Goal: Task Accomplishment & Management: Use online tool/utility

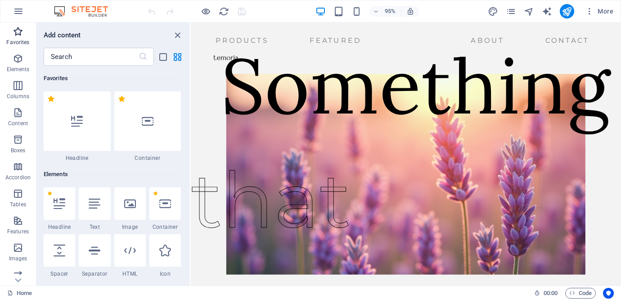
scroll to position [8236, 0]
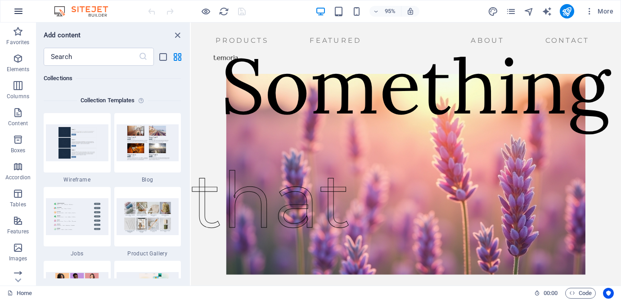
click at [15, 16] on icon "button" at bounding box center [18, 11] width 11 height 11
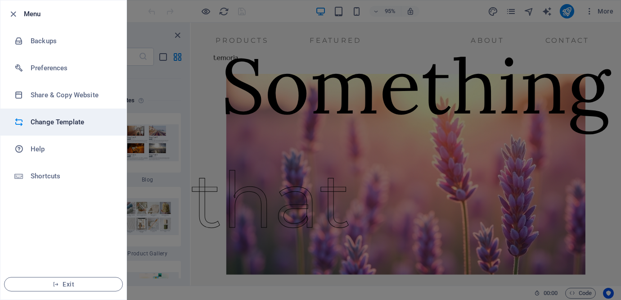
click at [66, 115] on li "Change Template" at bounding box center [63, 121] width 126 height 27
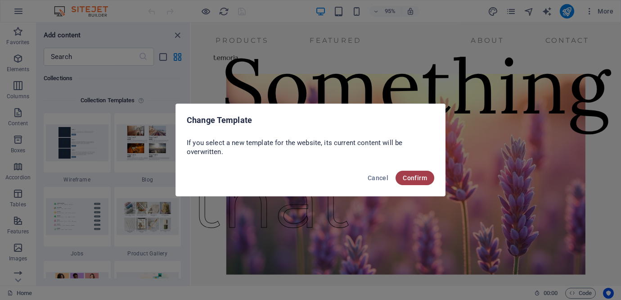
click at [418, 180] on span "Confirm" at bounding box center [415, 177] width 24 height 7
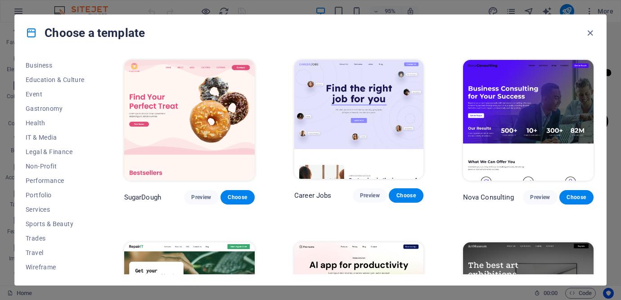
scroll to position [0, 0]
click at [55, 121] on span "Landingpage" at bounding box center [55, 122] width 59 height 7
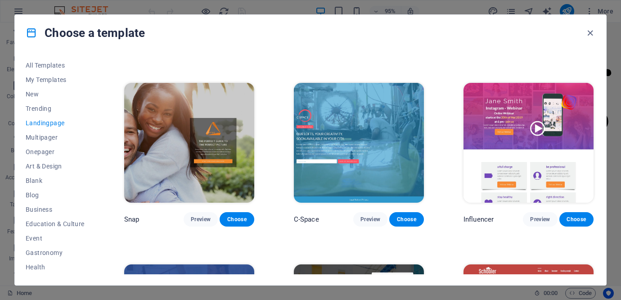
scroll to position [702, 0]
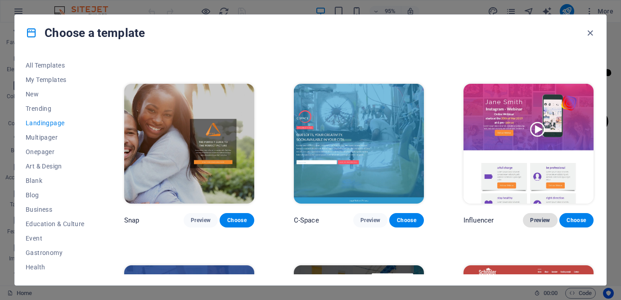
click at [538, 216] on span "Preview" at bounding box center [540, 219] width 20 height 7
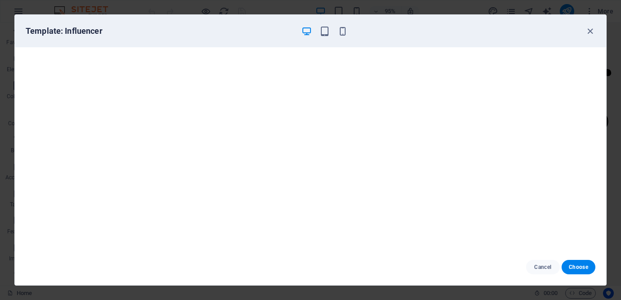
scroll to position [2, 0]
click at [579, 264] on span "Choose" at bounding box center [578, 266] width 19 height 7
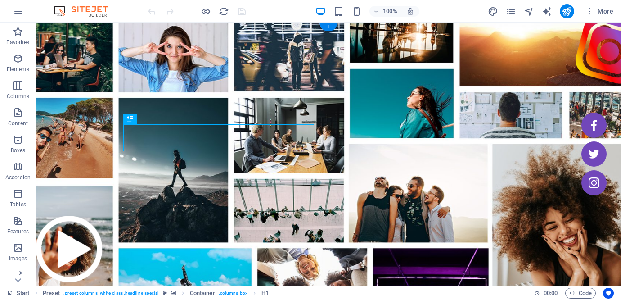
click at [342, 58] on figure at bounding box center [328, 183] width 585 height 323
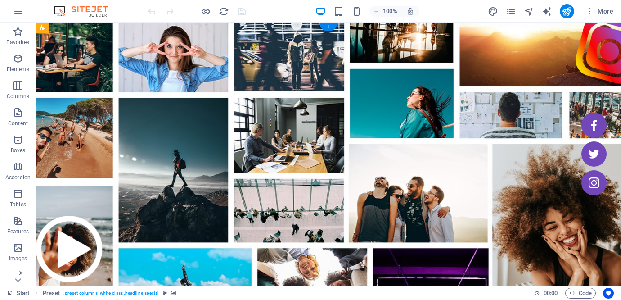
click at [274, 42] on figure at bounding box center [328, 183] width 585 height 323
click at [177, 72] on figure at bounding box center [328, 183] width 585 height 323
click at [138, 75] on figure at bounding box center [328, 183] width 585 height 323
select select "vh"
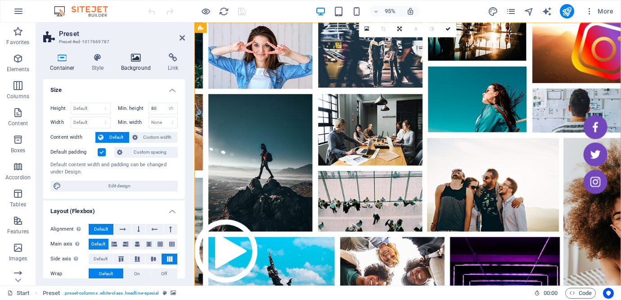
click at [136, 68] on h4 "Background" at bounding box center [137, 62] width 47 height 19
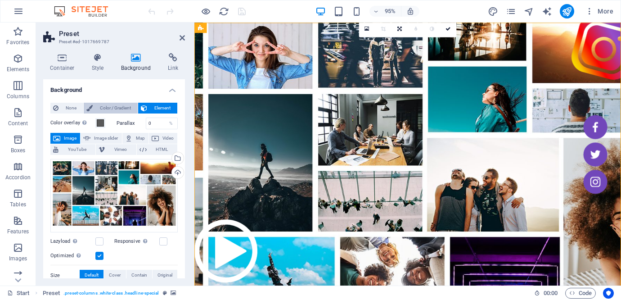
click at [117, 108] on span "Color / Gradient" at bounding box center [115, 108] width 40 height 11
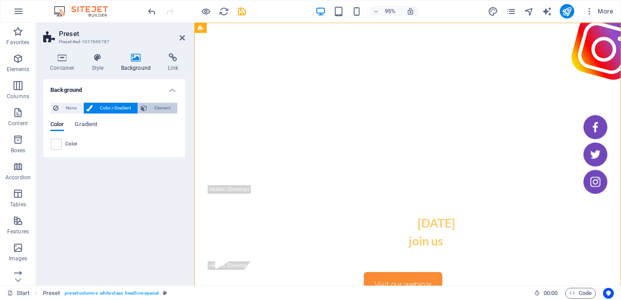
click at [159, 103] on span "Element" at bounding box center [162, 108] width 25 height 11
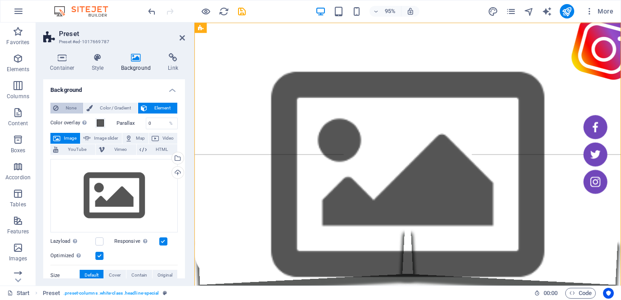
click at [66, 107] on span "None" at bounding box center [70, 108] width 19 height 11
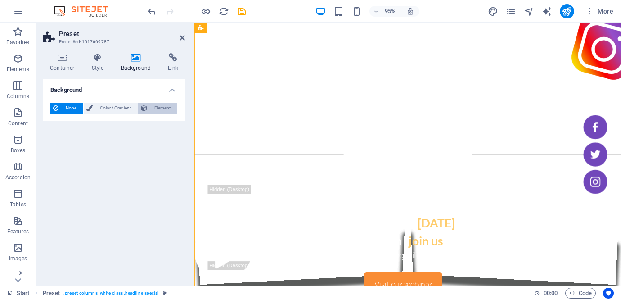
click at [153, 108] on span "Element" at bounding box center [162, 108] width 25 height 11
select select
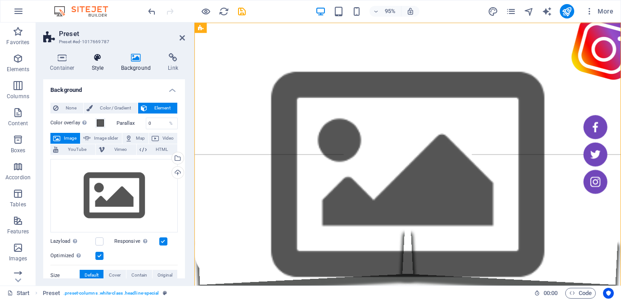
click at [95, 58] on icon at bounding box center [98, 57] width 26 height 9
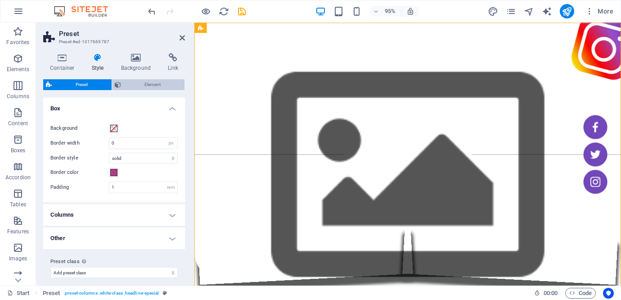
click at [150, 85] on span "Element" at bounding box center [153, 84] width 58 height 11
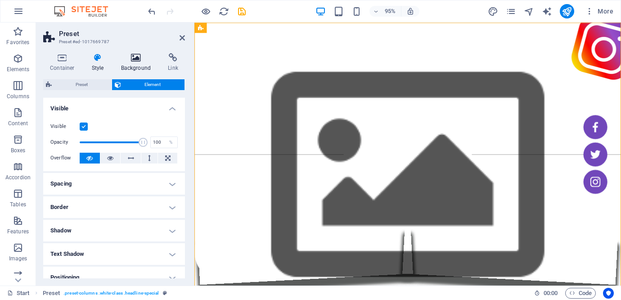
click at [138, 60] on icon at bounding box center [136, 57] width 44 height 9
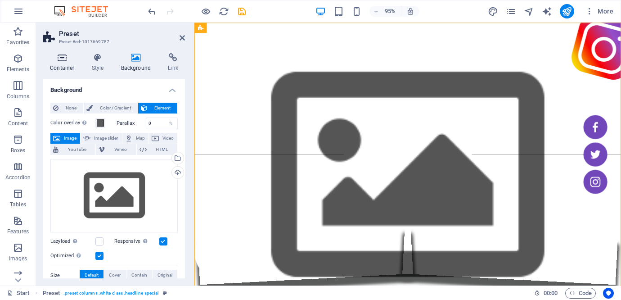
click at [63, 62] on h4 "Container" at bounding box center [64, 62] width 42 height 19
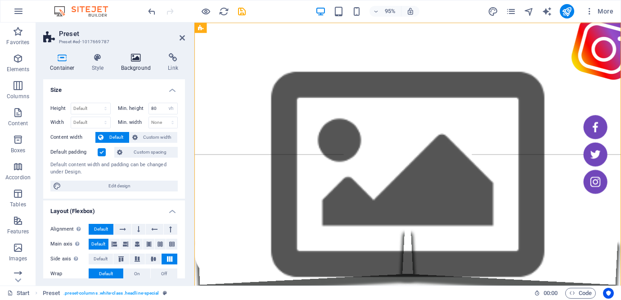
click at [135, 63] on h4 "Background" at bounding box center [137, 62] width 47 height 19
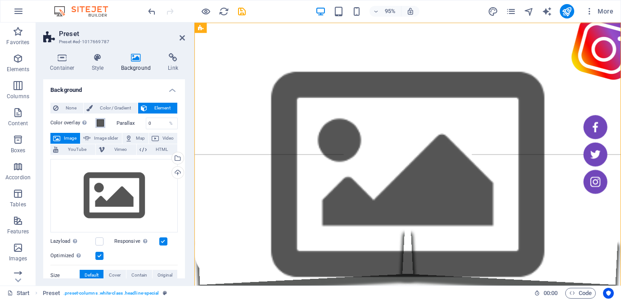
click at [100, 124] on span at bounding box center [100, 122] width 7 height 7
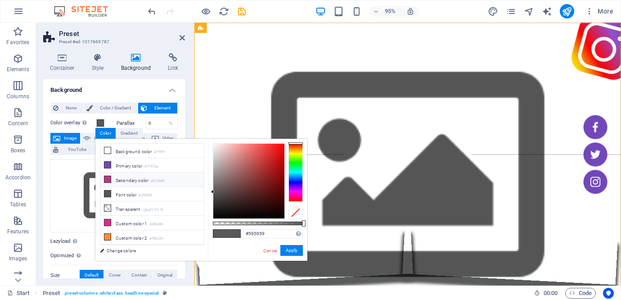
click at [139, 179] on li "Secondary color #b23b84" at bounding box center [151, 179] width 103 height 14
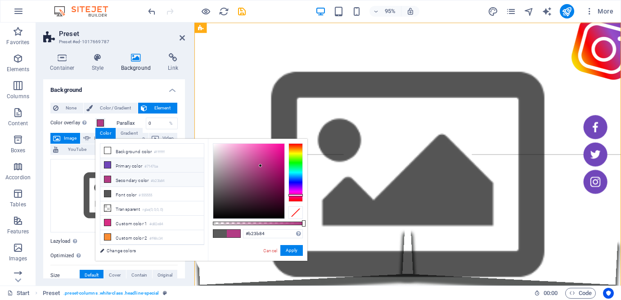
click at [144, 169] on li "Primary color #7147ba" at bounding box center [151, 165] width 103 height 14
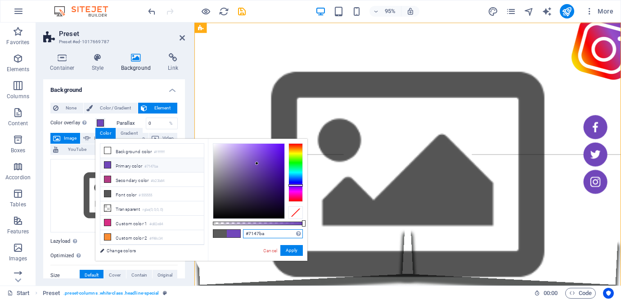
click at [258, 232] on input "#7147ba" at bounding box center [273, 233] width 60 height 9
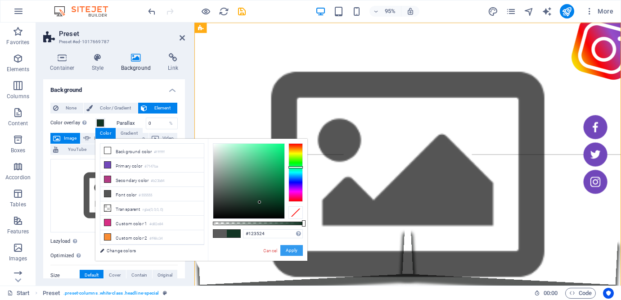
click at [295, 251] on button "Apply" at bounding box center [291, 250] width 22 height 11
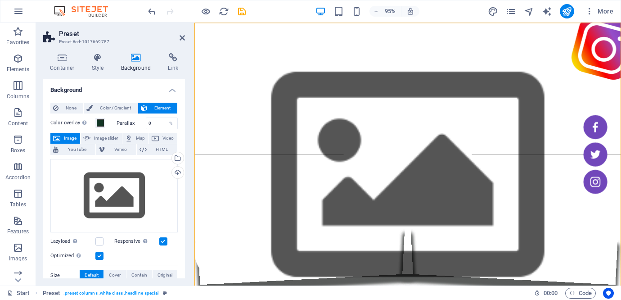
click at [118, 124] on label "Parallax" at bounding box center [131, 123] width 29 height 5
click at [99, 121] on span at bounding box center [100, 122] width 7 height 7
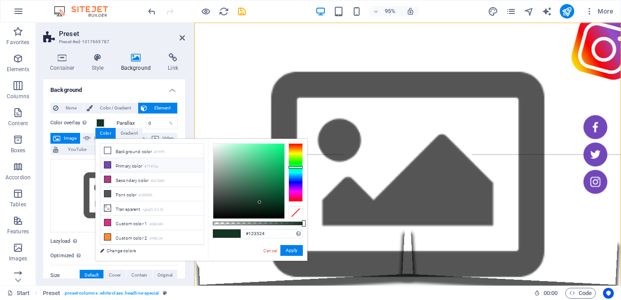
click at [148, 168] on small "#7147ba" at bounding box center [150, 166] width 13 height 6
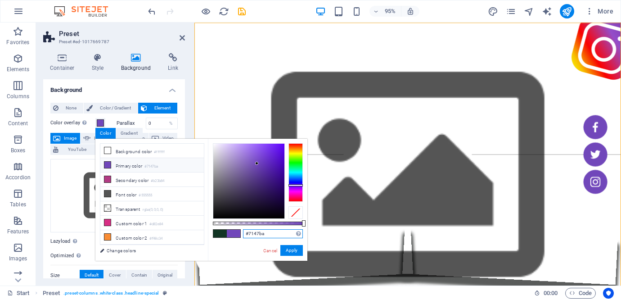
click at [257, 234] on input "#7147ba" at bounding box center [273, 233] width 60 height 9
click at [243, 246] on div "#123524 Supported formats #0852ed rgb(8, 82, 237) rgba(8, 82, 237, 90%) hsv(221…" at bounding box center [257, 265] width 99 height 252
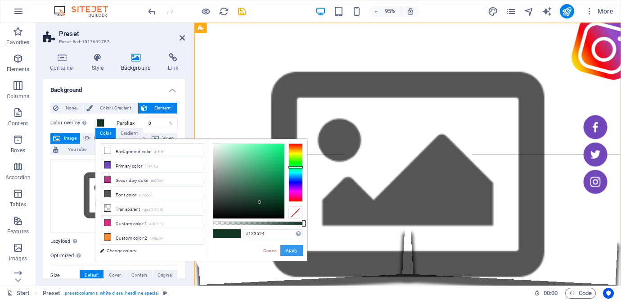
click at [297, 253] on button "Apply" at bounding box center [291, 250] width 22 height 11
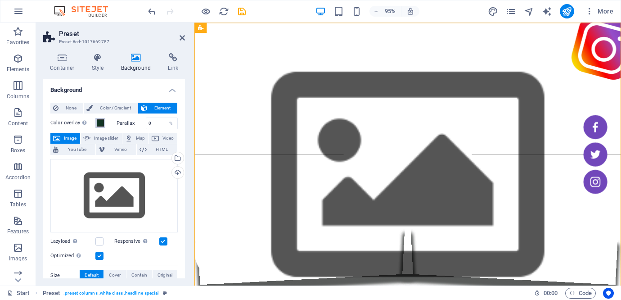
click at [101, 123] on span at bounding box center [100, 122] width 7 height 7
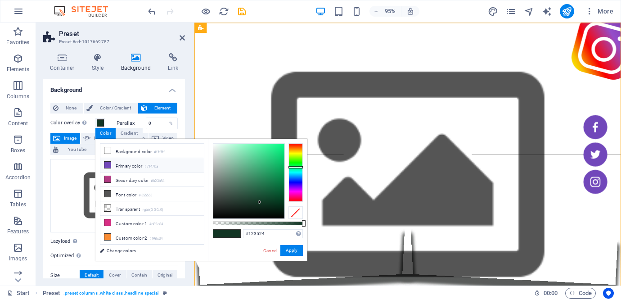
click at [154, 165] on small "#7147ba" at bounding box center [150, 166] width 13 height 6
type input "#7147ba"
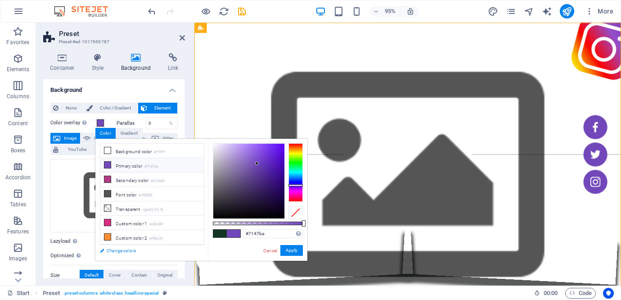
click at [109, 250] on link "Change colors" at bounding box center [147, 250] width 104 height 11
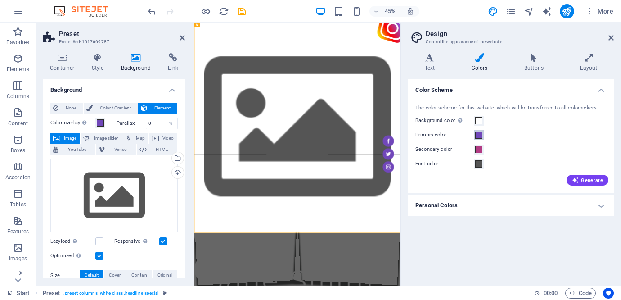
click at [479, 135] on span at bounding box center [478, 134] width 7 height 7
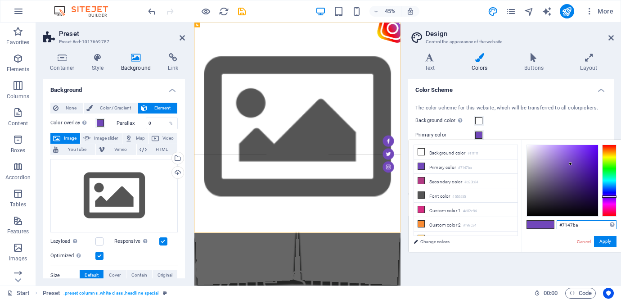
click at [570, 225] on input "#7147ba" at bounding box center [587, 224] width 60 height 9
type input "#123524"
click at [607, 239] on button "Apply" at bounding box center [605, 241] width 22 height 11
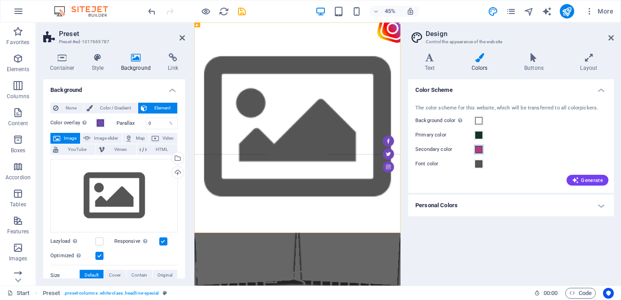
click at [479, 146] on span at bounding box center [478, 149] width 7 height 7
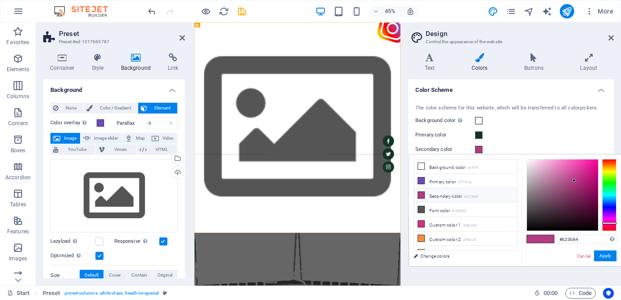
click at [456, 192] on li "Secondary color #b23b84" at bounding box center [465, 195] width 103 height 14
click at [570, 238] on input "#b23b84" at bounding box center [587, 238] width 60 height 9
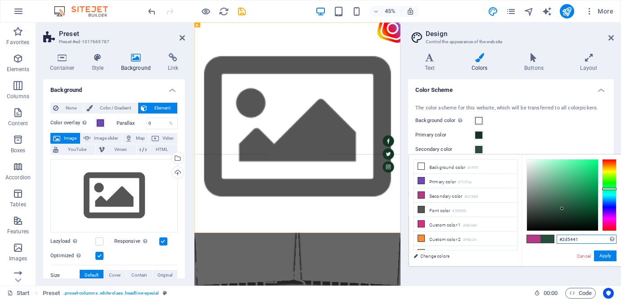
type input "#2e5642"
drag, startPoint x: 573, startPoint y: 216, endPoint x: 560, endPoint y: 206, distance: 16.4
click at [560, 206] on div at bounding box center [559, 205] width 3 height 3
click at [604, 257] on button "Apply" at bounding box center [605, 255] width 22 height 11
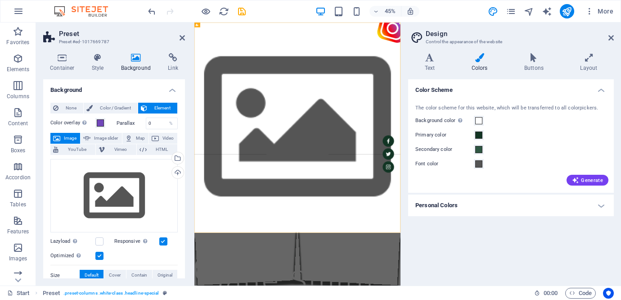
click at [609, 198] on h4 "Personal Colors" at bounding box center [511, 205] width 206 height 22
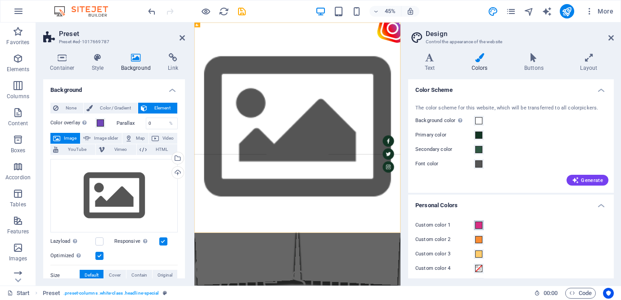
click at [480, 222] on span at bounding box center [478, 224] width 7 height 7
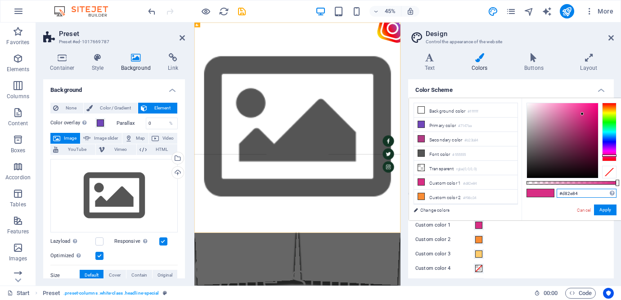
click at [575, 191] on input "#d82e84" at bounding box center [587, 193] width 60 height 9
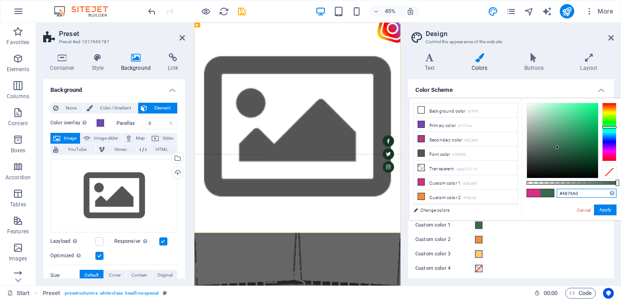
type input "#497861"
drag, startPoint x: 572, startPoint y: 159, endPoint x: 554, endPoint y: 142, distance: 24.8
click at [554, 142] on div at bounding box center [562, 140] width 71 height 75
click at [610, 210] on button "Apply" at bounding box center [605, 209] width 22 height 11
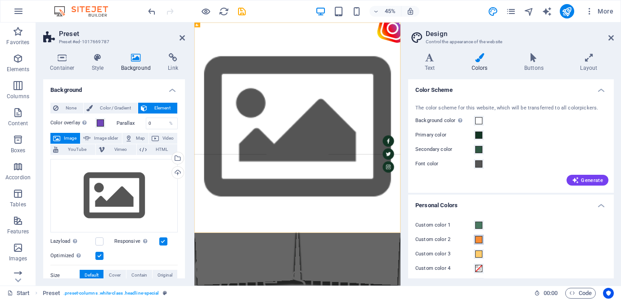
click at [478, 239] on span at bounding box center [478, 239] width 7 height 7
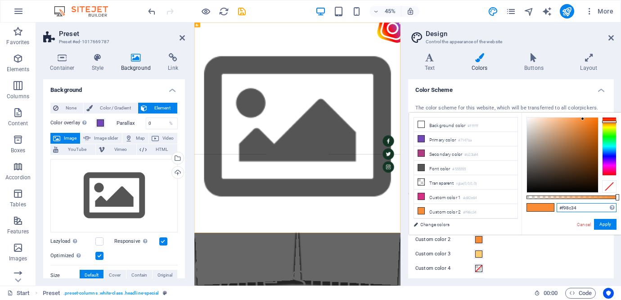
click at [571, 207] on input "#f98c34" at bounding box center [587, 207] width 60 height 9
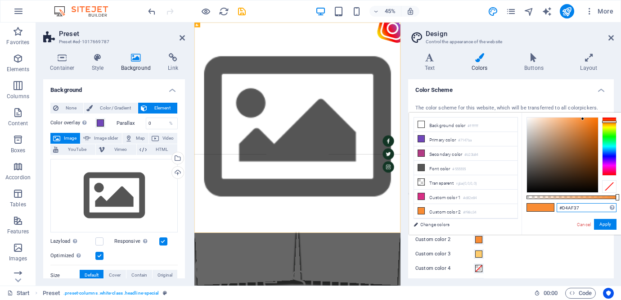
type input "#d4af37"
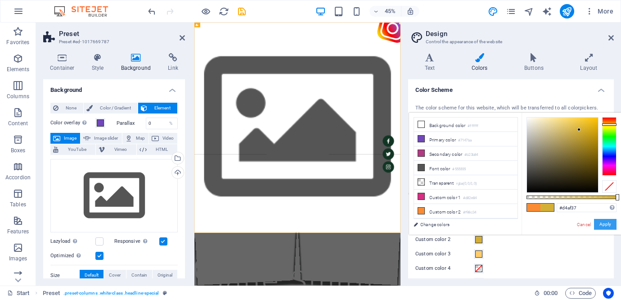
click at [604, 222] on button "Apply" at bounding box center [605, 224] width 22 height 11
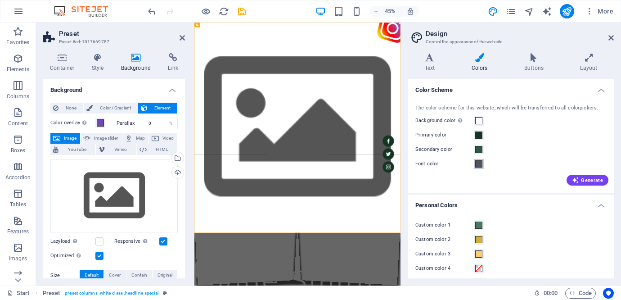
click at [480, 166] on span at bounding box center [478, 163] width 7 height 7
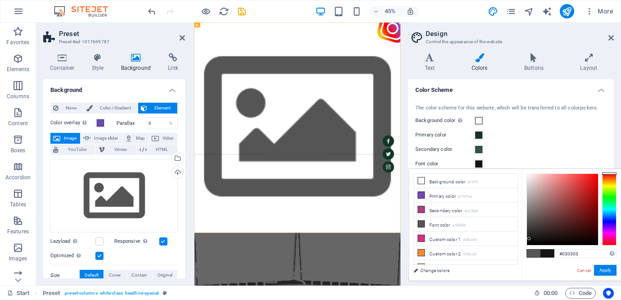
type input "#000000"
drag, startPoint x: 530, startPoint y: 231, endPoint x: 517, endPoint y: 260, distance: 31.2
click at [517, 260] on div "less Background color #ffffff Primary color #7147ba Secondary color #b23b84 Fon…" at bounding box center [515, 225] width 212 height 112
click at [474, 159] on button "Font color" at bounding box center [479, 164] width 10 height 10
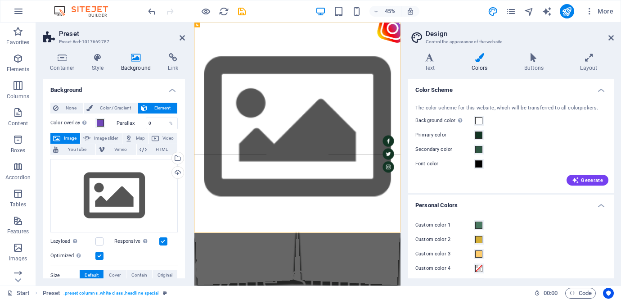
click at [529, 226] on div "Custom color 1" at bounding box center [510, 225] width 191 height 11
click at [480, 254] on span at bounding box center [478, 253] width 7 height 7
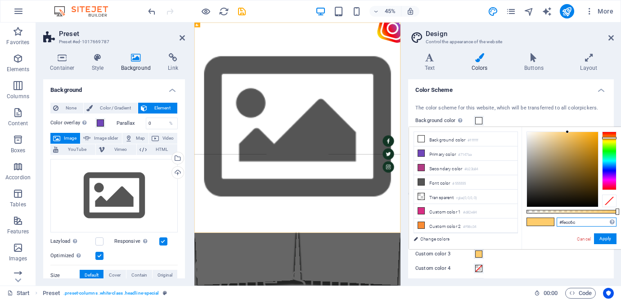
click at [566, 223] on input "#fecc6c" at bounding box center [587, 221] width 60 height 9
type input "#d4af37"
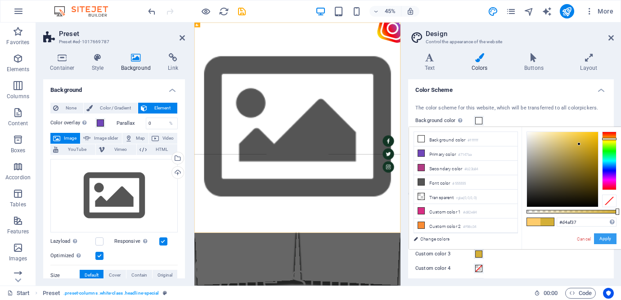
click at [610, 236] on button "Apply" at bounding box center [605, 238] width 22 height 11
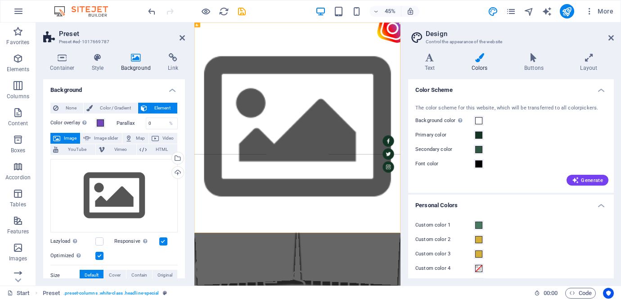
click at [550, 206] on h4 "Personal Colors" at bounding box center [511, 202] width 206 height 16
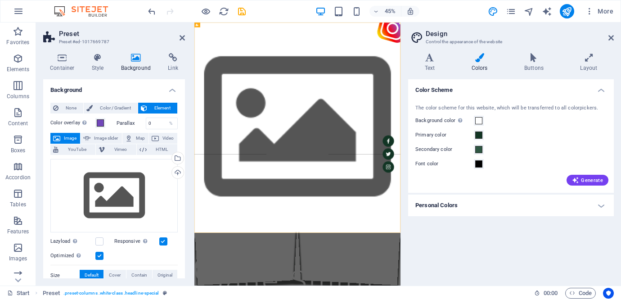
click at [550, 206] on h4 "Personal Colors" at bounding box center [511, 205] width 206 height 22
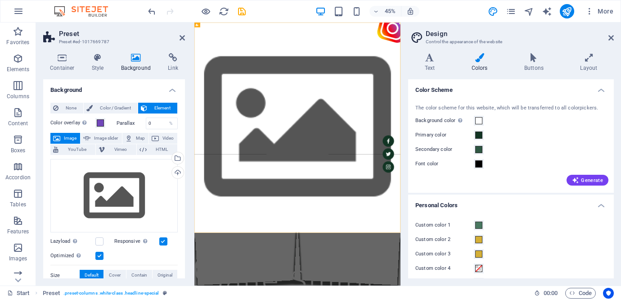
click at [550, 206] on h4 "Personal Colors" at bounding box center [511, 202] width 206 height 16
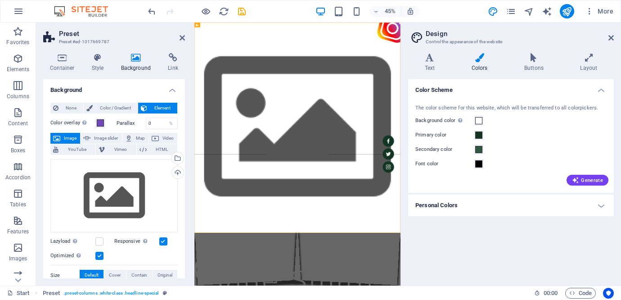
click at [604, 85] on h4 "Color Scheme" at bounding box center [511, 87] width 206 height 16
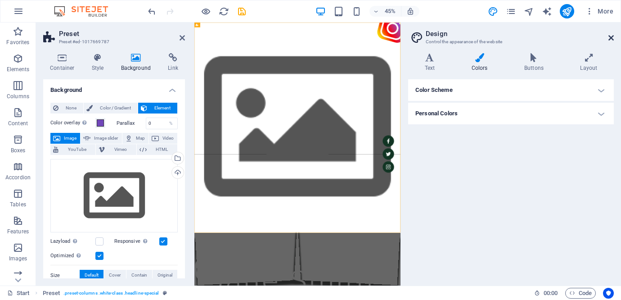
click at [612, 39] on icon at bounding box center [610, 37] width 5 height 7
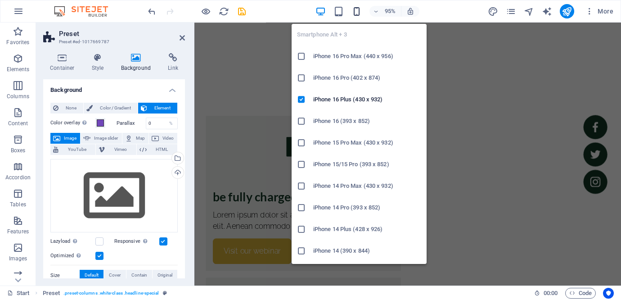
click at [359, 12] on icon "button" at bounding box center [356, 11] width 10 height 10
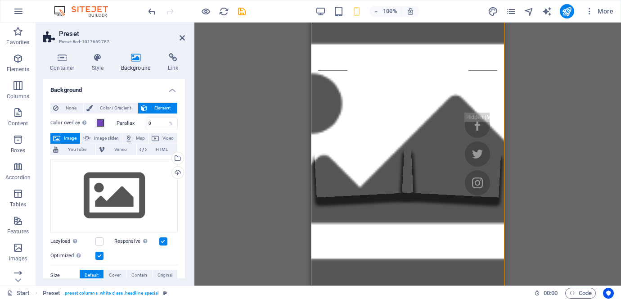
click at [539, 129] on div "Drag here to replace the existing content. Press “Ctrl” if you want to create a…" at bounding box center [407, 153] width 427 height 263
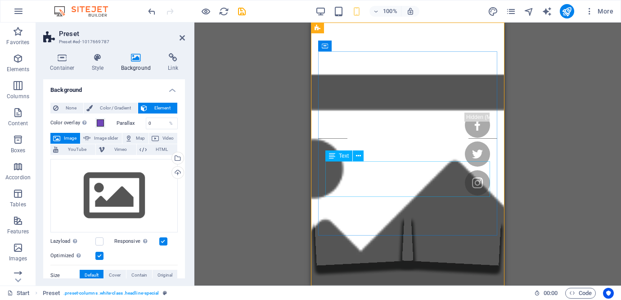
scroll to position [0, 0]
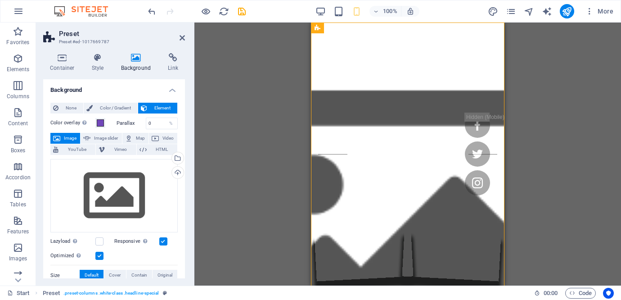
click at [434, 50] on figure at bounding box center [407, 233] width 193 height 423
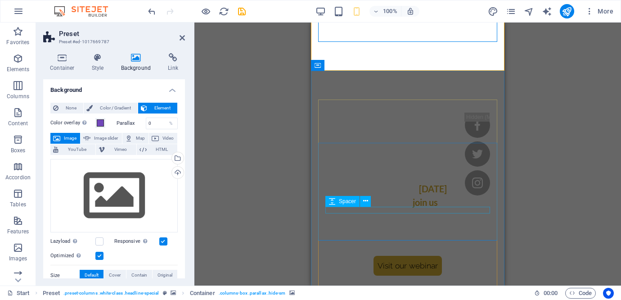
scroll to position [377, 0]
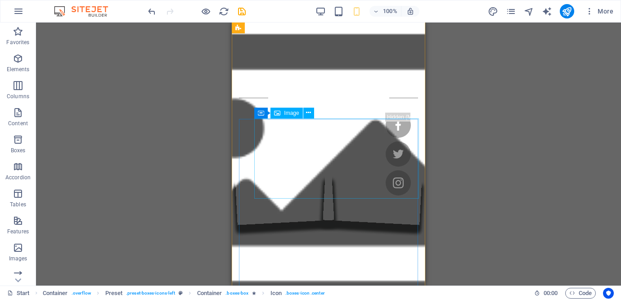
scroll to position [0, 0]
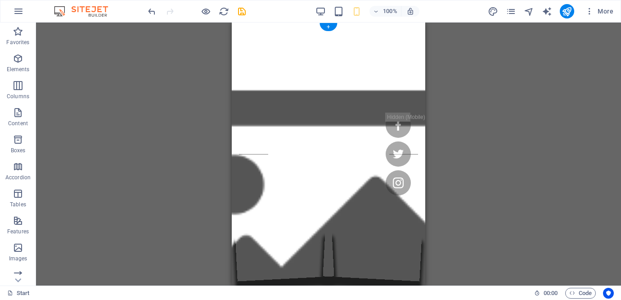
click at [350, 47] on figure at bounding box center [328, 233] width 193 height 423
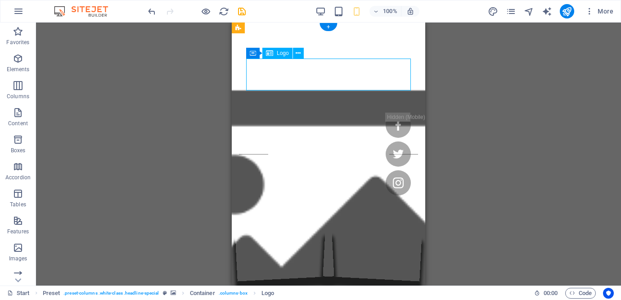
select select "%"
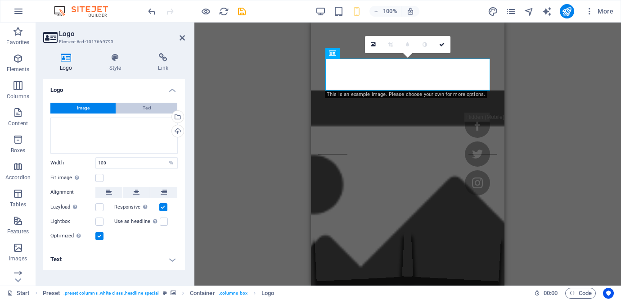
click at [153, 107] on button "Text" at bounding box center [146, 108] width 61 height 11
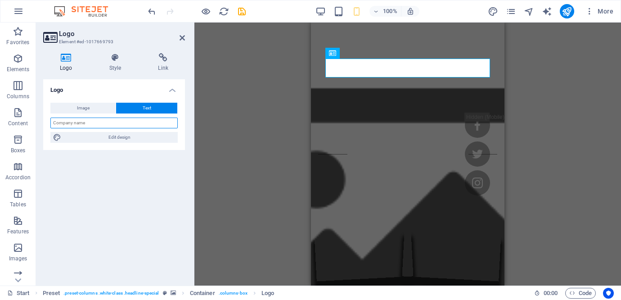
click at [108, 127] on input "text" at bounding box center [113, 122] width 127 height 11
click at [284, 94] on div "H1 Preset Container Container Image Container Button Spacer Text H3 Container C…" at bounding box center [407, 153] width 427 height 263
click at [159, 126] on input "text" at bounding box center [113, 122] width 127 height 11
type input "TEMORIA"
click at [285, 133] on div "H1 Preset Container Container Image Container Button Spacer Text H3 Container C…" at bounding box center [407, 153] width 427 height 263
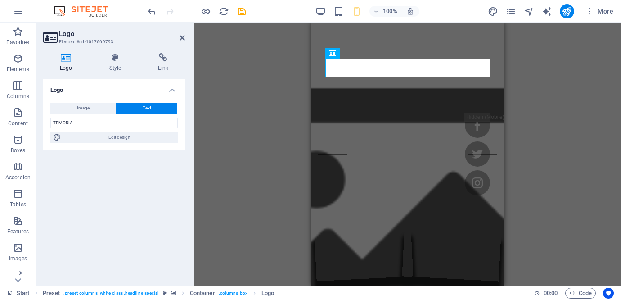
click at [285, 133] on div "H1 Preset Container Container Image Container Button Spacer Text H3 Container C…" at bounding box center [407, 153] width 427 height 263
click at [520, 79] on div "H1 Preset Container Container Image Container Button Spacer Text H3 Container C…" at bounding box center [407, 153] width 427 height 263
click at [183, 37] on icon at bounding box center [182, 37] width 5 height 7
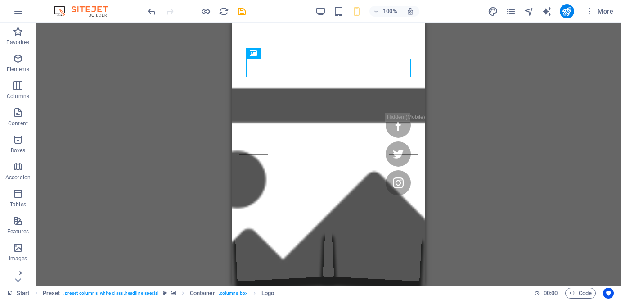
click at [170, 102] on div "H1 Preset Container Container Image Container Button Spacer Text H3 Container C…" at bounding box center [328, 153] width 585 height 263
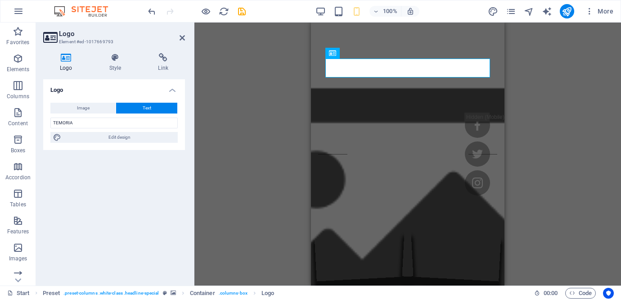
click at [117, 144] on div "Image Text Drag files here, click to choose files or select files from Files or…" at bounding box center [114, 122] width 142 height 54
click at [120, 136] on span "Edit design" at bounding box center [119, 137] width 111 height 11
select select "rem"
select select "300"
select select "px"
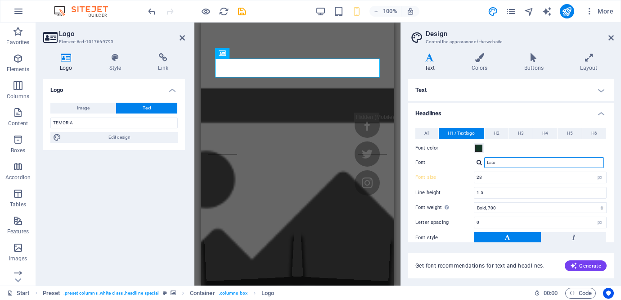
click at [503, 165] on input "Lato" at bounding box center [544, 162] width 120 height 11
type input "[US_STATE]"
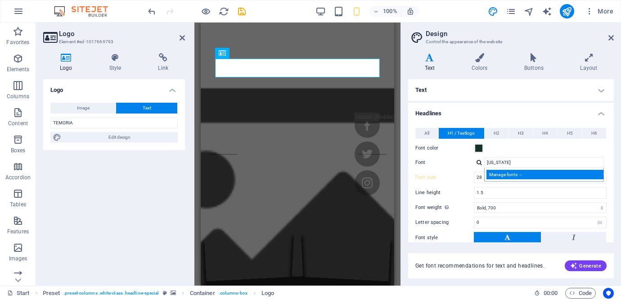
click at [541, 174] on div "Manage fonts →" at bounding box center [545, 174] width 119 height 9
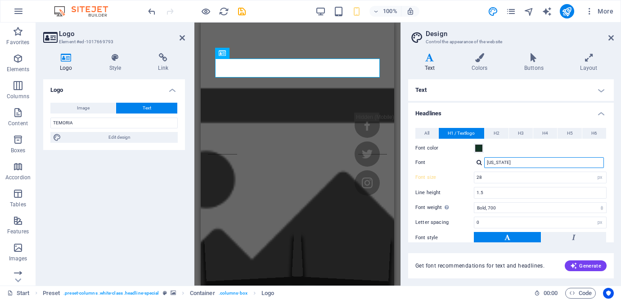
click at [523, 158] on input "[US_STATE]" at bounding box center [544, 162] width 120 height 11
click at [479, 162] on div at bounding box center [478, 162] width 5 height 6
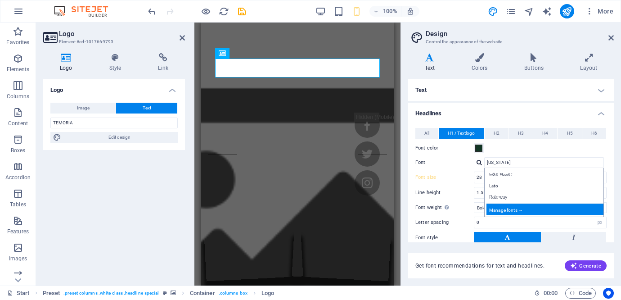
click at [509, 209] on div "Manage fonts →" at bounding box center [545, 208] width 119 height 11
select select "popularity"
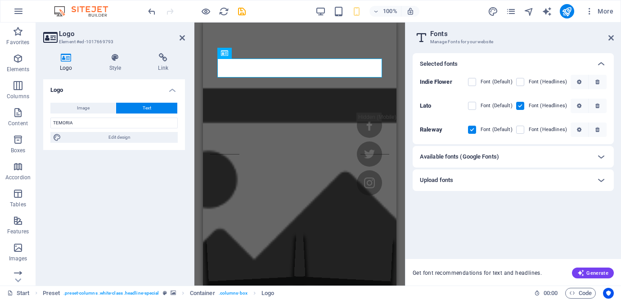
click at [562, 149] on div "Available fonts (Google Fonts)" at bounding box center [513, 157] width 201 height 22
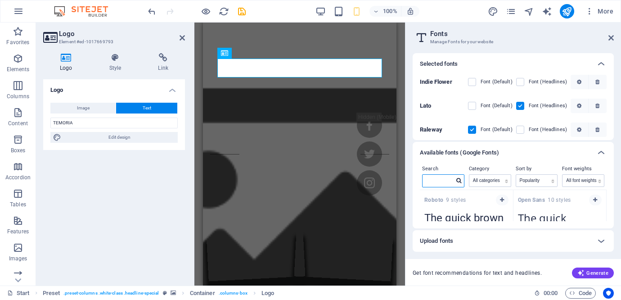
click at [444, 182] on input "text" at bounding box center [437, 181] width 31 height 12
type input "[US_STATE]"
click at [460, 177] on div at bounding box center [459, 180] width 10 height 8
click at [458, 181] on icon at bounding box center [458, 180] width 5 height 5
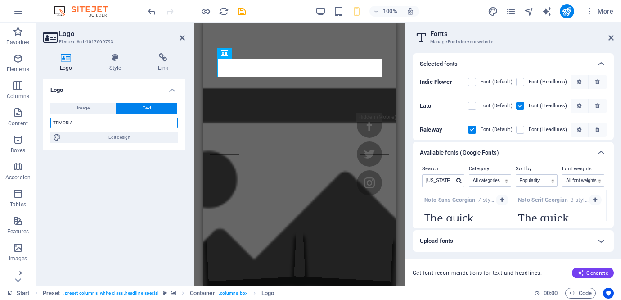
click at [140, 127] on input "TEMORIA" at bounding box center [113, 122] width 127 height 11
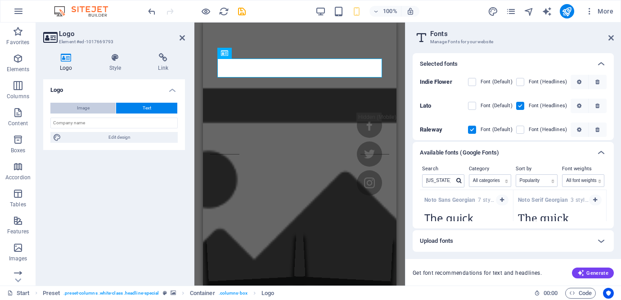
click at [95, 103] on button "Image" at bounding box center [82, 108] width 65 height 11
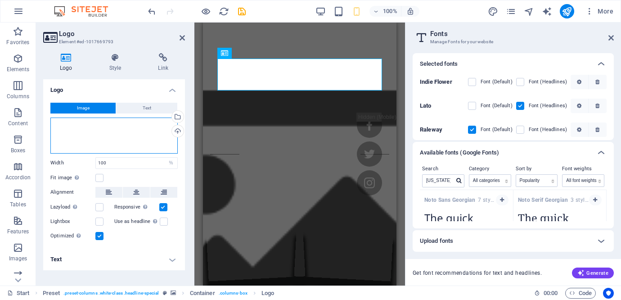
click at [121, 132] on div "Drag files here, click to choose files or select files from Files or our free s…" at bounding box center [113, 135] width 127 height 36
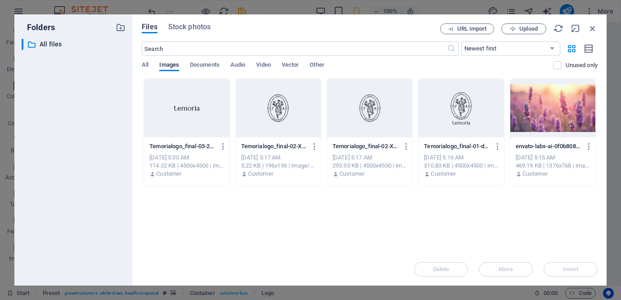
click at [280, 113] on div at bounding box center [278, 108] width 85 height 58
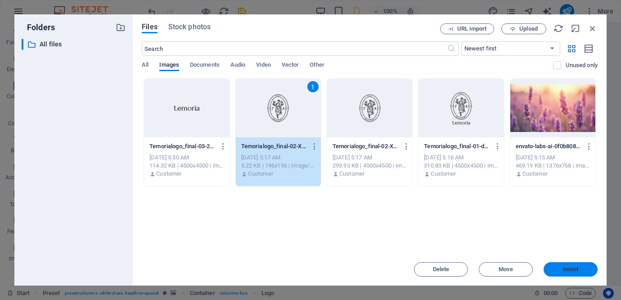
click at [568, 266] on span "Insert" at bounding box center [571, 268] width 16 height 5
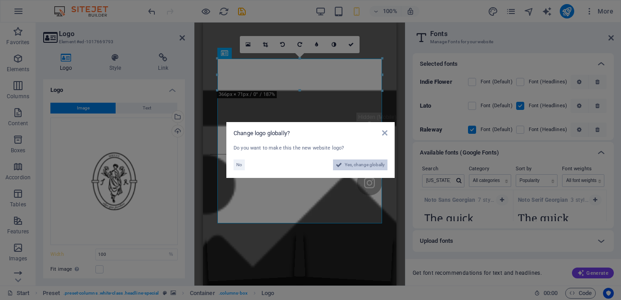
click at [371, 166] on span "Yes, change globally" at bounding box center [365, 164] width 40 height 11
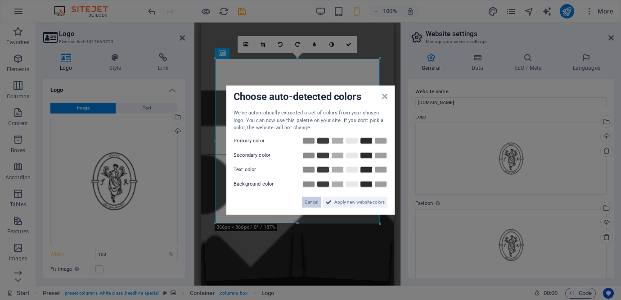
click at [305, 203] on span "Cancel" at bounding box center [311, 201] width 13 height 11
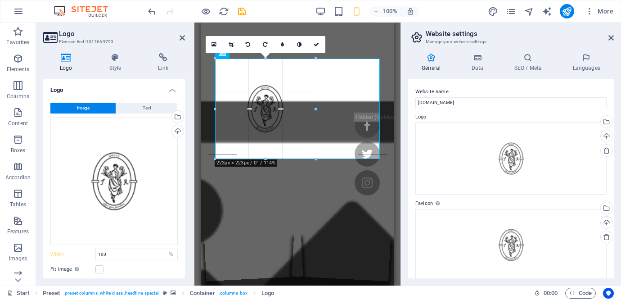
drag, startPoint x: 296, startPoint y: 223, endPoint x: 279, endPoint y: 159, distance: 65.8
type input "223"
select select "px"
click at [152, 12] on icon "undo" at bounding box center [152, 11] width 10 height 10
type input "100"
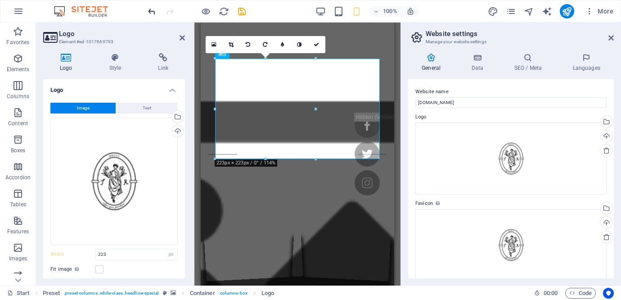
select select "%"
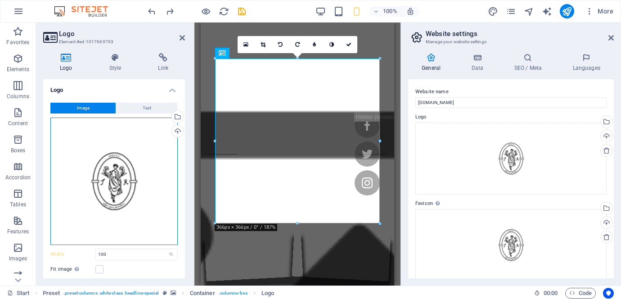
click at [151, 167] on div "Drag files here, click to choose files or select files from Files or our free s…" at bounding box center [113, 180] width 127 height 127
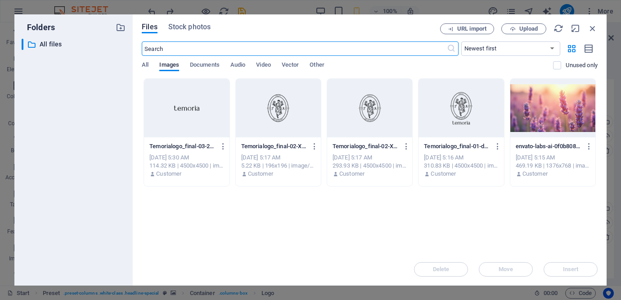
click at [211, 119] on div at bounding box center [186, 108] width 85 height 58
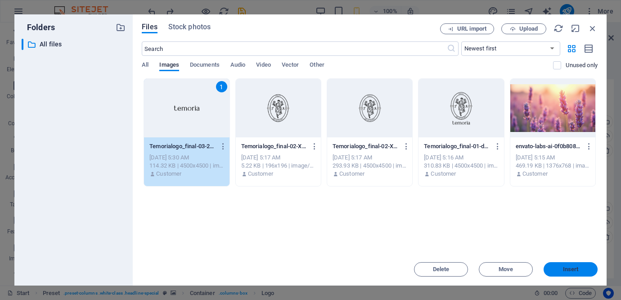
click at [569, 270] on span "Insert" at bounding box center [571, 268] width 16 height 5
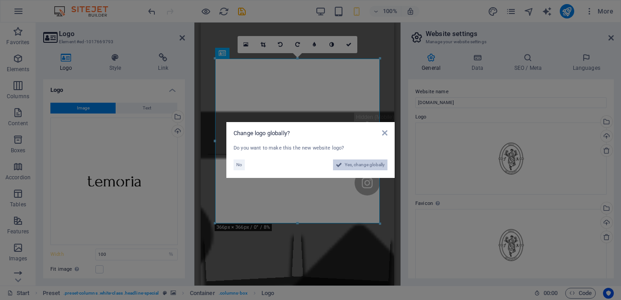
click at [368, 164] on span "Yes, change globally" at bounding box center [365, 164] width 40 height 11
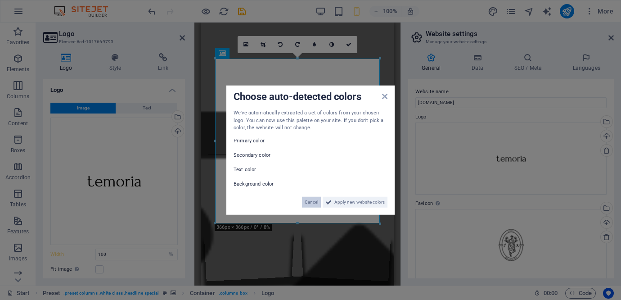
click at [307, 204] on span "Cancel" at bounding box center [311, 201] width 13 height 11
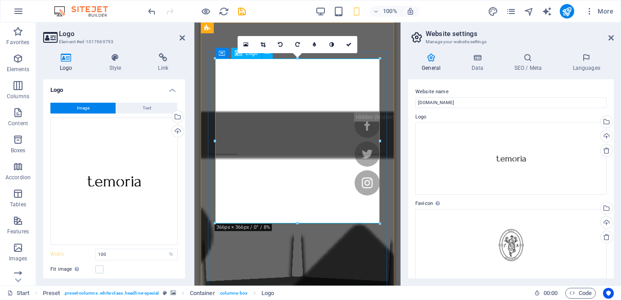
click at [266, 45] on link at bounding box center [263, 44] width 17 height 17
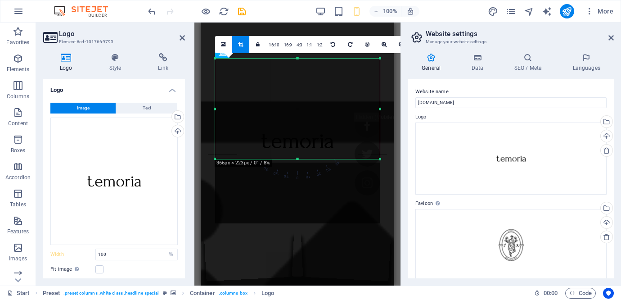
drag, startPoint x: 298, startPoint y: 222, endPoint x: 299, endPoint y: 158, distance: 63.9
click at [299, 158] on div at bounding box center [297, 158] width 165 height 3
click at [299, 56] on div at bounding box center [297, 140] width 183 height 183
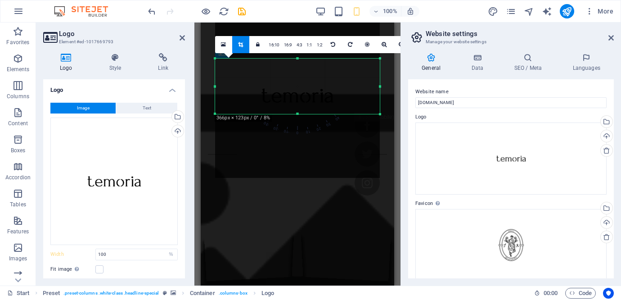
drag, startPoint x: 298, startPoint y: 57, endPoint x: 296, endPoint y: 103, distance: 45.5
click at [296, 103] on div "180 170 160 150 140 130 120 110 100 90 80 70 60 50 40 30 20 10 0 -10 -20 -30 -4…" at bounding box center [297, 85] width 165 height 55
click at [246, 47] on link at bounding box center [240, 44] width 17 height 17
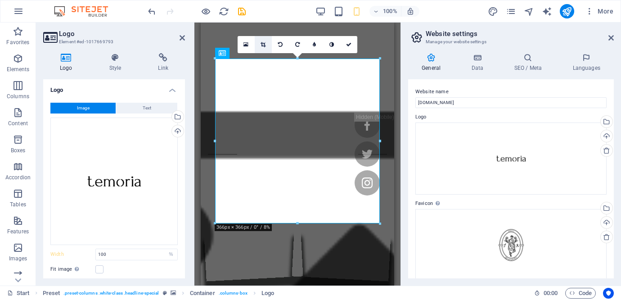
click at [263, 45] on icon at bounding box center [263, 44] width 5 height 5
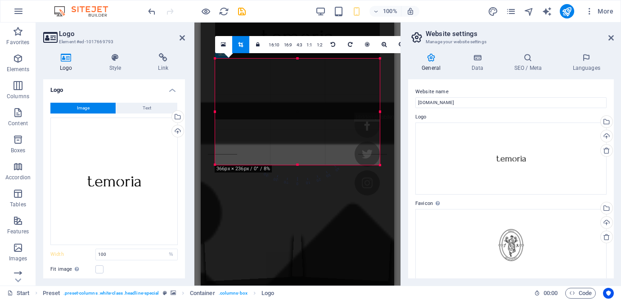
drag, startPoint x: 298, startPoint y: 58, endPoint x: 309, endPoint y: 116, distance: 59.5
click at [309, 116] on div "180 170 160 150 140 130 120 110 100 90 80 70 60 50 40 30 20 10 0 -10 -20 -30 -4…" at bounding box center [297, 111] width 165 height 106
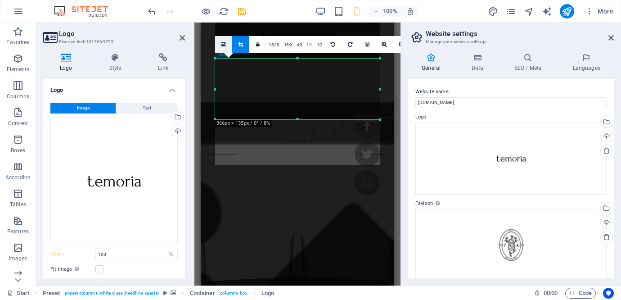
click at [227, 46] on link at bounding box center [223, 44] width 17 height 17
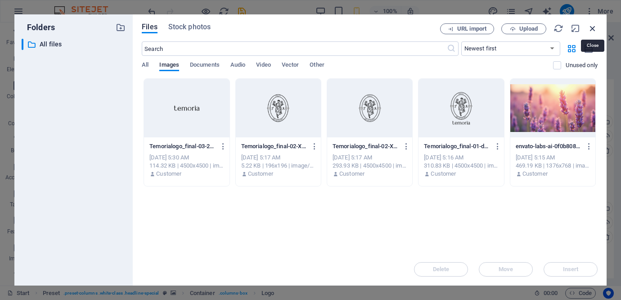
click at [592, 28] on icon "button" at bounding box center [593, 28] width 10 height 10
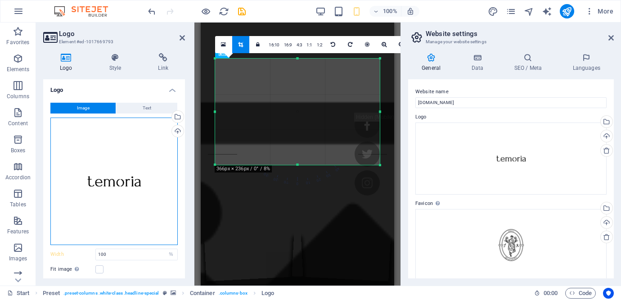
click at [149, 229] on div "Drag files here, click to choose files or select files from Files or our free s…" at bounding box center [113, 180] width 127 height 127
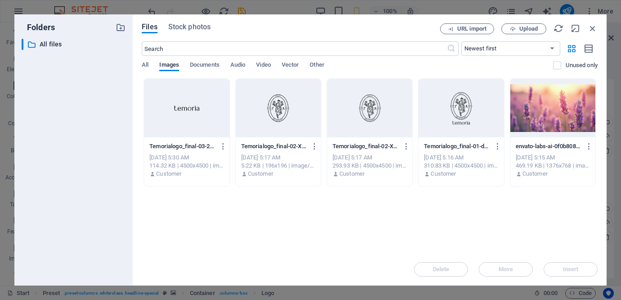
click at [594, 35] on div "Files Stock photos URL import Upload ​ Newest first Oldest first Name (A-Z) Nam…" at bounding box center [370, 149] width 456 height 253
click at [592, 28] on icon "button" at bounding box center [593, 28] width 10 height 10
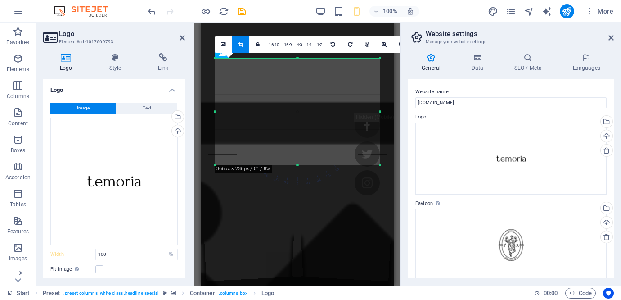
click at [415, 202] on label "Favicon Set the favicon of your website here. A favicon is a small icon shown i…" at bounding box center [510, 203] width 191 height 11
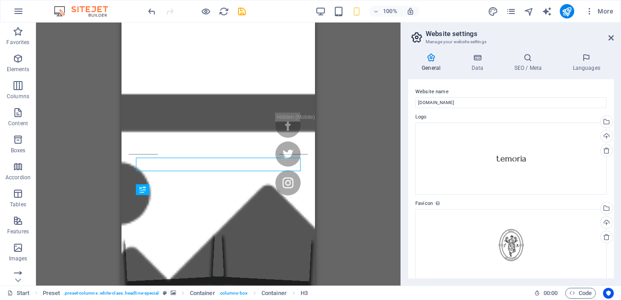
click at [363, 208] on div "Drag here to replace the existing content. Press “Ctrl” if you want to create a…" at bounding box center [218, 153] width 364 height 263
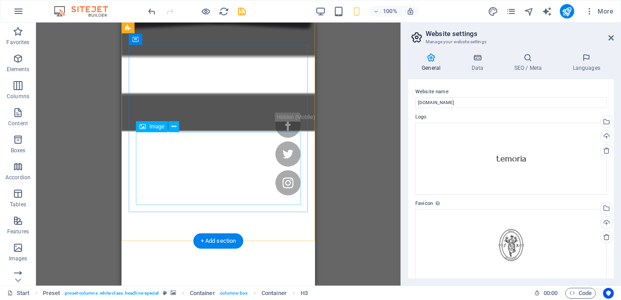
scroll to position [274, 0]
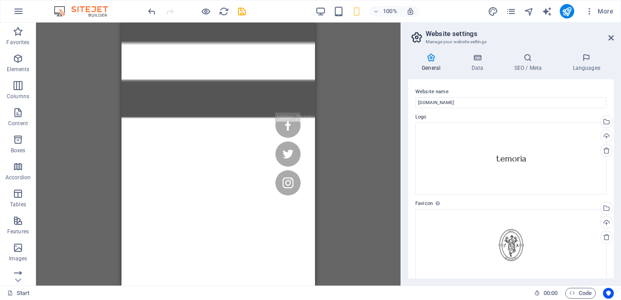
click at [380, 137] on div "Drag here to replace the existing content. Press “Ctrl” if you want to create a…" at bounding box center [218, 153] width 364 height 263
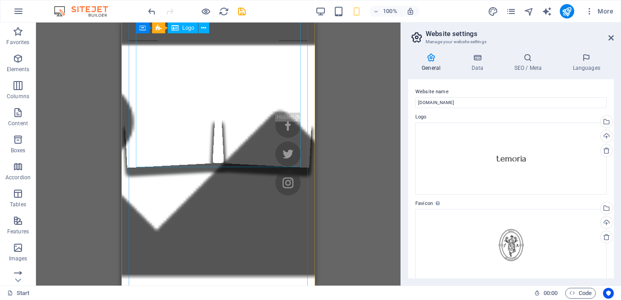
scroll to position [0, 0]
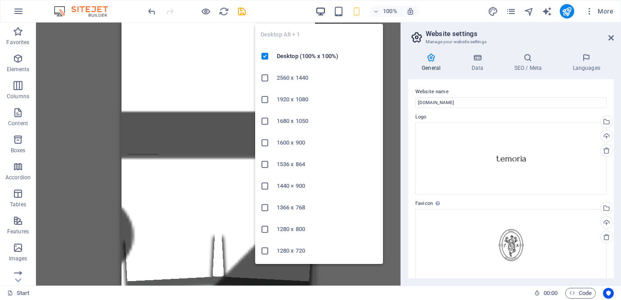
click at [322, 12] on icon "button" at bounding box center [320, 11] width 10 height 10
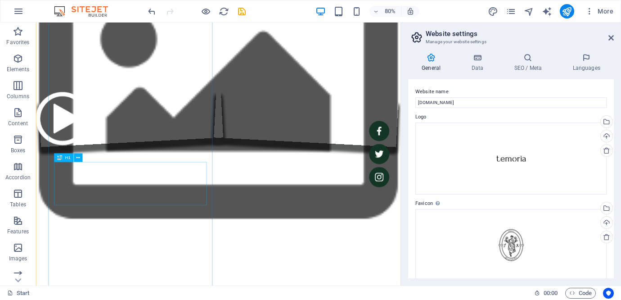
scroll to position [78, 0]
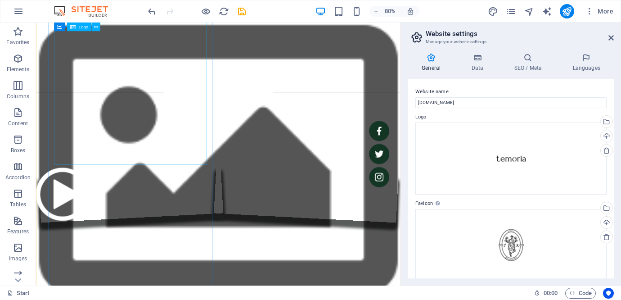
click at [81, 27] on span "Logo" at bounding box center [83, 27] width 9 height 4
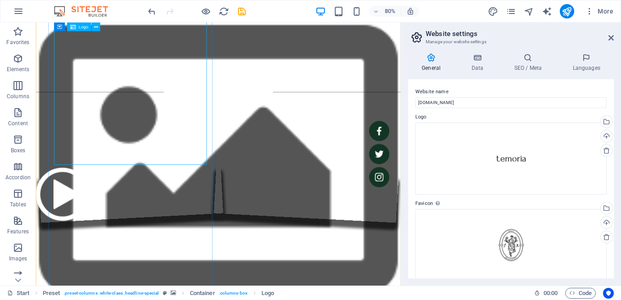
select select "%"
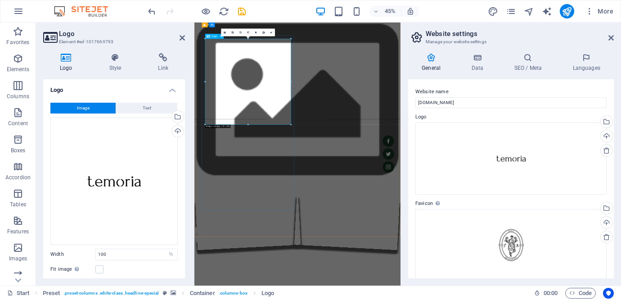
scroll to position [29, 0]
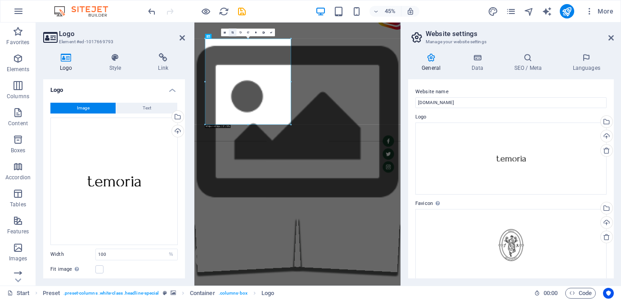
click at [232, 31] on icon at bounding box center [233, 32] width 2 height 2
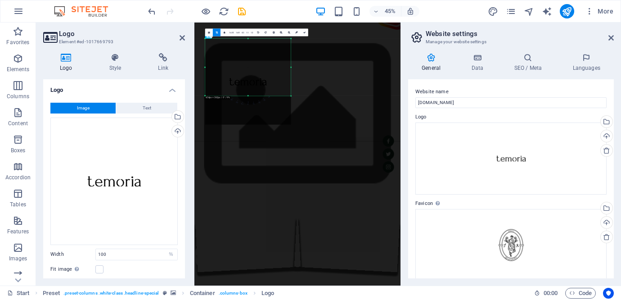
drag, startPoint x: 249, startPoint y: 124, endPoint x: 244, endPoint y: 59, distance: 64.9
click at [244, 59] on div "180 170 160 150 140 130 120 110 100 90 80 70 60 50 40 30 20 10 0 -10 -20 -30 -4…" at bounding box center [248, 67] width 86 height 57
drag, startPoint x: 248, startPoint y: 38, endPoint x: 248, endPoint y: 83, distance: 45.0
click at [248, 75] on div "180 170 160 150 140 130 120 110 100 90 80 70 60 50 40 30 20 10 0 -10 -20 -30 -4…" at bounding box center [248, 57] width 86 height 36
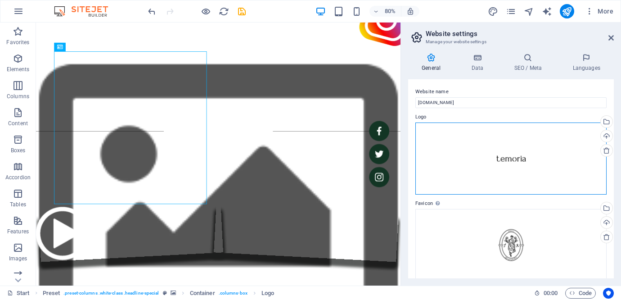
click at [494, 154] on div "Drag files here, click to choose files or select files from Files or our free s…" at bounding box center [510, 158] width 191 height 72
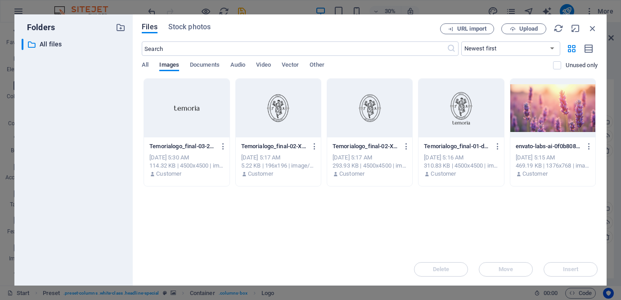
click at [213, 129] on div at bounding box center [186, 108] width 85 height 58
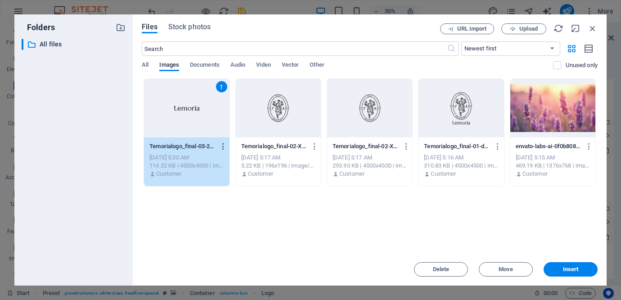
click at [222, 146] on icon "button" at bounding box center [223, 146] width 9 height 8
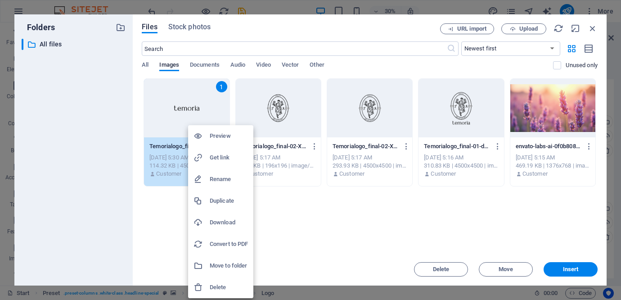
click at [320, 229] on div at bounding box center [310, 150] width 621 height 300
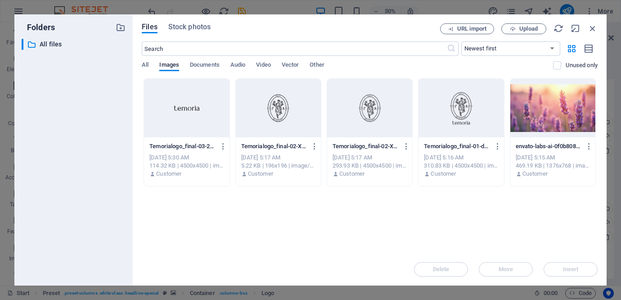
click at [200, 156] on div "[DATE] 5:30 AM" at bounding box center [186, 157] width 74 height 8
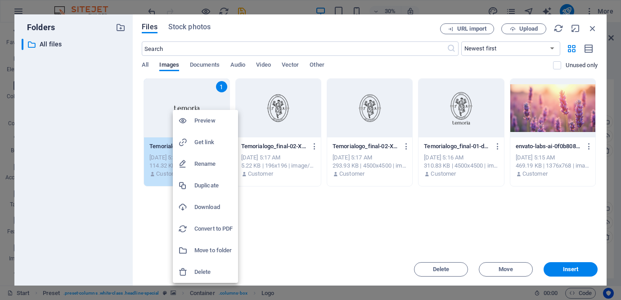
click at [199, 94] on div at bounding box center [310, 150] width 621 height 300
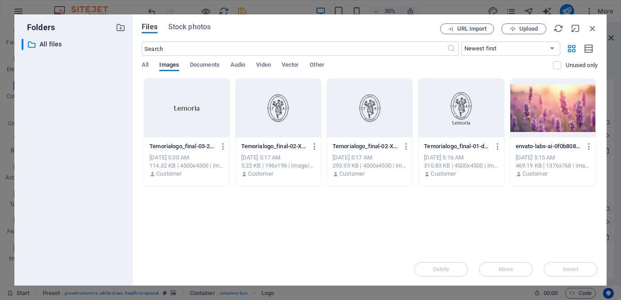
click at [192, 105] on div at bounding box center [186, 108] width 85 height 58
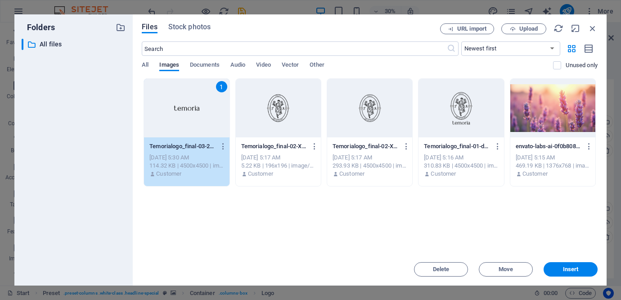
drag, startPoint x: 460, startPoint y: 276, endPoint x: 521, endPoint y: 220, distance: 81.8
click at [521, 220] on div "Files Stock photos URL import Upload ​ Newest first Oldest first Name (A-Z) Nam…" at bounding box center [370, 149] width 456 height 253
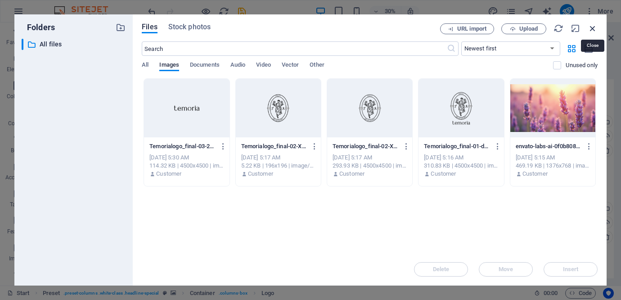
click at [592, 29] on icon "button" at bounding box center [593, 28] width 10 height 10
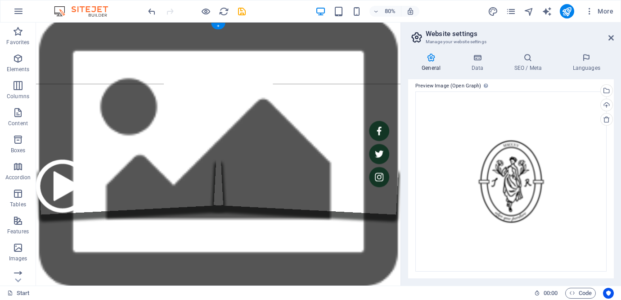
scroll to position [0, 0]
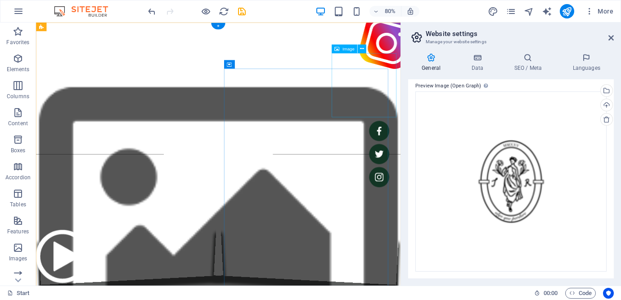
click at [439, 87] on figure at bounding box center [474, 46] width 81 height 81
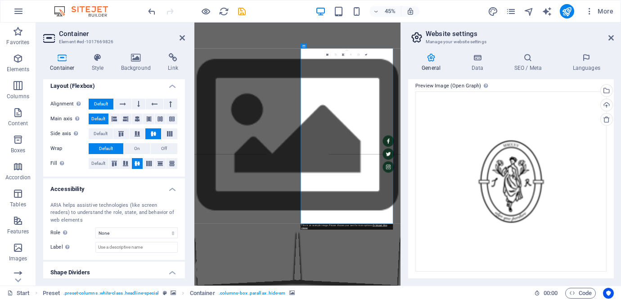
scroll to position [165, 0]
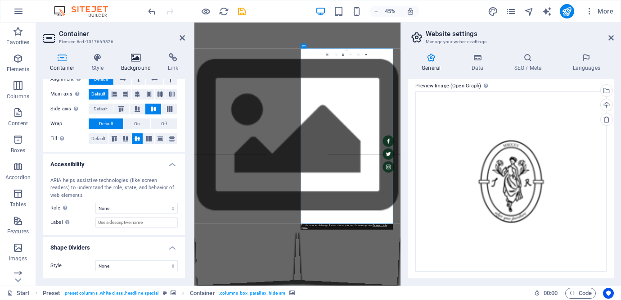
click at [133, 56] on icon at bounding box center [136, 57] width 44 height 9
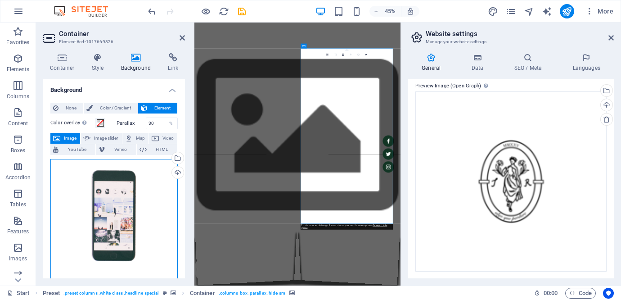
click at [135, 204] on div "Drag files here, click to choose files or select files from Files or our free s…" at bounding box center [113, 226] width 127 height 135
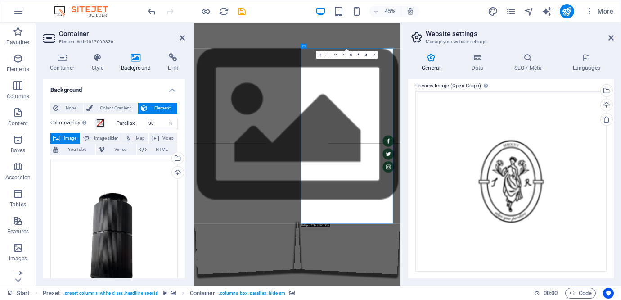
scroll to position [0, 0]
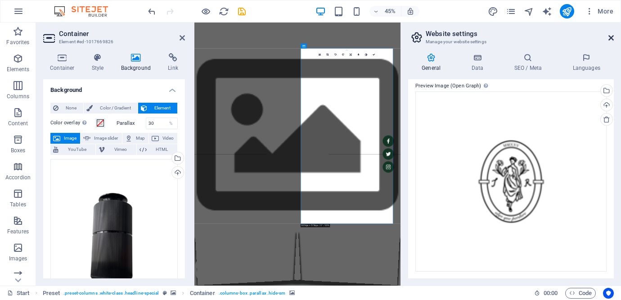
click at [612, 41] on icon at bounding box center [610, 37] width 5 height 7
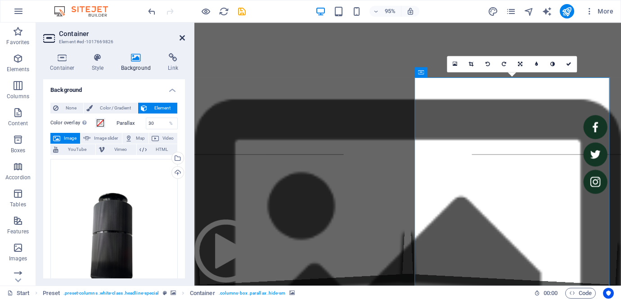
click at [182, 39] on icon at bounding box center [182, 37] width 5 height 7
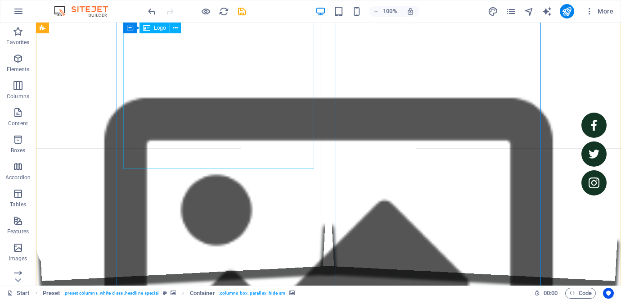
scroll to position [310, 0]
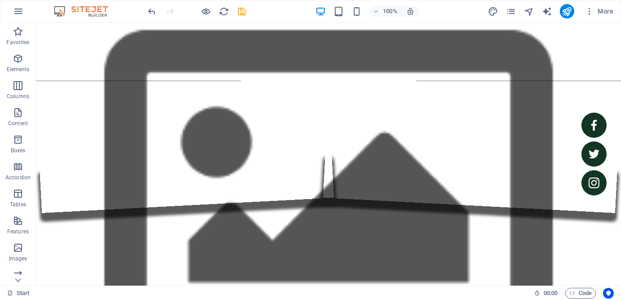
scroll to position [77, 0]
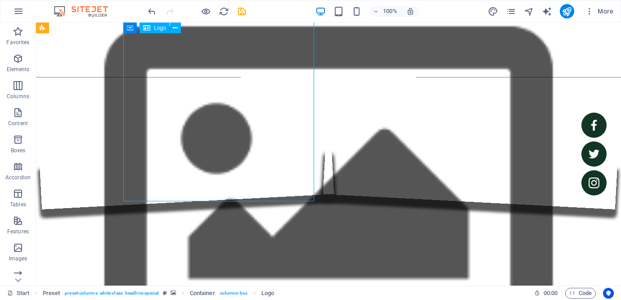
select select "%"
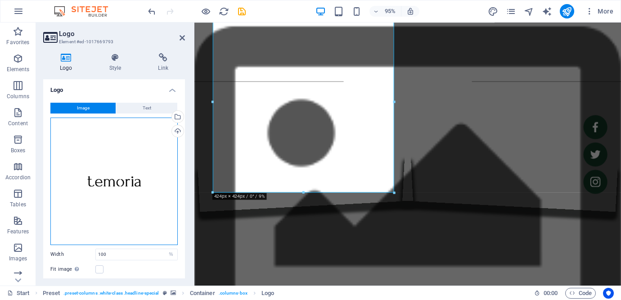
click at [174, 220] on div "Drag files here, click to choose files or select files from Files or our free s…" at bounding box center [113, 180] width 127 height 127
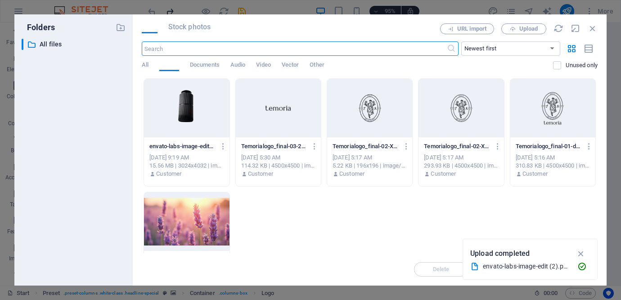
click at [153, 211] on div at bounding box center [186, 221] width 85 height 58
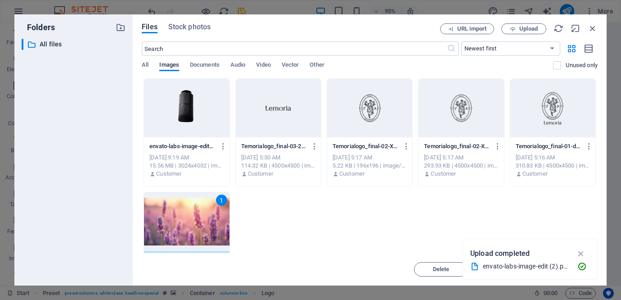
click at [153, 211] on div "1" at bounding box center [186, 221] width 85 height 58
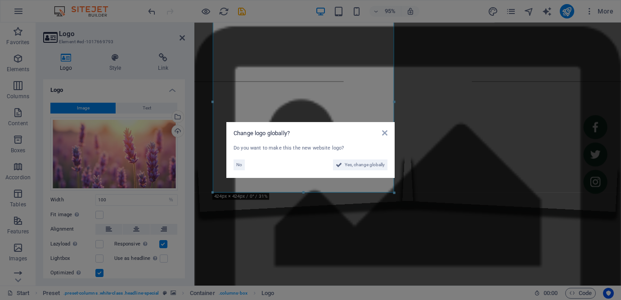
click at [386, 137] on div "Change logo globally?" at bounding box center [311, 133] width 154 height 8
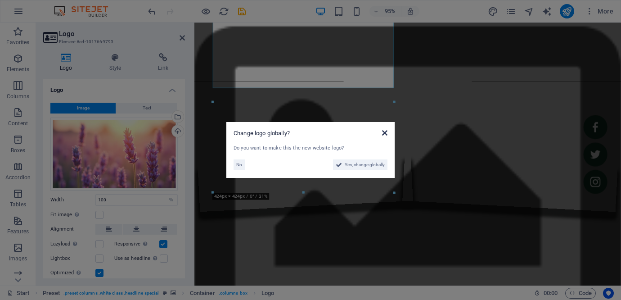
click at [386, 134] on icon at bounding box center [384, 132] width 5 height 7
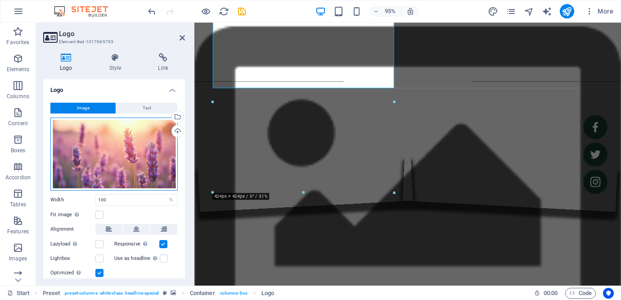
click at [127, 157] on div "Drag files here, click to choose files or select files from Files or our free s…" at bounding box center [113, 153] width 127 height 73
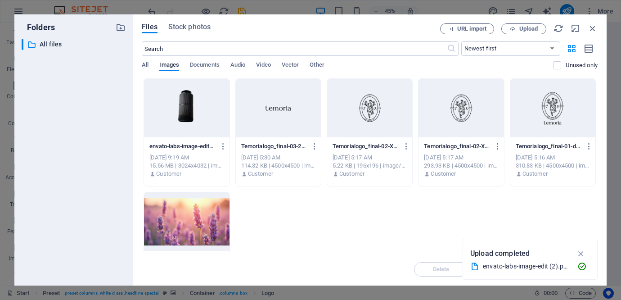
drag, startPoint x: 562, startPoint y: 190, endPoint x: 274, endPoint y: 88, distance: 305.9
click at [274, 88] on div "envato-labs-image-edit2-myiJhiPEyEyBqdTVJ8ul9Q.png envato-labs-image-edit2-myiJ…" at bounding box center [370, 188] width 456 height 221
click at [257, 108] on div at bounding box center [278, 108] width 85 height 58
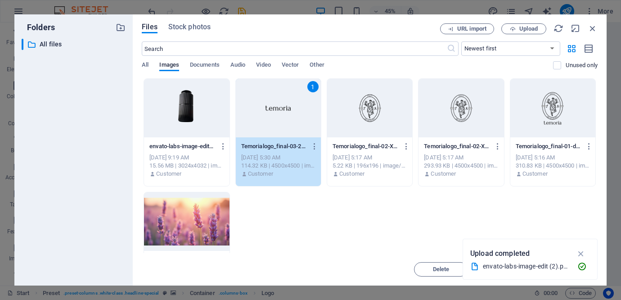
click at [390, 118] on div at bounding box center [369, 108] width 85 height 58
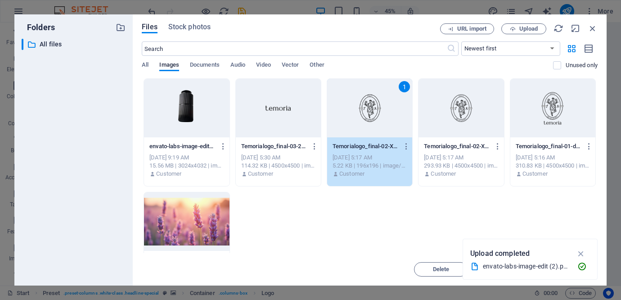
click at [450, 124] on div at bounding box center [460, 108] width 85 height 58
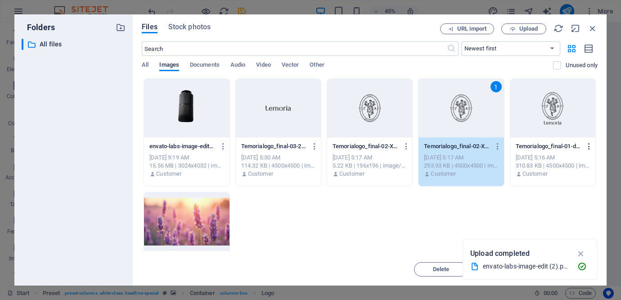
click at [590, 148] on icon "button" at bounding box center [589, 146] width 9 height 8
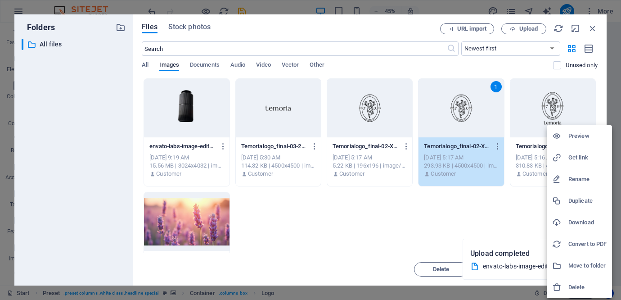
click at [569, 285] on h6 "Delete" at bounding box center [587, 287] width 38 height 11
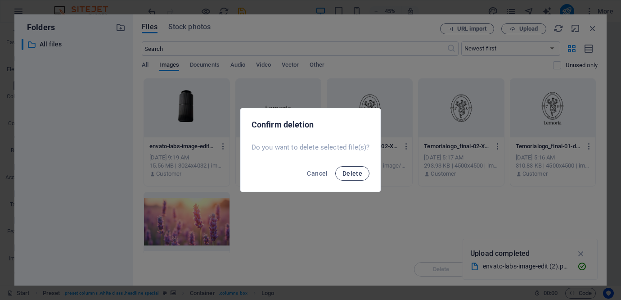
click at [349, 178] on button "Delete" at bounding box center [352, 173] width 34 height 14
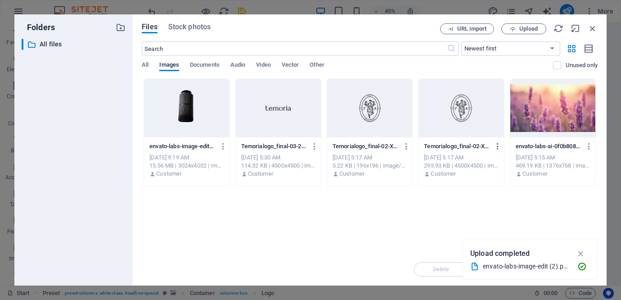
click at [499, 144] on icon "button" at bounding box center [498, 146] width 9 height 8
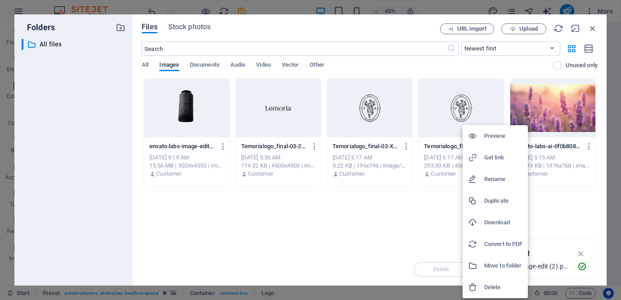
click at [488, 283] on h6 "Delete" at bounding box center [503, 287] width 38 height 11
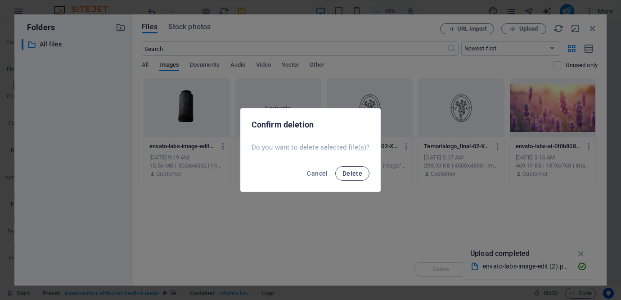
click at [353, 172] on span "Delete" at bounding box center [352, 173] width 20 height 7
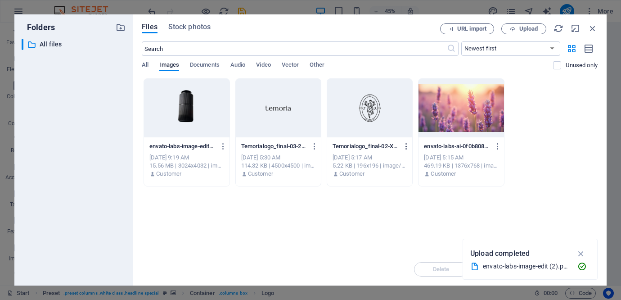
click at [408, 147] on icon "button" at bounding box center [406, 146] width 9 height 8
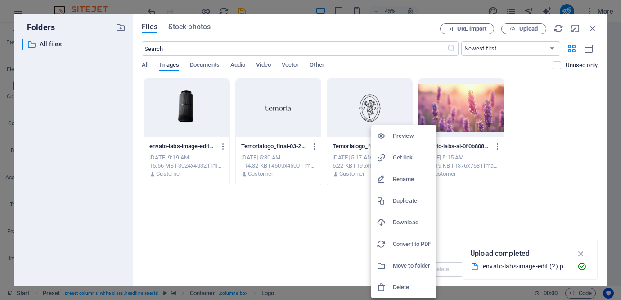
click at [396, 283] on h6 "Delete" at bounding box center [412, 287] width 38 height 11
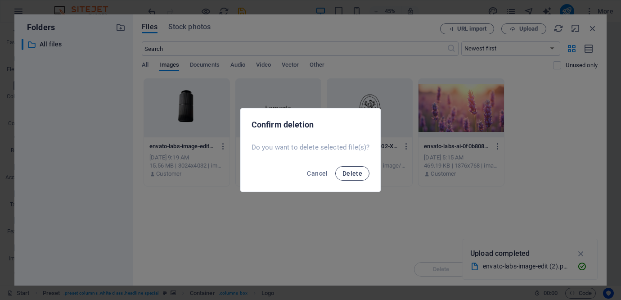
click at [352, 172] on span "Delete" at bounding box center [352, 173] width 20 height 7
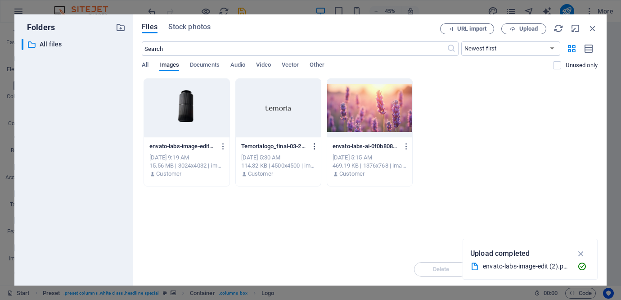
click at [314, 146] on icon "button" at bounding box center [314, 146] width 9 height 8
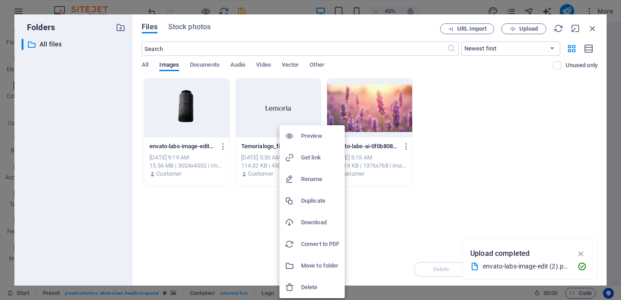
click at [304, 289] on h6 "Delete" at bounding box center [320, 287] width 38 height 11
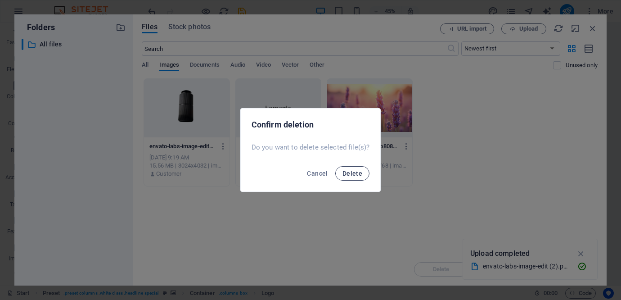
click at [359, 171] on span "Delete" at bounding box center [352, 173] width 20 height 7
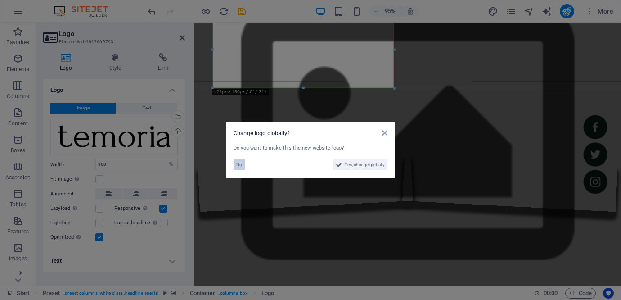
click at [240, 163] on span "No" at bounding box center [239, 164] width 6 height 11
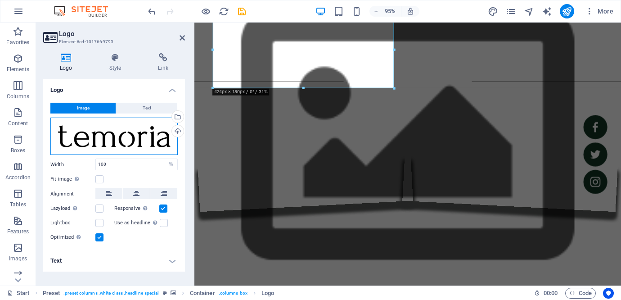
click at [153, 139] on div "Drag files here, click to choose files or select files from Files or our free s…" at bounding box center [113, 136] width 127 height 38
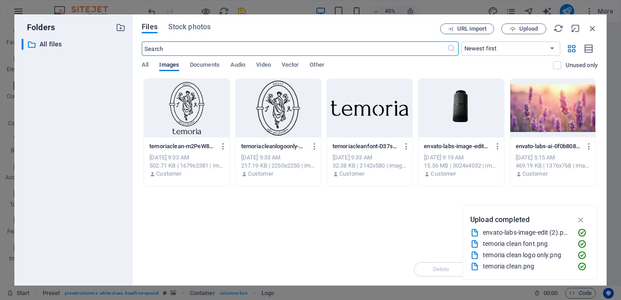
click at [408, 222] on div "Drop files here to upload them instantly temoriaclean-m2PeW8Mar6FIgPbocYN46Q.pn…" at bounding box center [370, 165] width 456 height 175
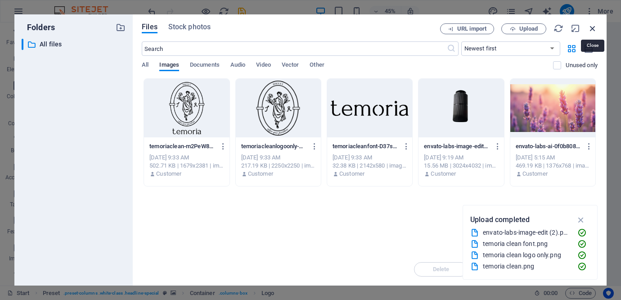
click at [589, 29] on icon "button" at bounding box center [593, 28] width 10 height 10
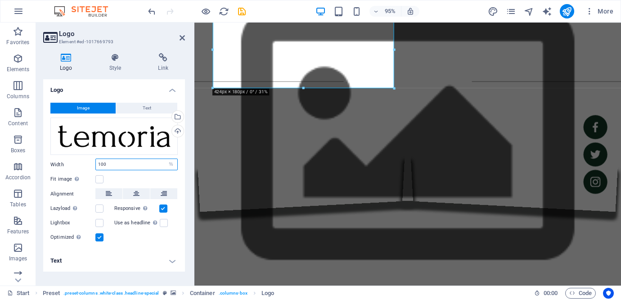
click at [139, 166] on input "100" at bounding box center [136, 164] width 81 height 11
click at [139, 165] on input "100" at bounding box center [136, 164] width 81 height 11
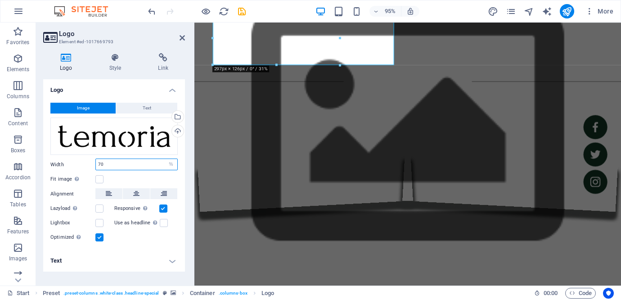
click at [139, 165] on input "70" at bounding box center [136, 164] width 81 height 11
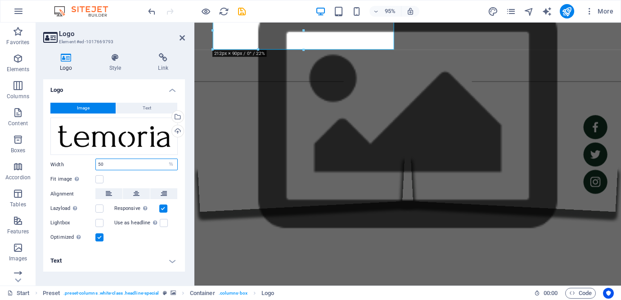
click at [128, 166] on input "50" at bounding box center [136, 164] width 81 height 11
click at [139, 235] on div "Optimized Images are compressed to improve page speed." at bounding box center [113, 237] width 127 height 11
click at [99, 179] on label at bounding box center [99, 179] width 8 height 8
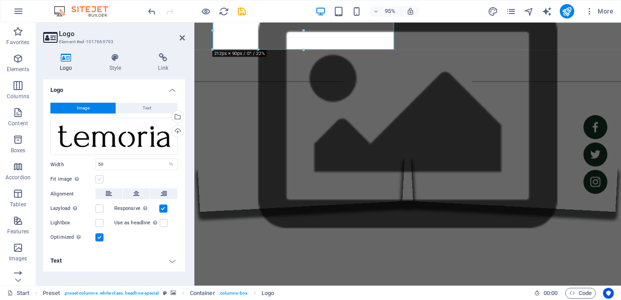
click at [0, 0] on input "Fit image Automatically fit image to a fixed width and height" at bounding box center [0, 0] width 0 height 0
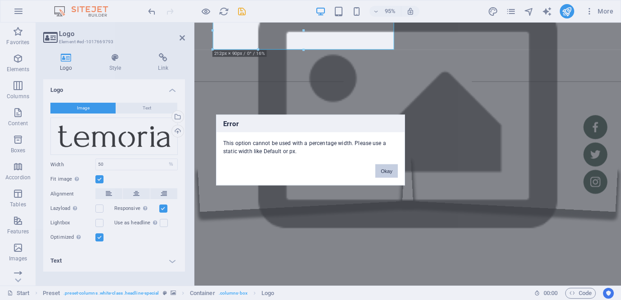
click at [386, 166] on button "Okay" at bounding box center [386, 170] width 22 height 13
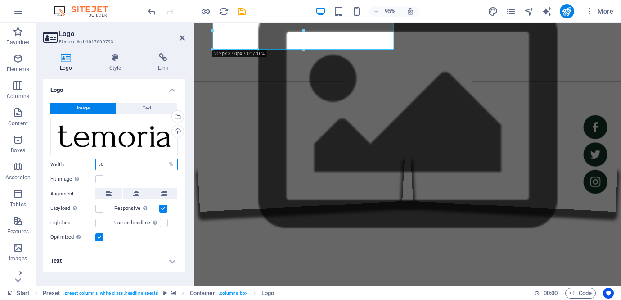
click at [129, 162] on input "50" at bounding box center [136, 164] width 81 height 11
type input "100"
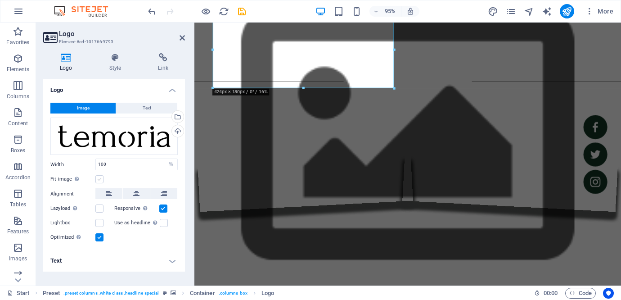
click at [98, 175] on label at bounding box center [99, 179] width 8 height 8
click at [0, 0] on input "Fit image Automatically fit image to a fixed width and height" at bounding box center [0, 0] width 0 height 0
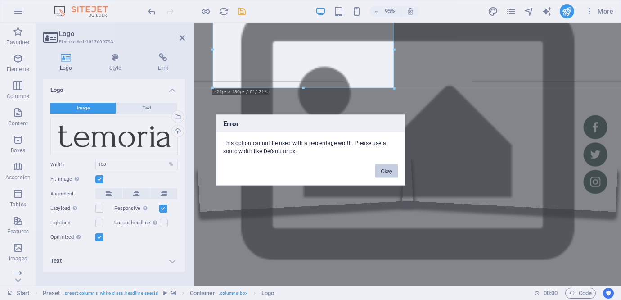
click at [380, 174] on button "Okay" at bounding box center [386, 170] width 22 height 13
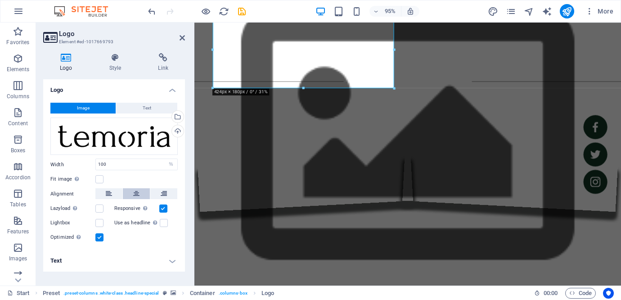
click at [140, 190] on button at bounding box center [136, 193] width 27 height 11
click at [95, 176] on label at bounding box center [99, 179] width 8 height 8
click at [0, 0] on input "Fit image Automatically fit image to a fixed width and height" at bounding box center [0, 0] width 0 height 0
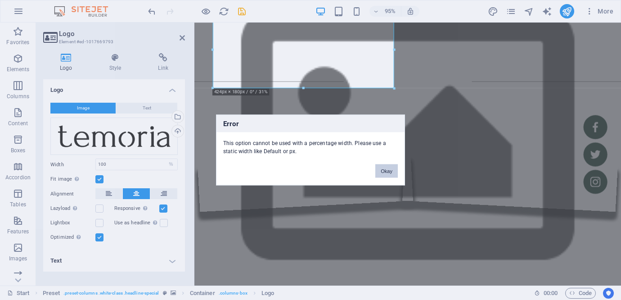
click at [386, 172] on button "Okay" at bounding box center [386, 170] width 22 height 13
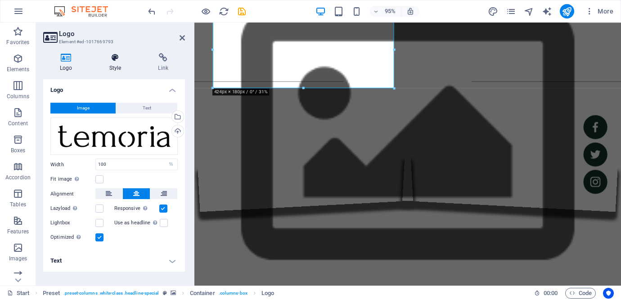
click at [114, 62] on h4 "Style" at bounding box center [117, 62] width 49 height 19
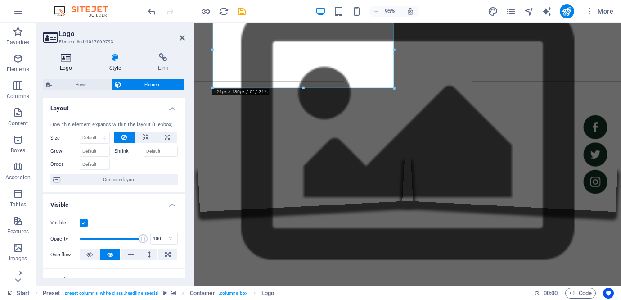
click at [79, 63] on h4 "Logo" at bounding box center [67, 62] width 49 height 19
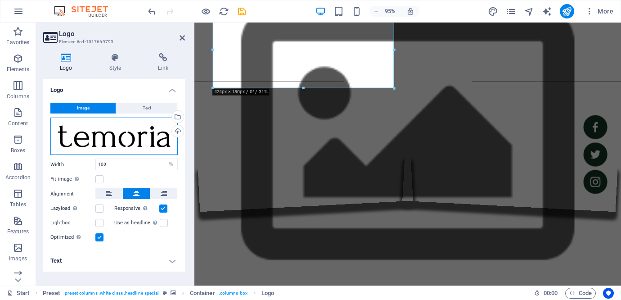
click at [162, 139] on div "Drag files here, click to choose files or select files from Files or our free s…" at bounding box center [113, 136] width 127 height 38
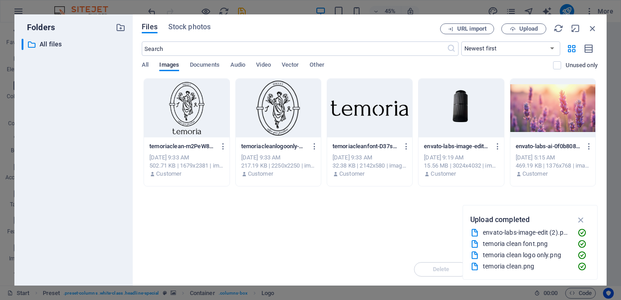
click at [382, 113] on div at bounding box center [369, 108] width 85 height 58
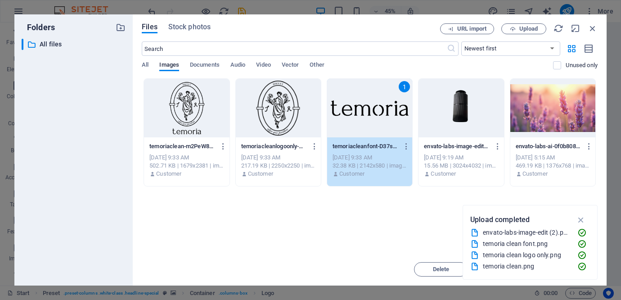
click at [382, 113] on div "1" at bounding box center [369, 108] width 85 height 58
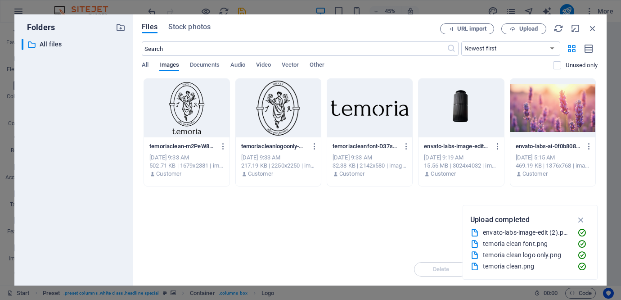
click at [382, 113] on div at bounding box center [369, 108] width 85 height 58
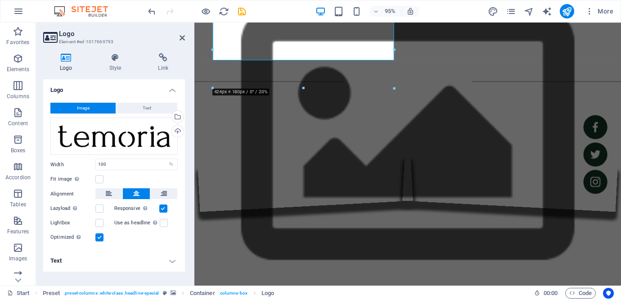
click at [405, 275] on figure at bounding box center [418, 143] width 449 height 395
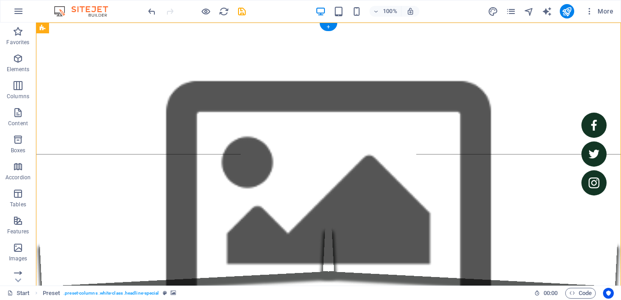
click at [335, 55] on figure at bounding box center [328, 204] width 585 height 365
click at [120, 46] on figure at bounding box center [328, 204] width 585 height 365
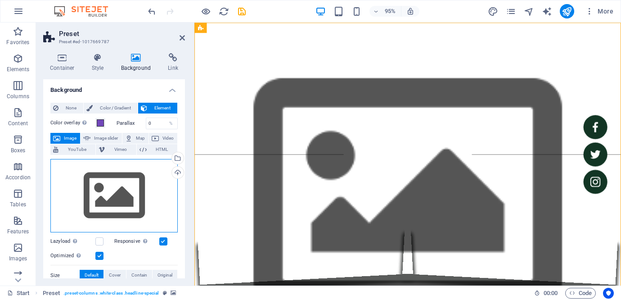
click at [130, 191] on div "Drag files here, click to choose files or select files from Files or our free s…" at bounding box center [113, 196] width 127 height 74
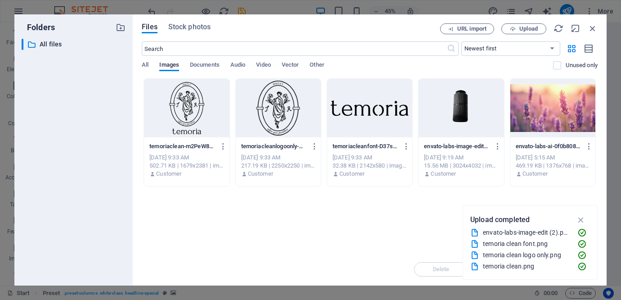
click at [573, 93] on div at bounding box center [552, 108] width 85 height 58
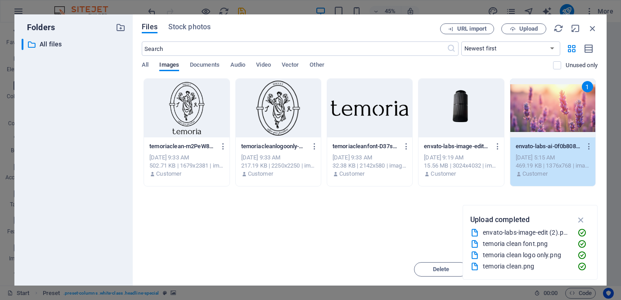
click at [557, 112] on div "1" at bounding box center [552, 108] width 85 height 58
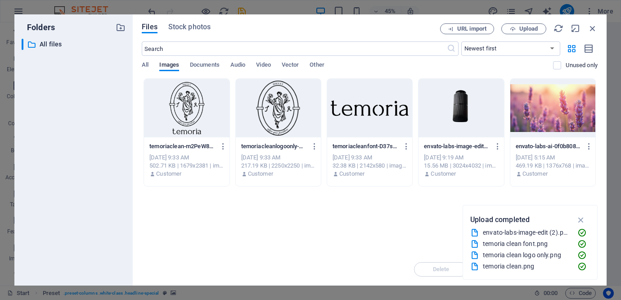
click at [557, 112] on div at bounding box center [552, 108] width 85 height 58
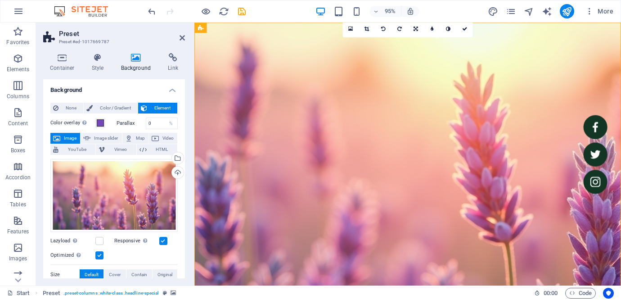
click at [457, 62] on figure at bounding box center [418, 204] width 449 height 365
click at [307, 53] on figure at bounding box center [418, 204] width 449 height 365
click at [181, 40] on icon at bounding box center [182, 37] width 5 height 7
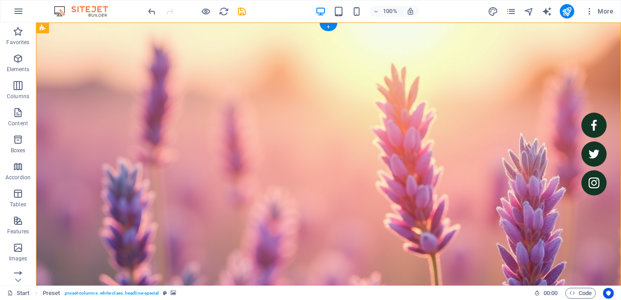
click at [251, 77] on figure at bounding box center [328, 204] width 585 height 365
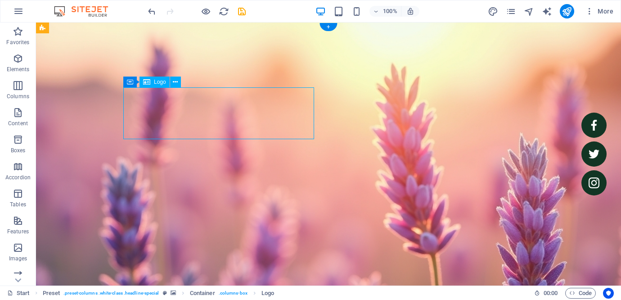
select select "%"
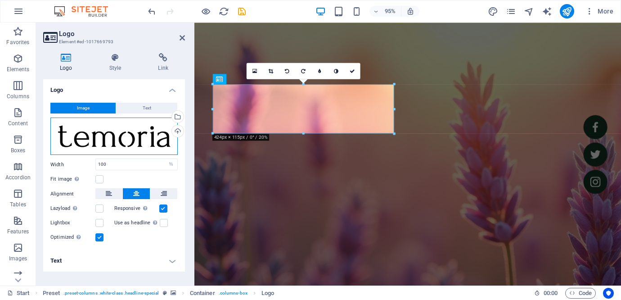
click at [148, 153] on div "Drag files here, click to choose files or select files from Files or our free s…" at bounding box center [113, 136] width 127 height 38
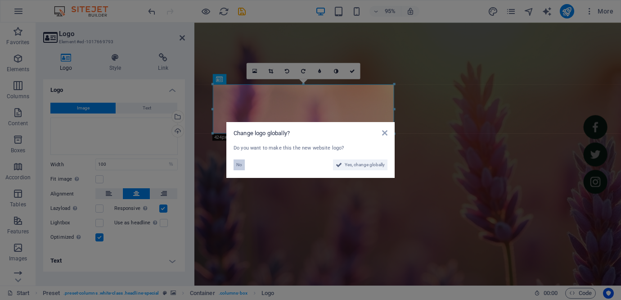
click at [240, 164] on span "No" at bounding box center [239, 164] width 6 height 11
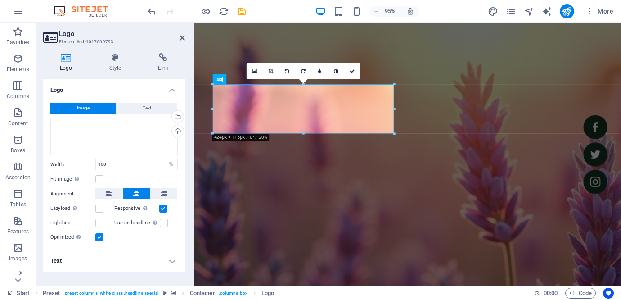
click at [378, 56] on figure at bounding box center [418, 204] width 449 height 365
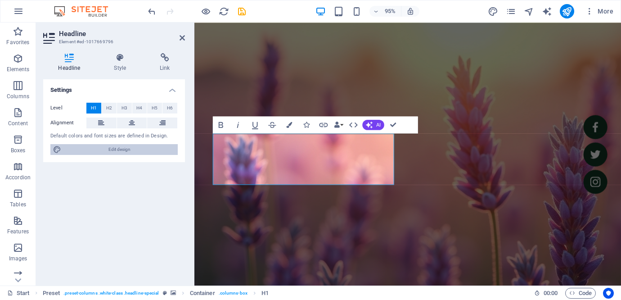
click at [153, 148] on span "Edit design" at bounding box center [119, 149] width 111 height 11
select select "px"
select select "700"
select select "px"
select select "rem"
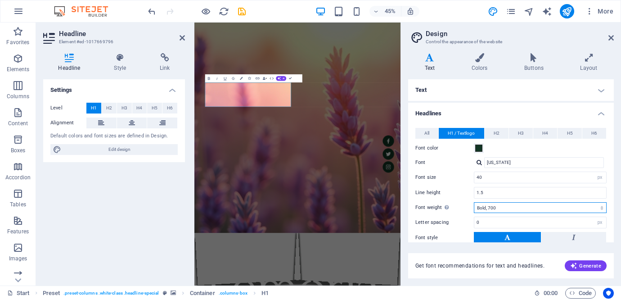
click at [600, 209] on select "Thin, 100 Extra-light, 200 Light, 300 Regular, 400 Medium, 500 Semi-bold, 600 B…" at bounding box center [540, 207] width 133 height 11
select select "400"
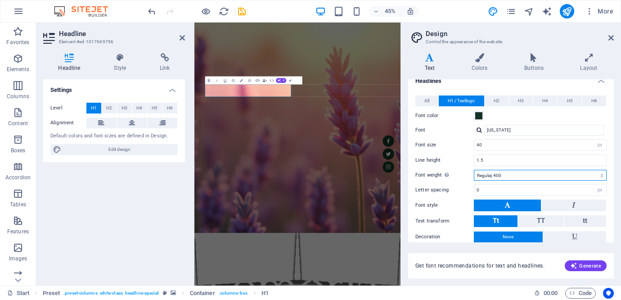
scroll to position [72, 0]
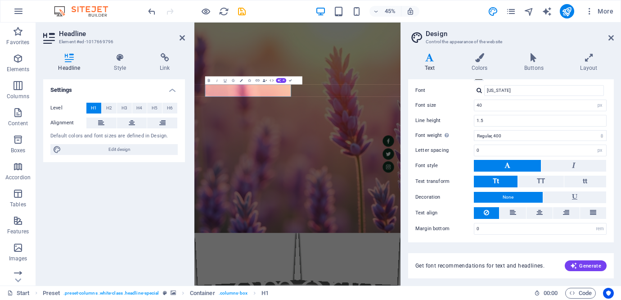
click at [154, 169] on div "Settings Level H1 H2 H3 H4 H5 H6 Alignment Default colors and font sizes are de…" at bounding box center [114, 178] width 142 height 199
click at [116, 62] on h4 "Style" at bounding box center [122, 62] width 46 height 19
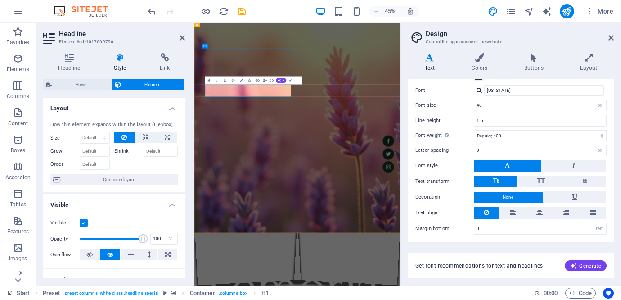
click at [421, 211] on figure at bounding box center [423, 255] width 458 height 467
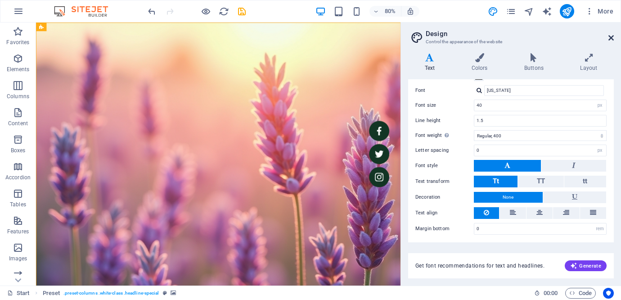
click at [609, 39] on icon at bounding box center [610, 37] width 5 height 7
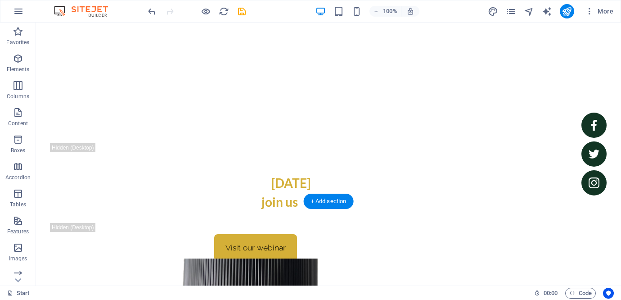
scroll to position [0, 0]
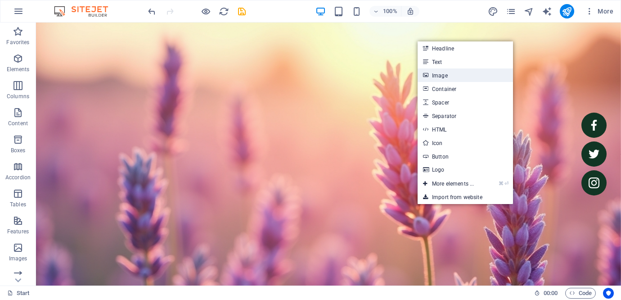
click at [460, 75] on link "Image" at bounding box center [465, 74] width 95 height 13
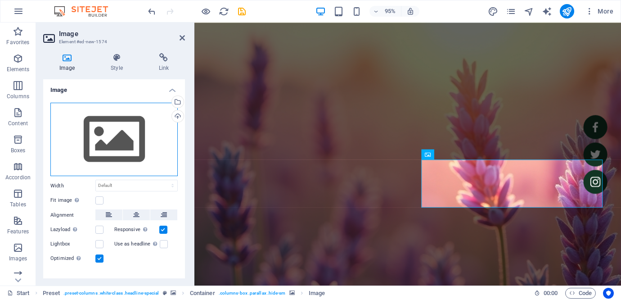
click at [127, 145] on div "Drag files here, click to choose files or select files from Files or our free s…" at bounding box center [113, 140] width 127 height 74
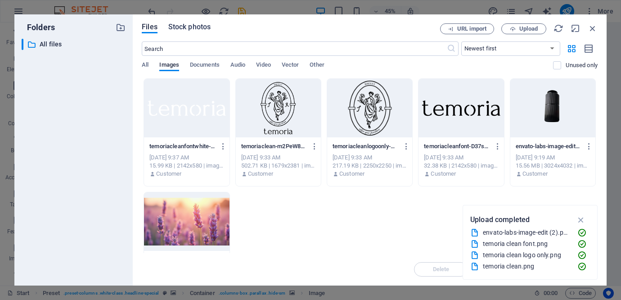
click at [195, 27] on span "Stock photos" at bounding box center [189, 27] width 42 height 11
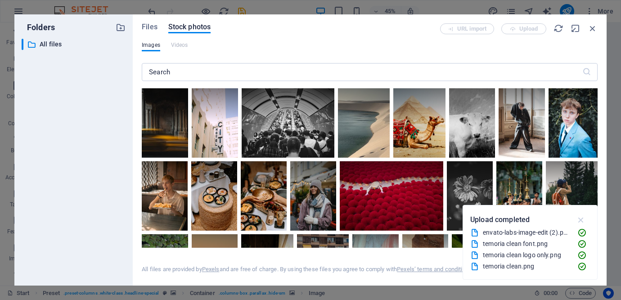
click at [582, 217] on icon "button" at bounding box center [581, 220] width 10 height 10
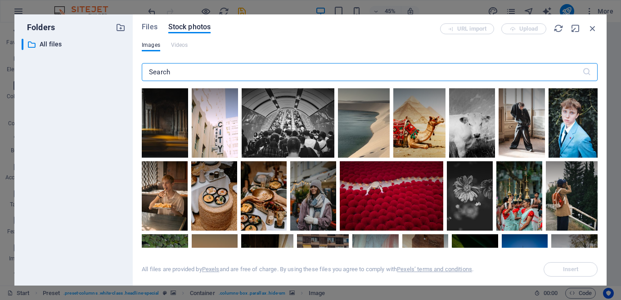
click at [349, 75] on input "text" at bounding box center [362, 72] width 440 height 18
type input "flower"
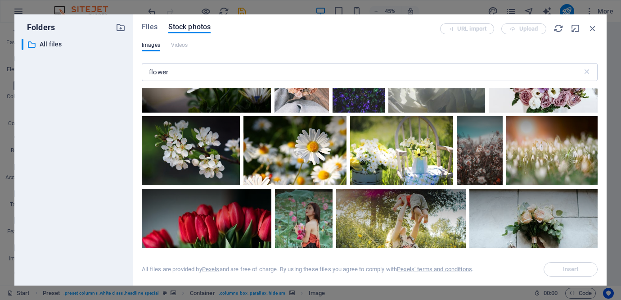
scroll to position [1056, 0]
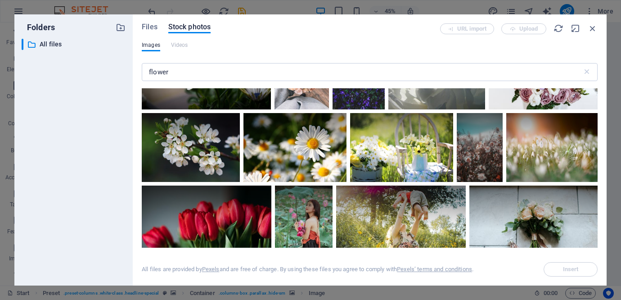
click at [149, 22] on div "Files Stock photos URL import Upload Images Videos flower ​ All files are provi…" at bounding box center [370, 149] width 474 height 271
click at [150, 27] on span "Files" at bounding box center [150, 27] width 16 height 11
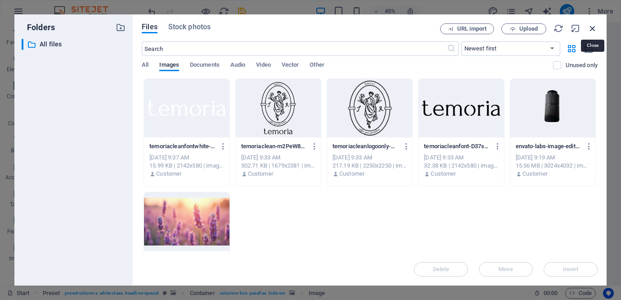
click at [593, 27] on icon "button" at bounding box center [593, 28] width 10 height 10
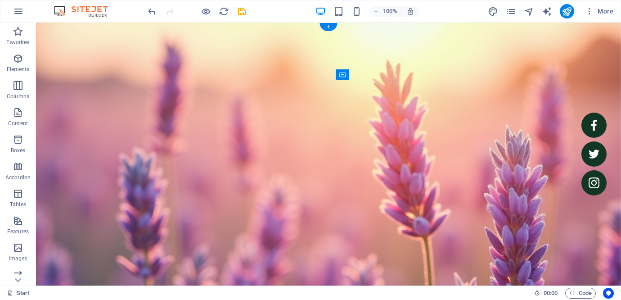
click at [287, 67] on figure at bounding box center [328, 191] width 585 height 338
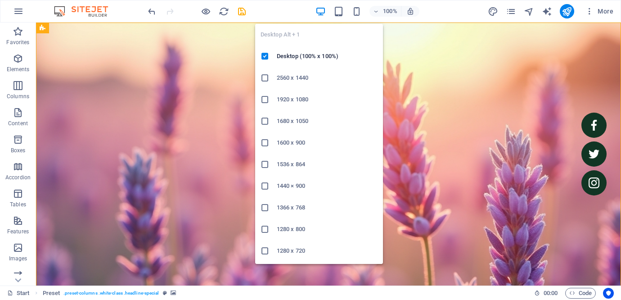
click at [323, 6] on icon "button" at bounding box center [320, 11] width 10 height 10
click at [321, 10] on icon "button" at bounding box center [320, 11] width 10 height 10
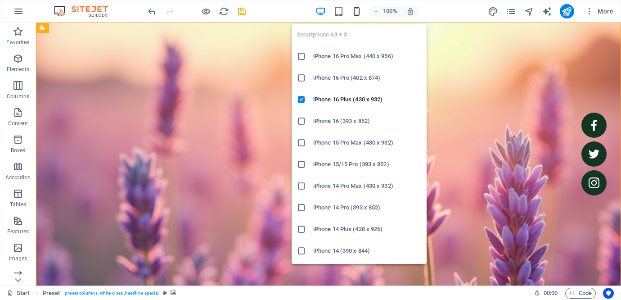
click at [353, 11] on icon "button" at bounding box center [356, 11] width 10 height 10
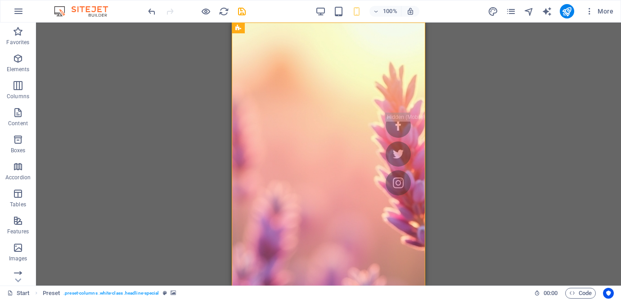
click at [554, 139] on div "H1 Preset Container Image Container Button Spacer Text H3 Container H3 Containe…" at bounding box center [328, 153] width 585 height 263
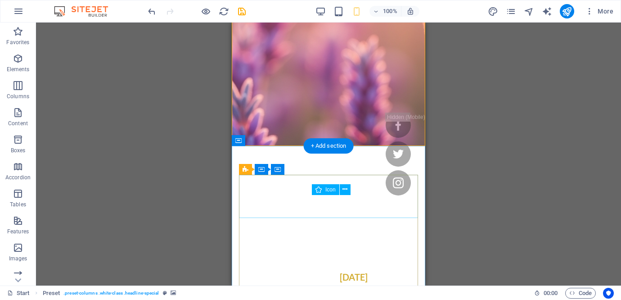
scroll to position [0, 0]
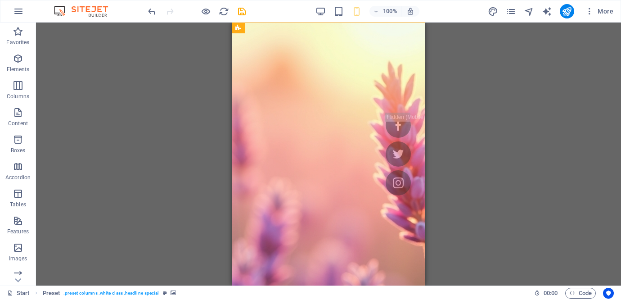
click at [204, 5] on div at bounding box center [196, 11] width 101 height 14
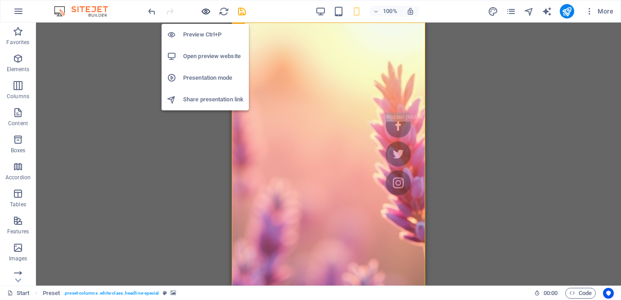
click at [205, 11] on icon "button" at bounding box center [206, 11] width 10 height 10
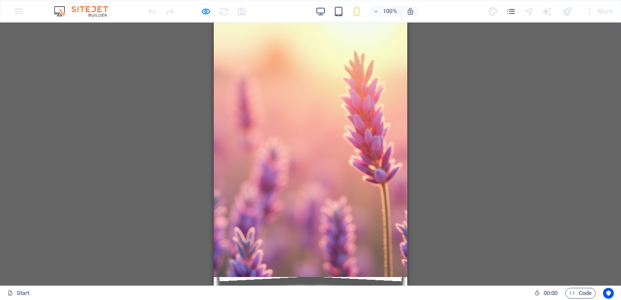
click at [321, 18] on div "100%" at bounding box center [367, 11] width 104 height 14
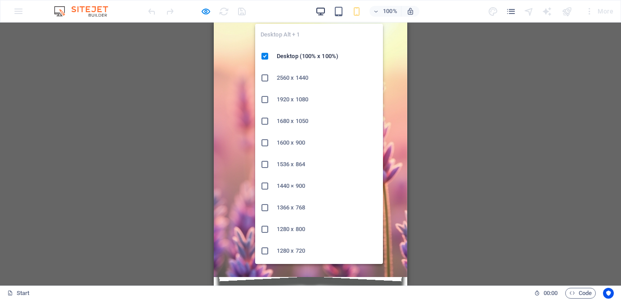
click at [321, 12] on icon "button" at bounding box center [320, 11] width 10 height 10
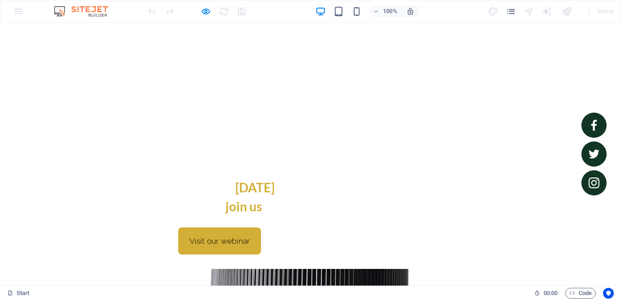
scroll to position [399, 0]
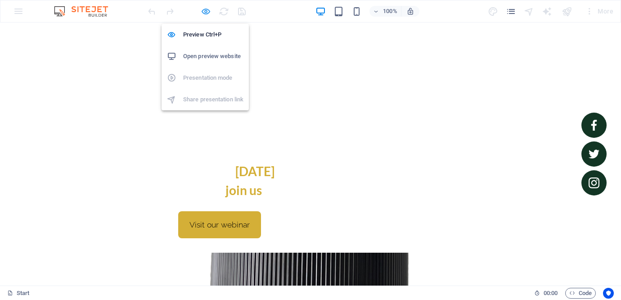
click at [202, 9] on icon "button" at bounding box center [206, 11] width 10 height 10
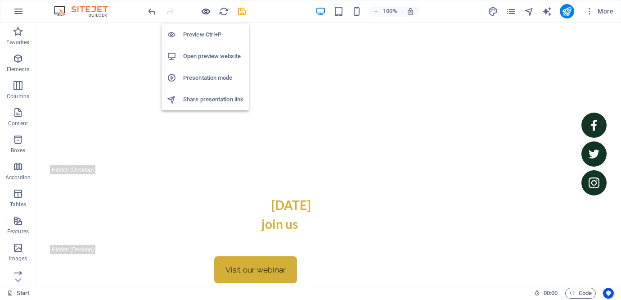
scroll to position [421, 0]
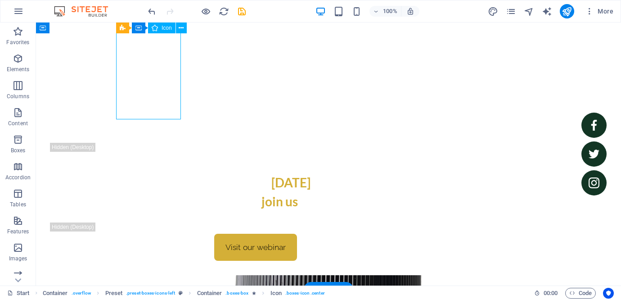
select select "xMidYMid"
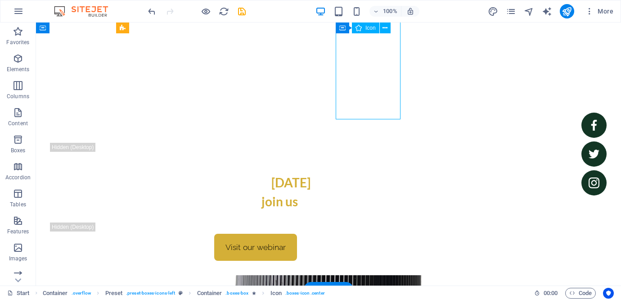
select select "xMidYMid"
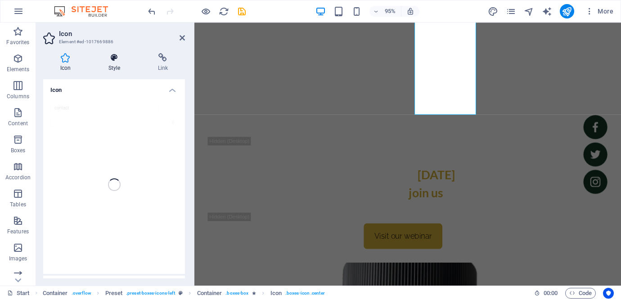
click at [106, 67] on h4 "Style" at bounding box center [115, 62] width 49 height 19
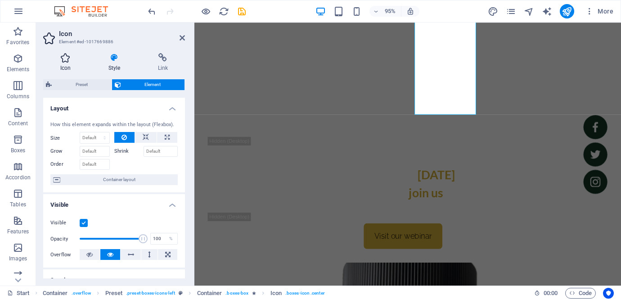
click at [62, 61] on icon at bounding box center [65, 57] width 45 height 9
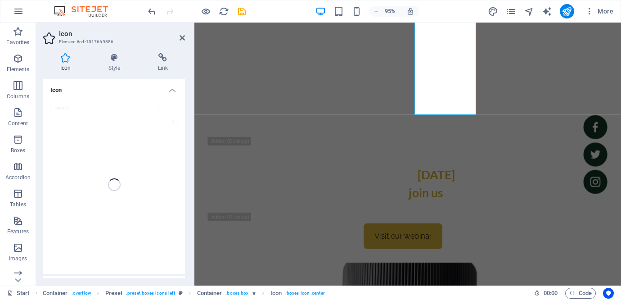
click at [167, 90] on h4 "Icon" at bounding box center [114, 87] width 142 height 16
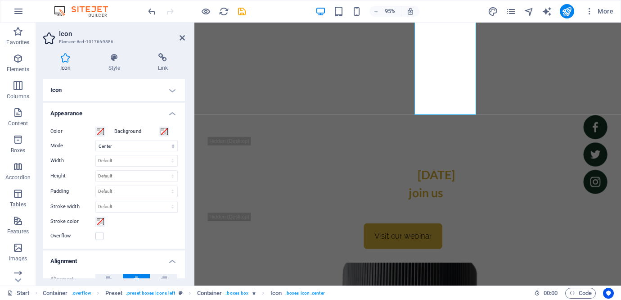
click at [167, 90] on h4 "Icon" at bounding box center [114, 90] width 142 height 22
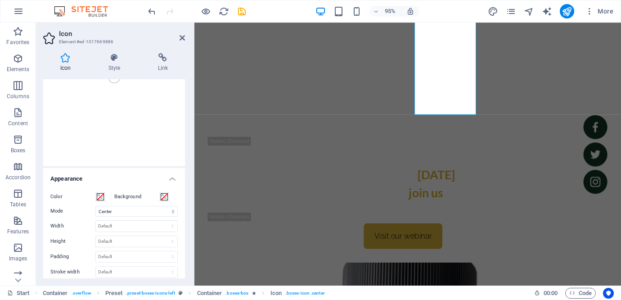
scroll to position [0, 0]
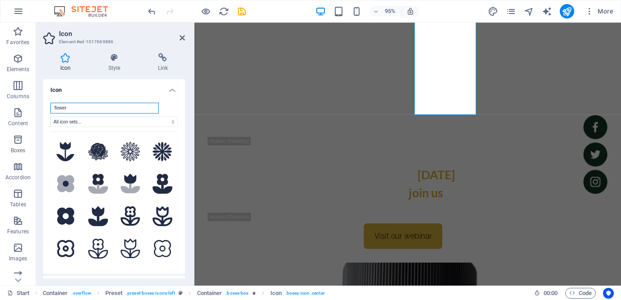
click at [97, 106] on input "flower" at bounding box center [104, 108] width 108 height 11
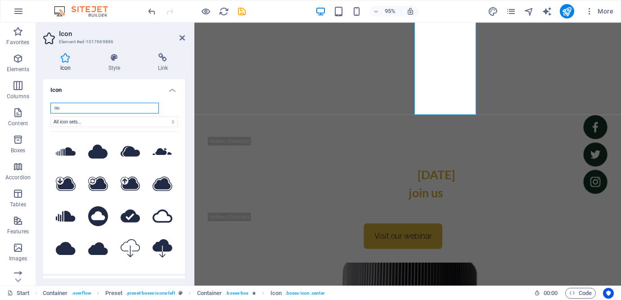
type input "o"
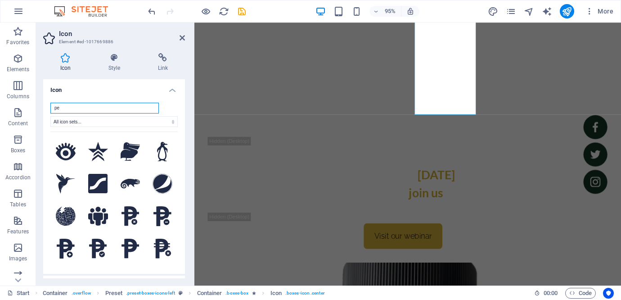
type input "per"
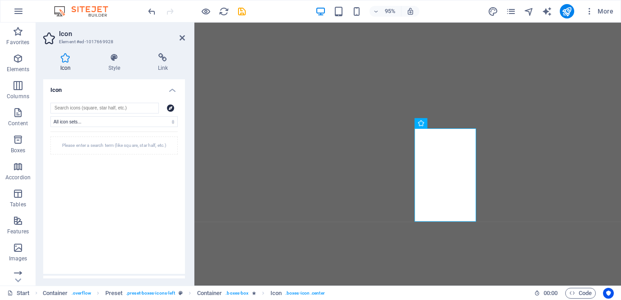
select select "xMidYMid"
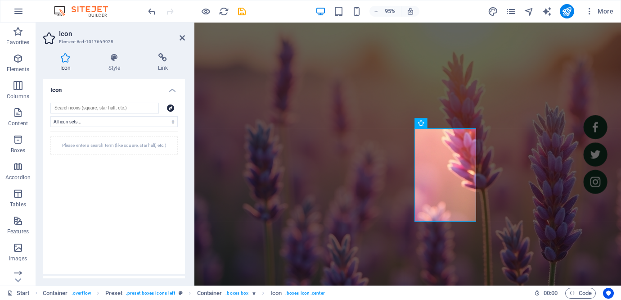
scroll to position [421, 0]
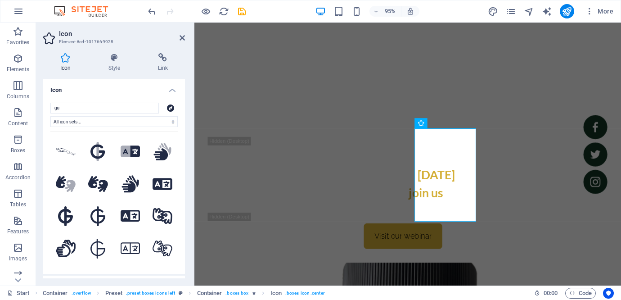
type input "g"
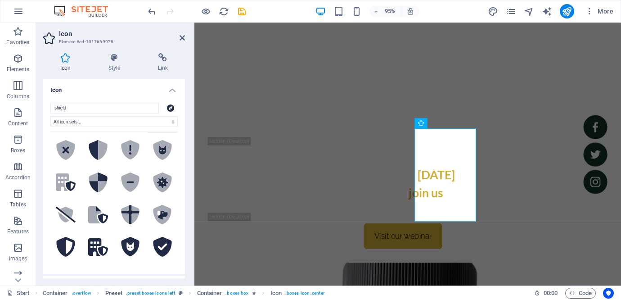
scroll to position [90, 0]
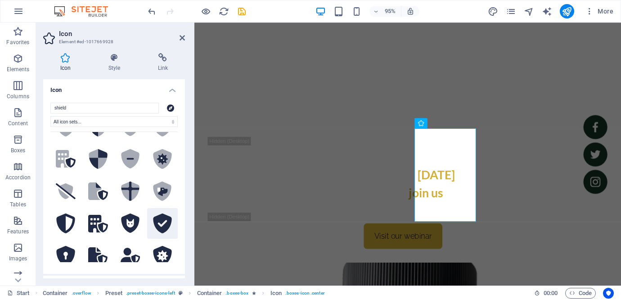
type input "shield"
click at [162, 213] on icon at bounding box center [162, 223] width 18 height 20
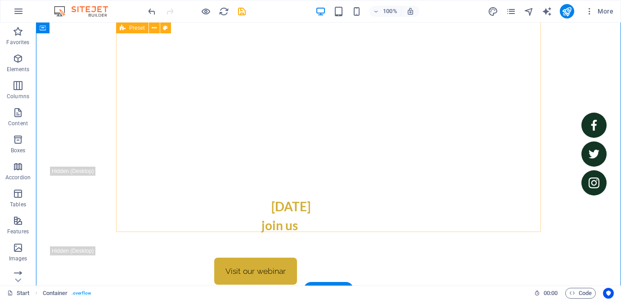
scroll to position [389, 0]
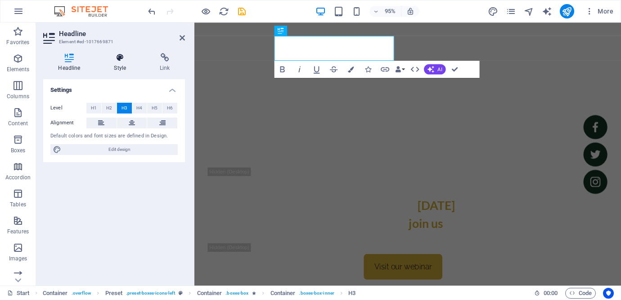
click at [122, 59] on icon at bounding box center [120, 57] width 42 height 9
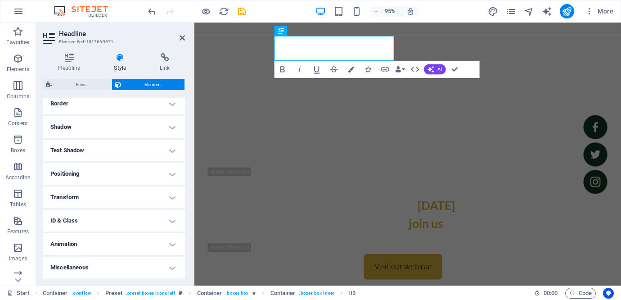
scroll to position [0, 0]
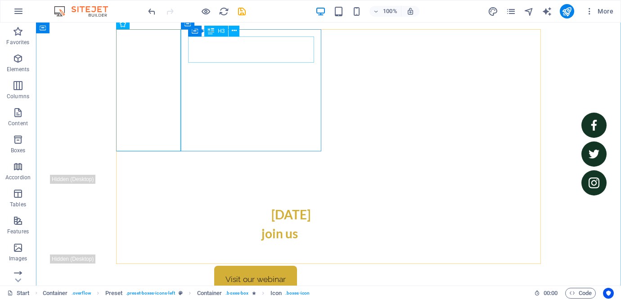
click at [214, 32] on icon at bounding box center [211, 31] width 6 height 11
click at [229, 31] on button at bounding box center [234, 31] width 11 height 11
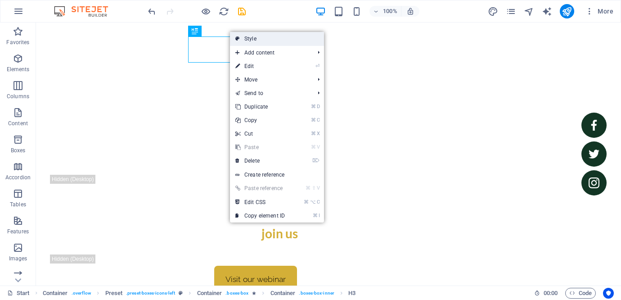
click at [250, 41] on link "Style" at bounding box center [277, 38] width 94 height 13
select select "px"
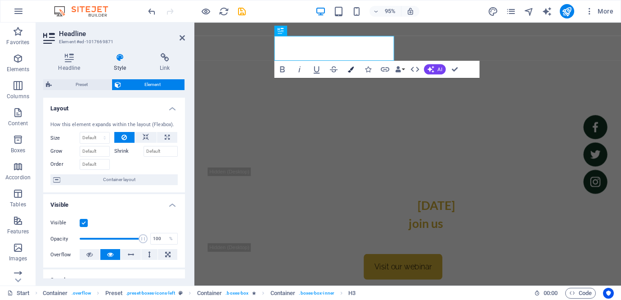
click at [352, 71] on icon "button" at bounding box center [351, 69] width 6 height 6
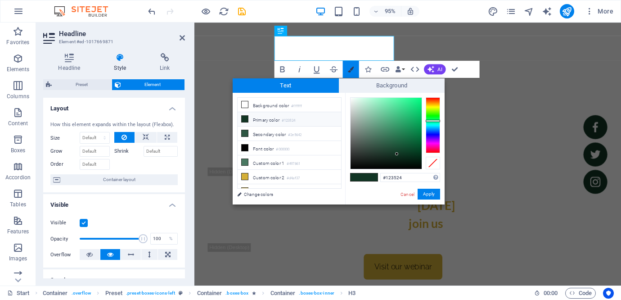
click at [352, 71] on icon "button" at bounding box center [351, 69] width 6 height 6
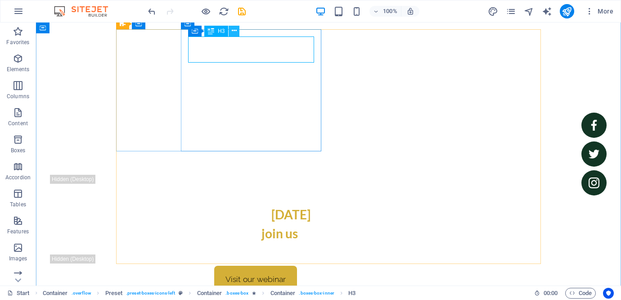
click at [232, 30] on icon at bounding box center [234, 30] width 5 height 9
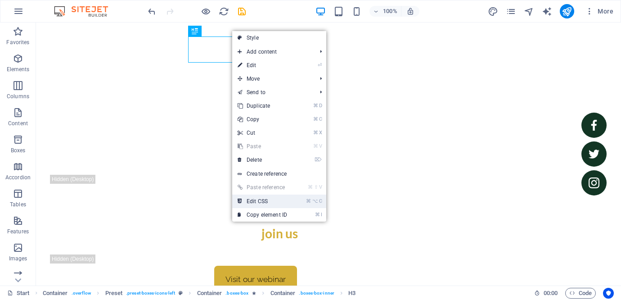
click at [278, 205] on link "⌘ ⌥ C Edit CSS" at bounding box center [262, 200] width 60 height 13
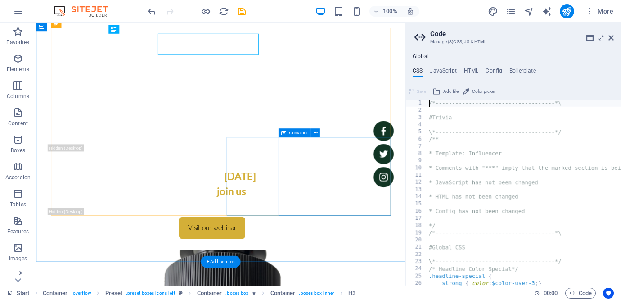
type textarea ".ed-headline { text-align: center; }"
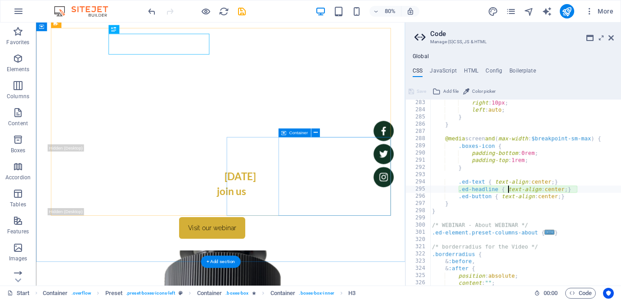
scroll to position [1476, 0]
click at [612, 38] on icon at bounding box center [610, 37] width 5 height 7
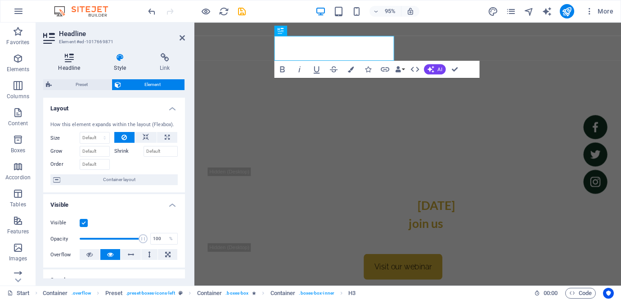
click at [62, 58] on icon at bounding box center [69, 57] width 52 height 9
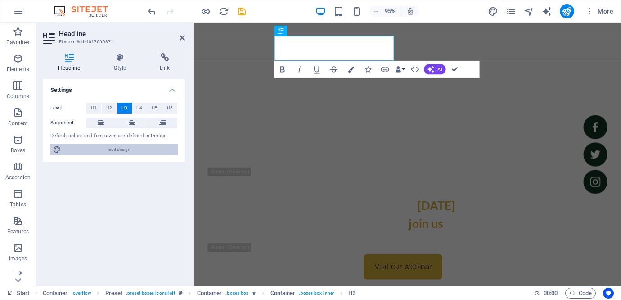
click at [116, 151] on span "Edit design" at bounding box center [119, 149] width 111 height 11
select select "px"
select select "400"
select select "px"
select select "rem"
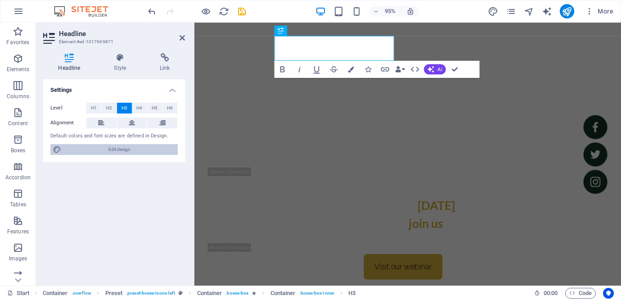
select select "px"
select select "700"
select select "px"
select select "rem"
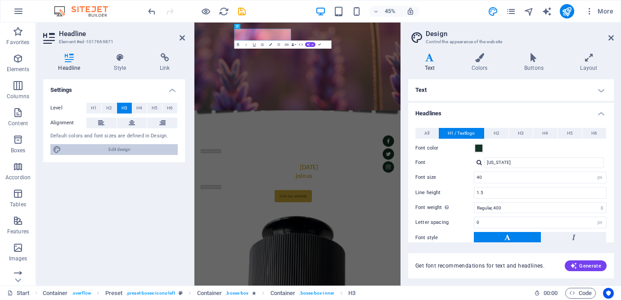
scroll to position [518, 0]
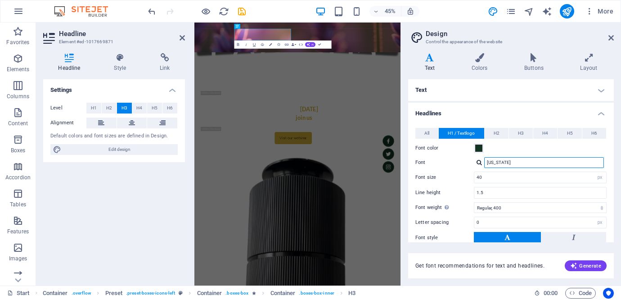
click at [510, 163] on input "[US_STATE]" at bounding box center [544, 162] width 120 height 11
click at [529, 131] on button "H3" at bounding box center [521, 133] width 24 height 11
click at [506, 160] on input "Lato" at bounding box center [544, 162] width 120 height 11
type input "georgia"
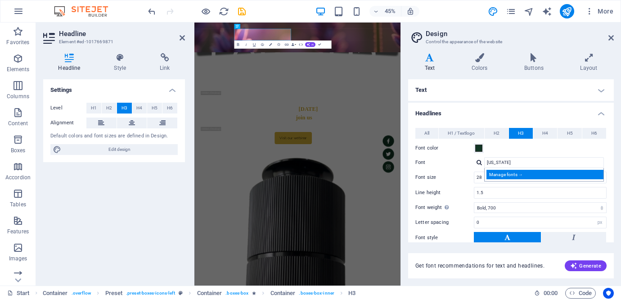
click at [533, 175] on div "Manage fonts →" at bounding box center [545, 174] width 119 height 9
select select "popularity"
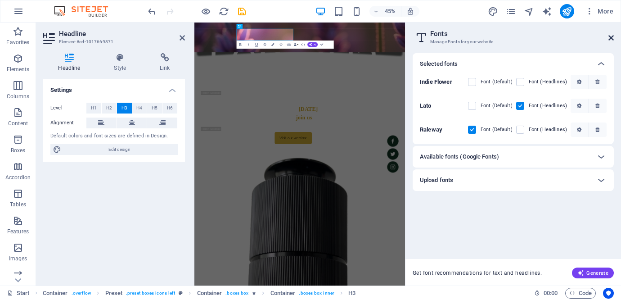
click at [609, 40] on icon at bounding box center [610, 37] width 5 height 7
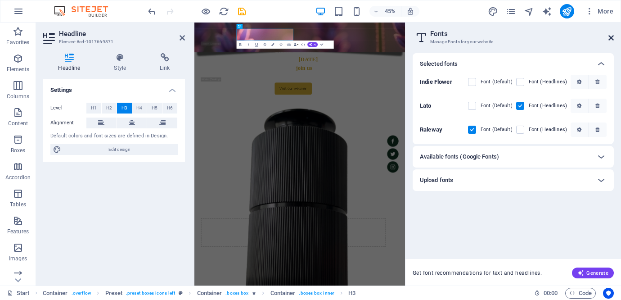
scroll to position [408, 0]
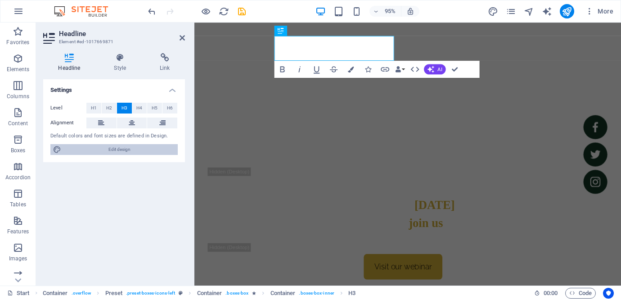
click at [133, 148] on span "Edit design" at bounding box center [119, 149] width 111 height 11
select select "px"
select select "700"
select select "px"
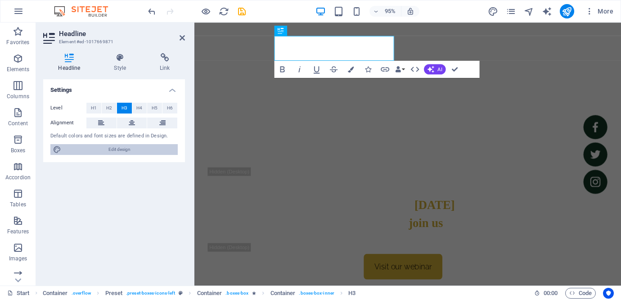
select select "rem"
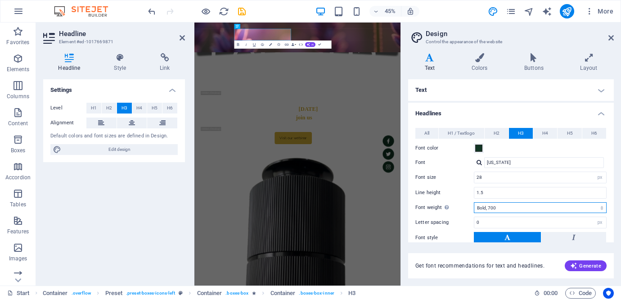
click at [601, 210] on select "Thin, 100 Extra-light, 200 Light, 300 Regular, 400 Medium, 500 Semi-bold, 600 B…" at bounding box center [540, 207] width 133 height 11
select select "400"
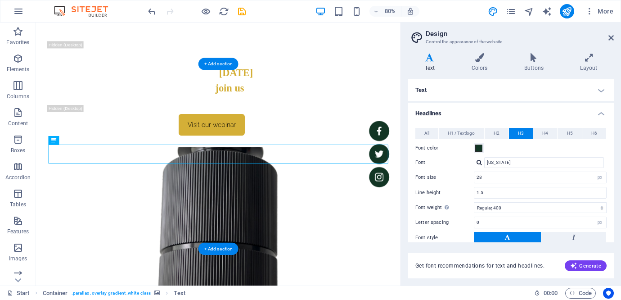
scroll to position [636, 0]
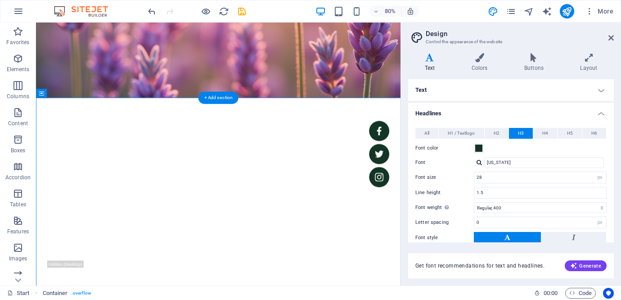
scroll to position [279, 0]
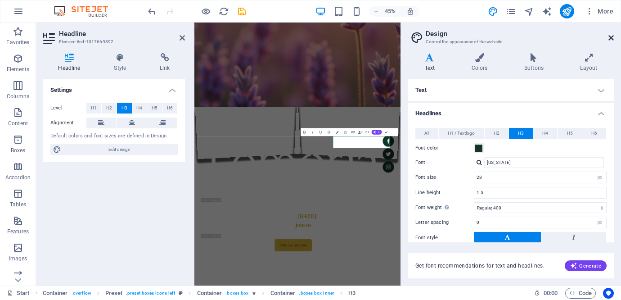
click at [612, 40] on icon at bounding box center [610, 37] width 5 height 7
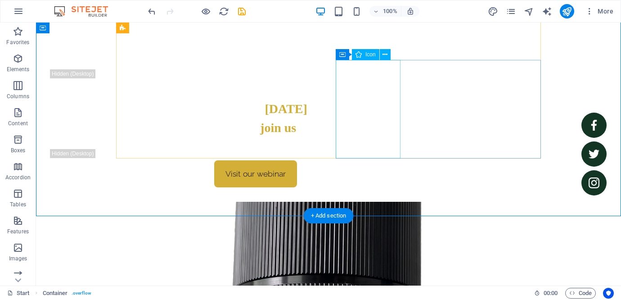
scroll to position [497, 0]
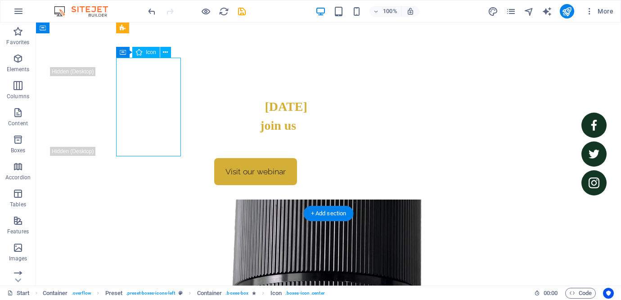
select select "xMidYMid"
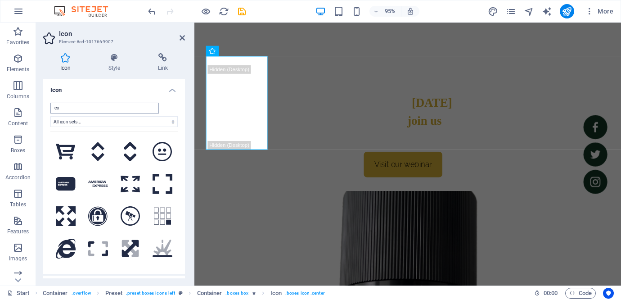
type input "e"
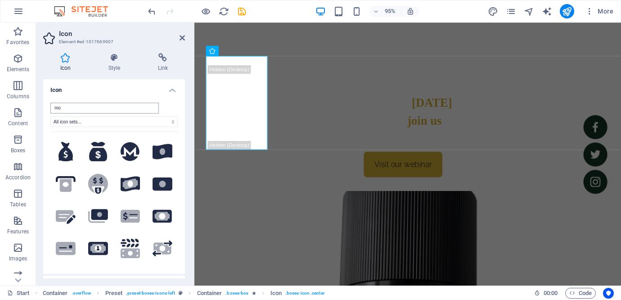
type input "m"
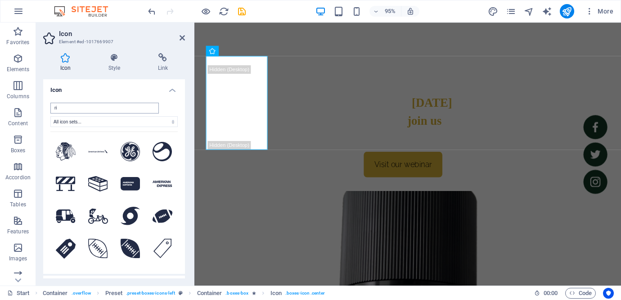
type input "r"
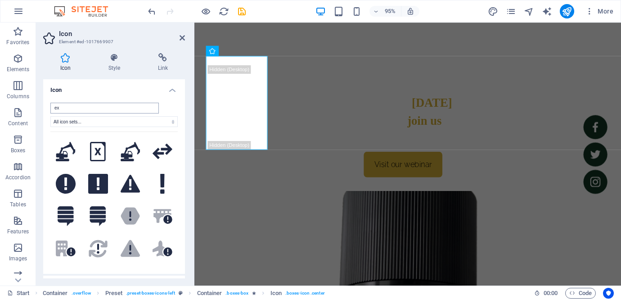
type input "e"
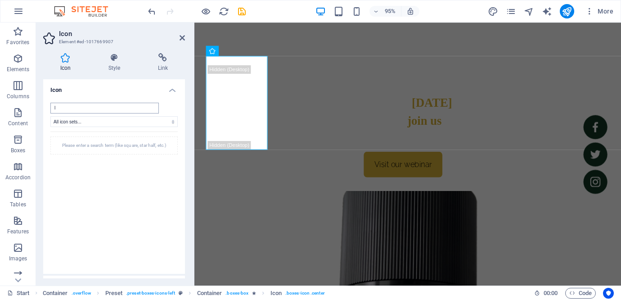
type input "li"
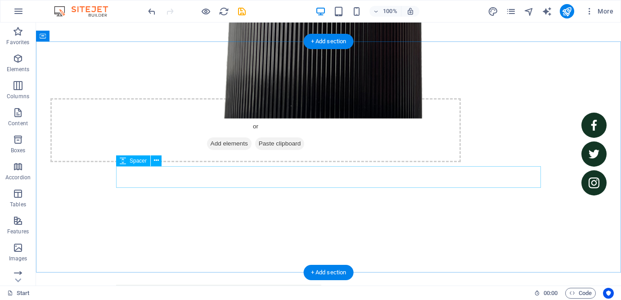
scroll to position [669, 0]
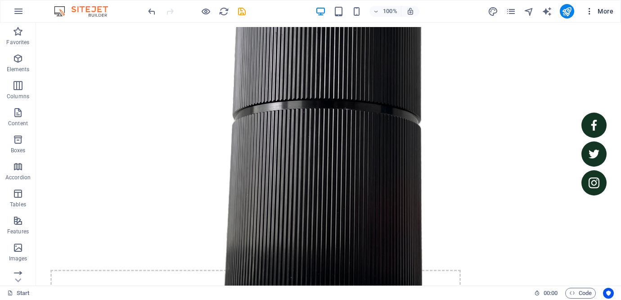
click at [607, 13] on span "More" at bounding box center [599, 11] width 28 height 9
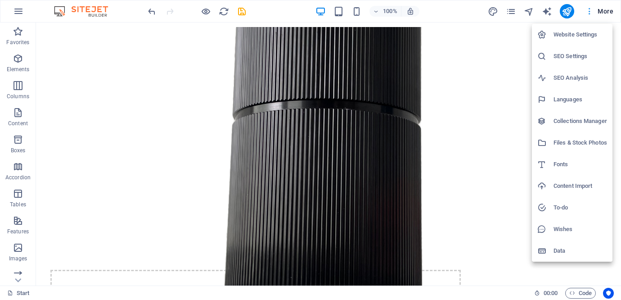
click at [607, 13] on div at bounding box center [310, 150] width 621 height 300
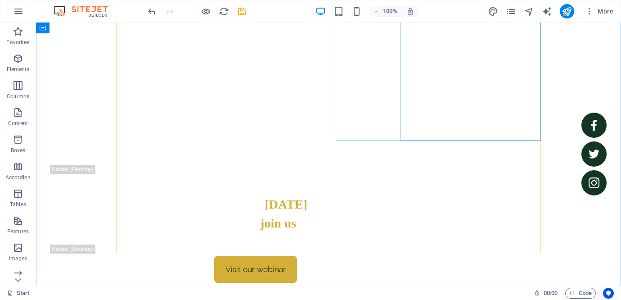
scroll to position [403, 0]
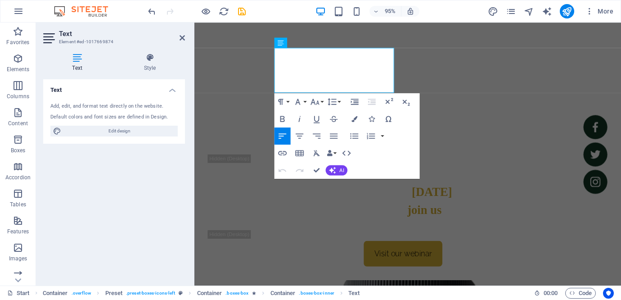
click at [158, 112] on div "Add, edit, and format text directly on the website. Default colors and font siz…" at bounding box center [114, 119] width 142 height 48
click at [139, 106] on div "Add, edit, and format text directly on the website." at bounding box center [113, 107] width 127 height 8
click at [84, 110] on div "Add, edit, and format text directly on the website. Default colors and font siz…" at bounding box center [114, 119] width 142 height 48
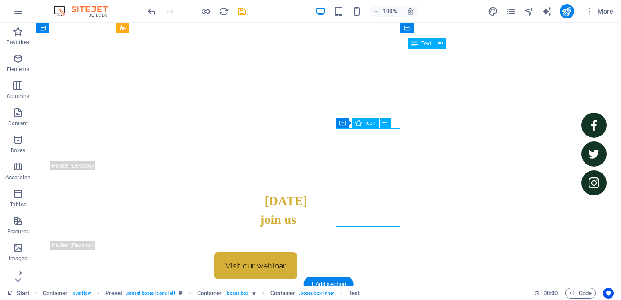
select select "xMidYMid"
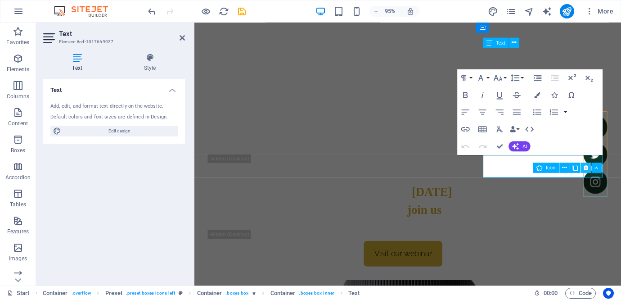
click at [586, 172] on button at bounding box center [586, 167] width 10 height 10
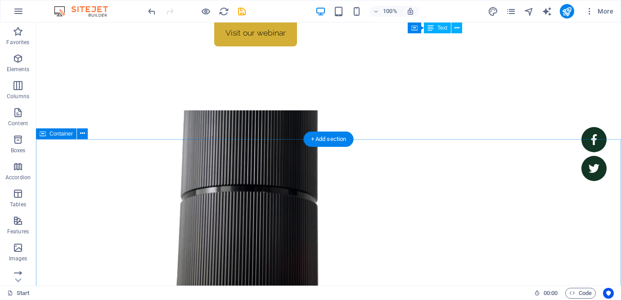
scroll to position [0, 0]
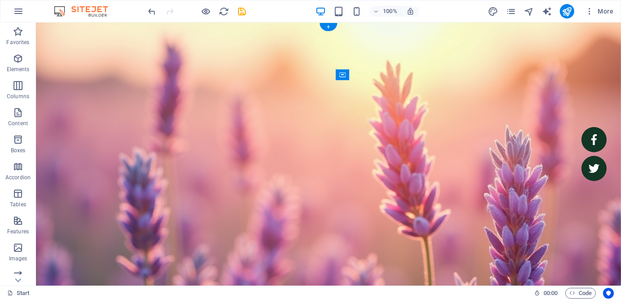
click at [555, 87] on figure at bounding box center [328, 191] width 585 height 338
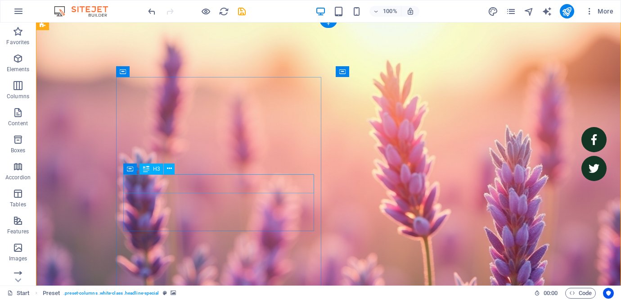
scroll to position [20, 0]
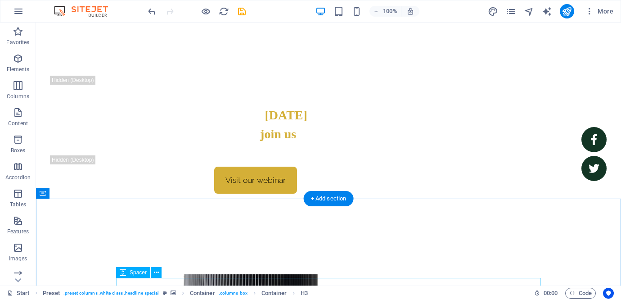
scroll to position [368, 0]
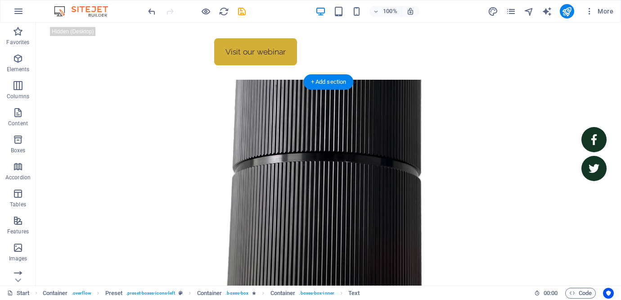
scroll to position [617, 0]
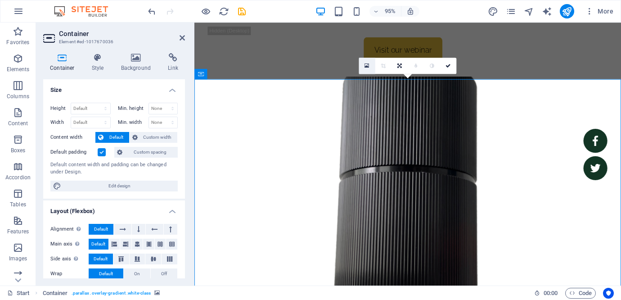
click at [371, 69] on link at bounding box center [367, 66] width 16 height 16
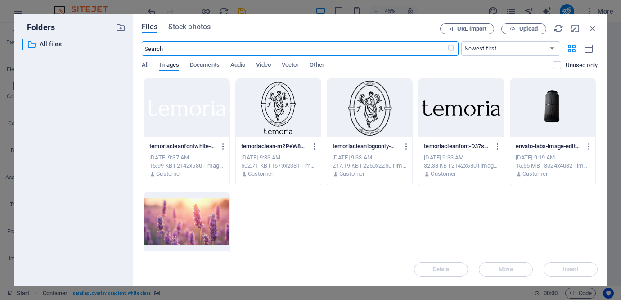
click at [211, 223] on div at bounding box center [186, 221] width 85 height 58
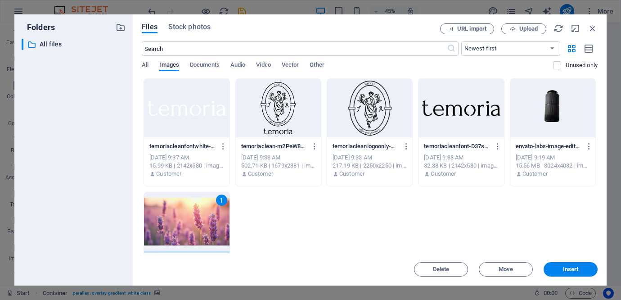
click at [211, 223] on div "1" at bounding box center [186, 221] width 85 height 58
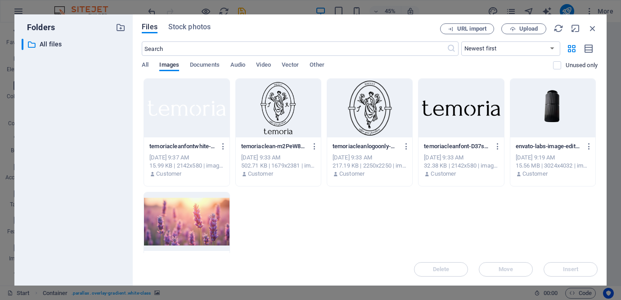
click at [211, 223] on div at bounding box center [186, 221] width 85 height 58
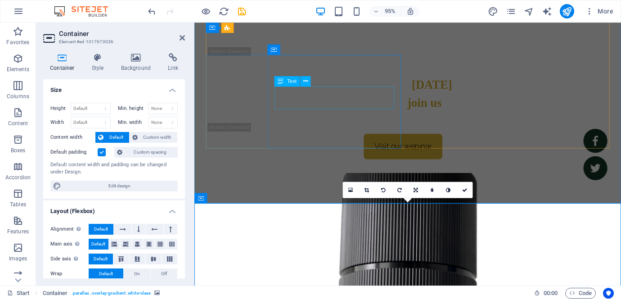
scroll to position [486, 0]
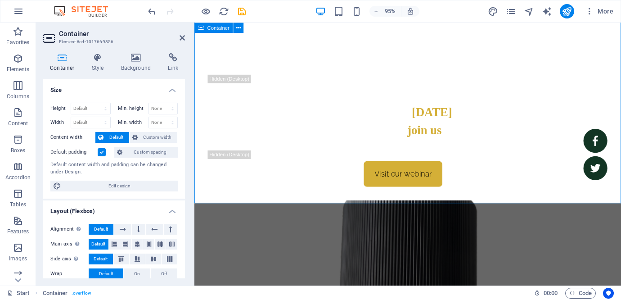
click at [183, 33] on h2 "Container" at bounding box center [122, 34] width 126 height 8
click at [183, 38] on icon at bounding box center [182, 37] width 5 height 7
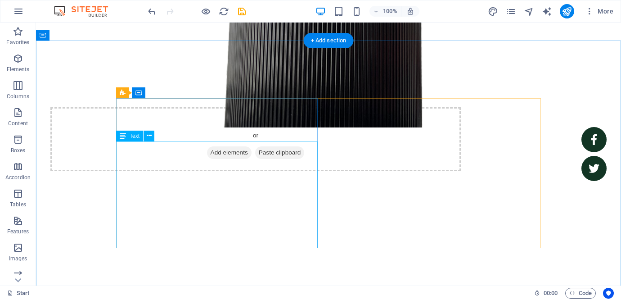
scroll to position [889, 0]
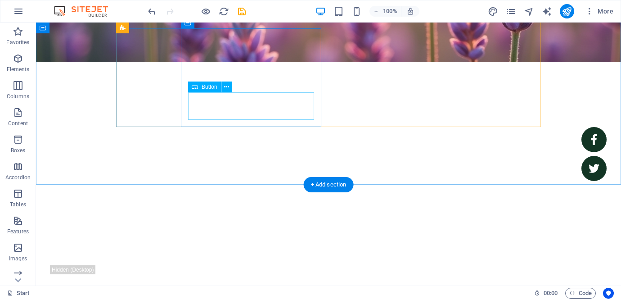
scroll to position [514, 0]
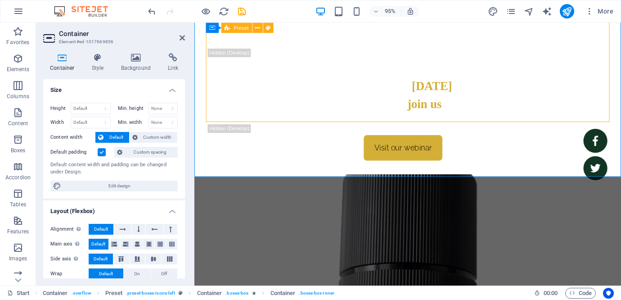
select select "px"
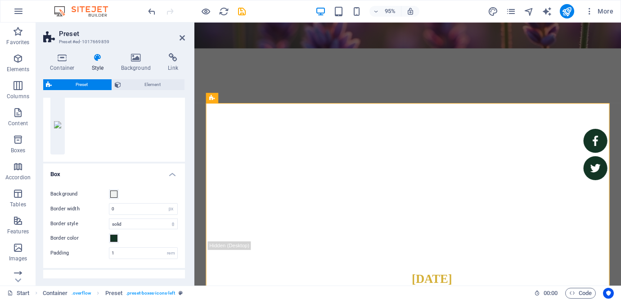
scroll to position [0, 0]
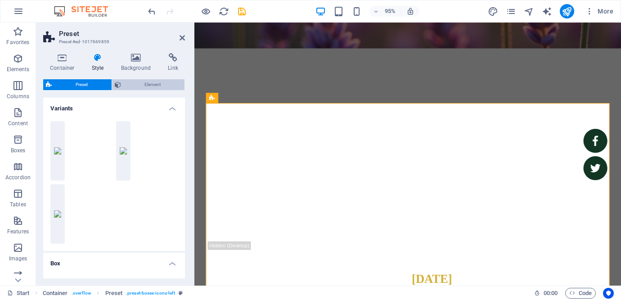
click at [154, 83] on span "Element" at bounding box center [153, 84] width 58 height 11
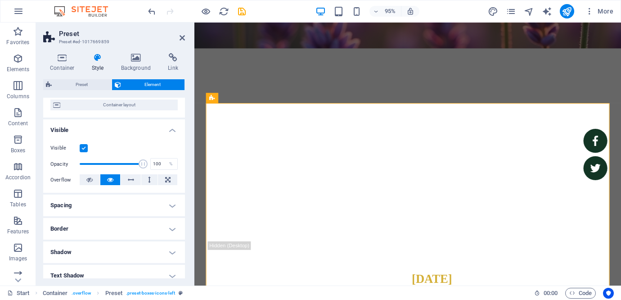
scroll to position [99, 0]
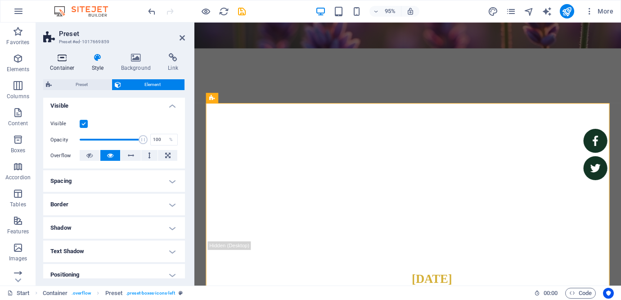
click at [63, 62] on h4 "Container" at bounding box center [64, 62] width 42 height 19
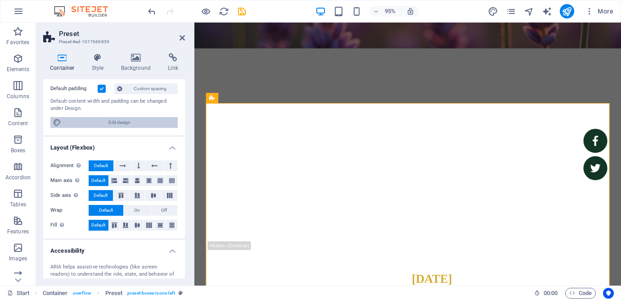
scroll to position [150, 0]
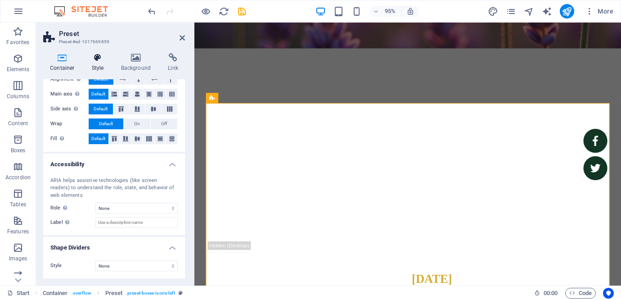
click at [94, 61] on icon at bounding box center [98, 57] width 26 height 9
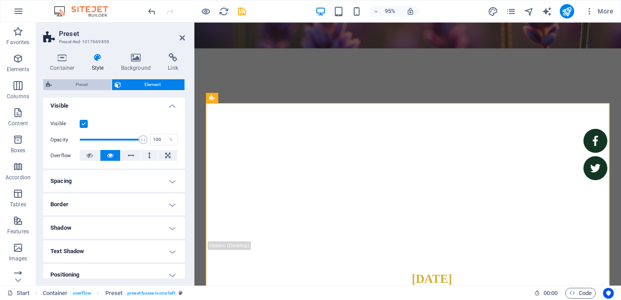
click at [85, 87] on span "Preset" at bounding box center [81, 84] width 54 height 11
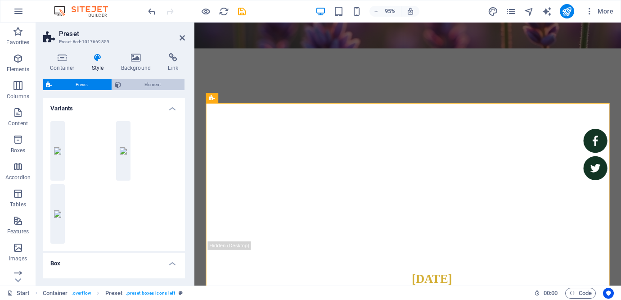
click at [135, 84] on span "Element" at bounding box center [153, 84] width 58 height 11
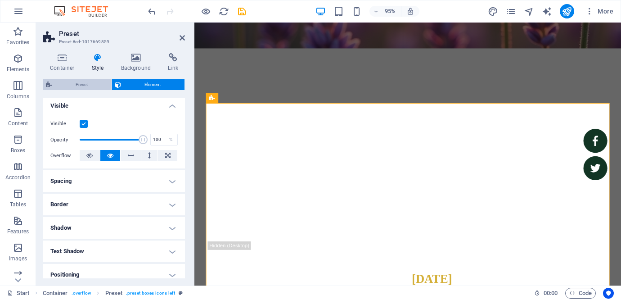
click at [90, 86] on span "Preset" at bounding box center [81, 84] width 54 height 11
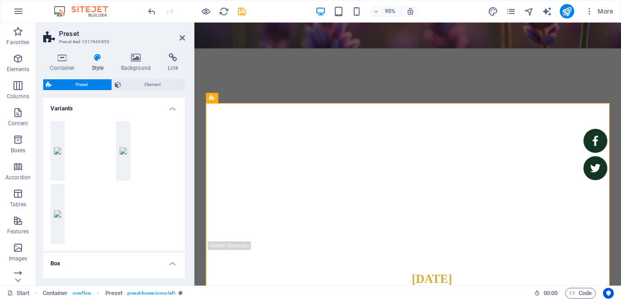
scroll to position [184, 0]
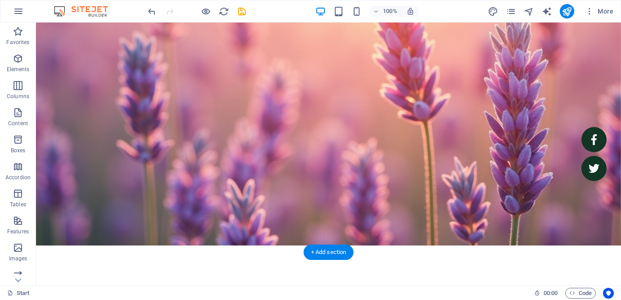
scroll to position [0, 0]
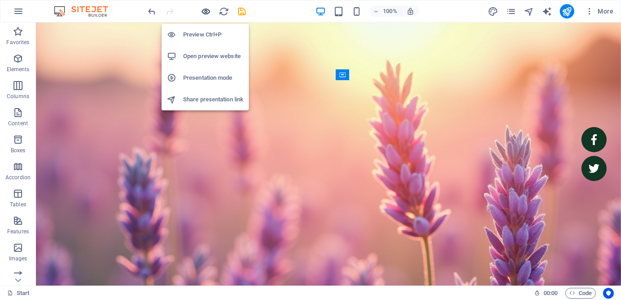
click at [207, 9] on icon "button" at bounding box center [206, 11] width 10 height 10
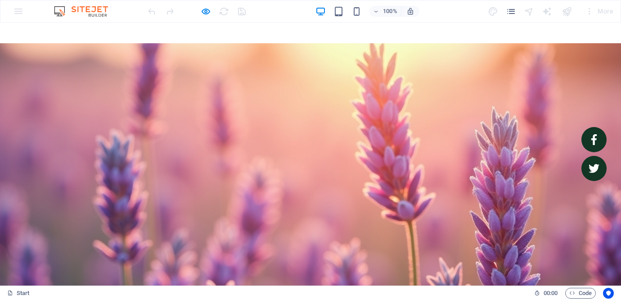
scroll to position [1673, 0]
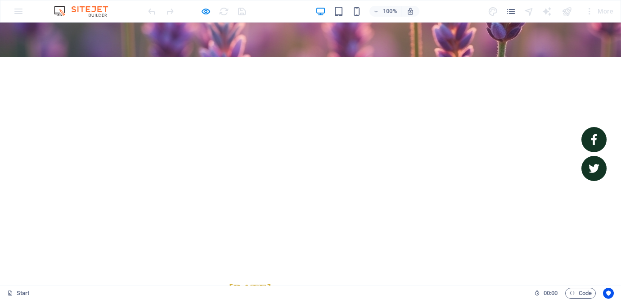
scroll to position [0, 0]
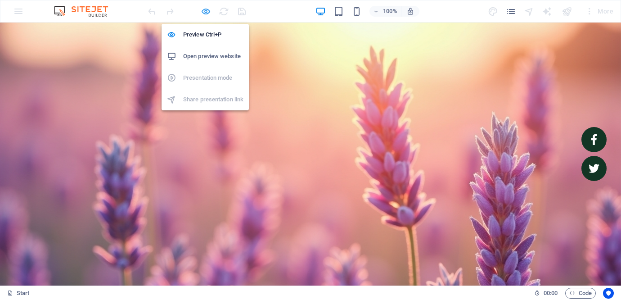
click at [205, 14] on icon "button" at bounding box center [206, 11] width 10 height 10
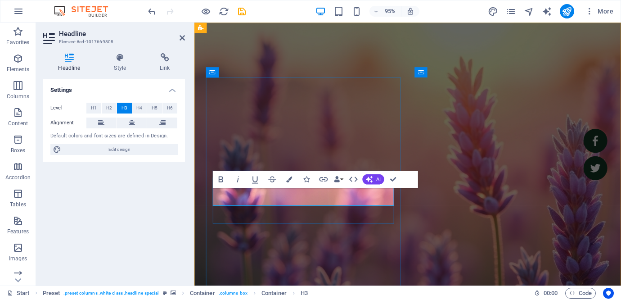
drag, startPoint x: 286, startPoint y: 206, endPoint x: 213, endPoint y: 210, distance: 73.0
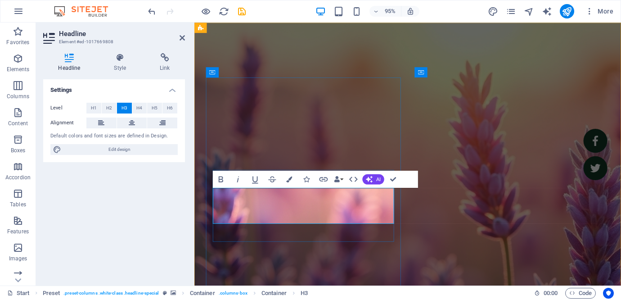
drag, startPoint x: 326, startPoint y: 210, endPoint x: 326, endPoint y: 231, distance: 21.6
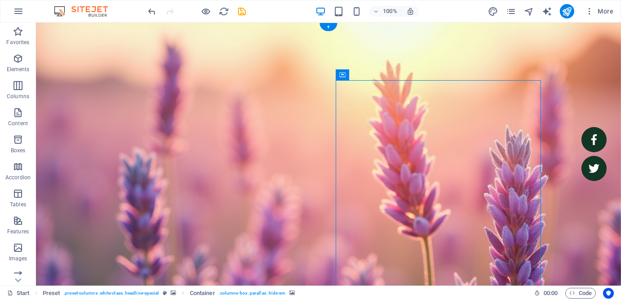
click at [566, 181] on figure at bounding box center [328, 191] width 585 height 338
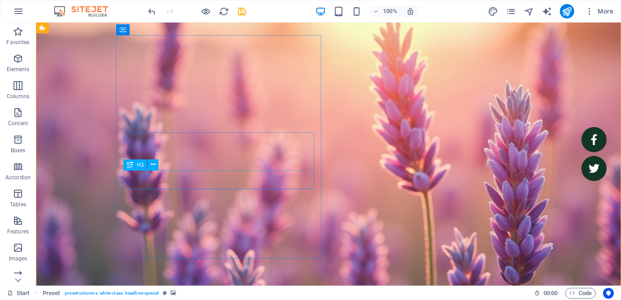
scroll to position [45, 0]
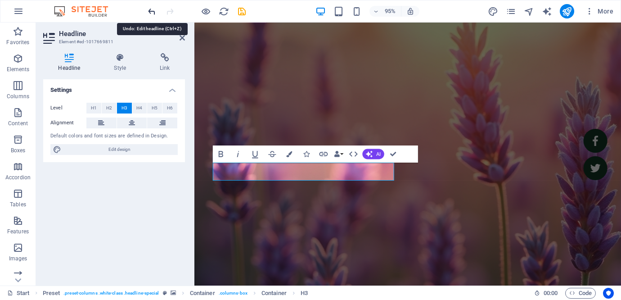
click at [149, 10] on icon "undo" at bounding box center [152, 11] width 10 height 10
click at [154, 13] on icon "undo" at bounding box center [152, 11] width 10 height 10
click at [168, 9] on icon "redo" at bounding box center [170, 11] width 10 height 10
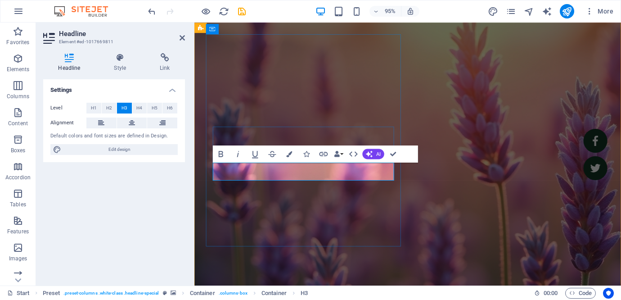
drag, startPoint x: 306, startPoint y: 183, endPoint x: 239, endPoint y: 178, distance: 66.7
drag, startPoint x: 298, startPoint y: 180, endPoint x: 346, endPoint y: 180, distance: 47.7
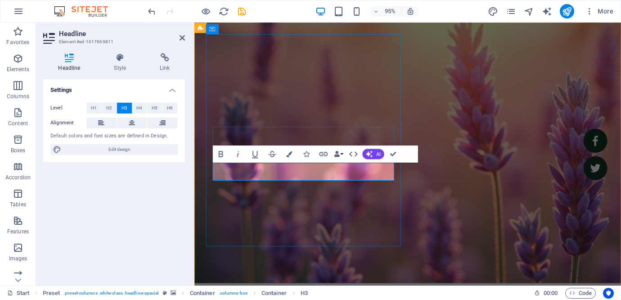
drag, startPoint x: 283, startPoint y: 180, endPoint x: 375, endPoint y: 181, distance: 92.2
click at [123, 58] on icon at bounding box center [120, 57] width 42 height 9
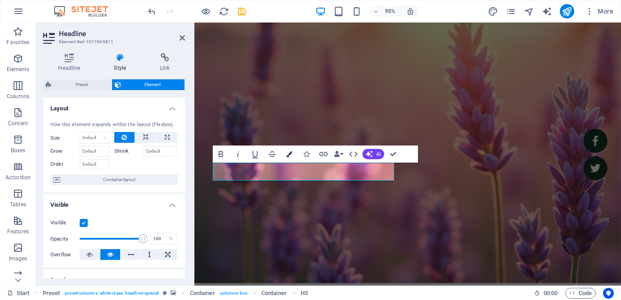
click at [285, 155] on button "Colors" at bounding box center [289, 153] width 16 height 17
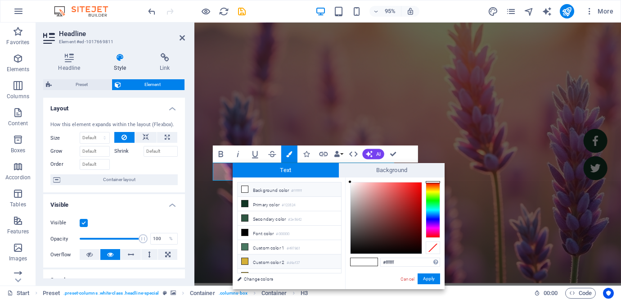
click at [272, 262] on li "Custom color 2 #d4af37" at bounding box center [289, 261] width 103 height 14
type input "#d4af37"
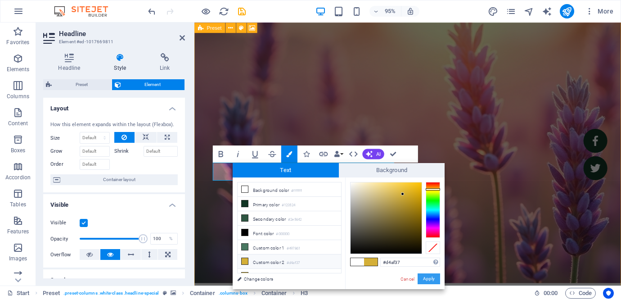
click at [431, 280] on button "Apply" at bounding box center [429, 278] width 22 height 11
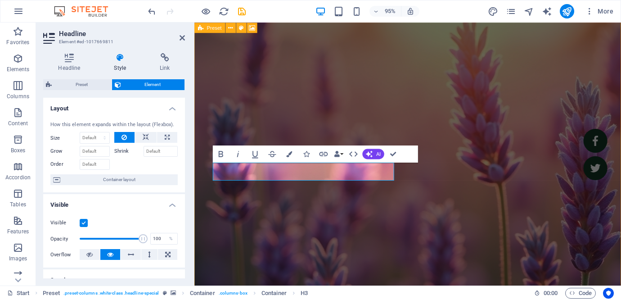
click at [414, 242] on figure at bounding box center [418, 146] width 449 height 338
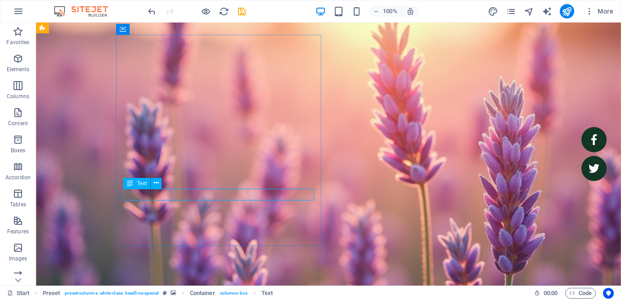
click at [131, 182] on icon at bounding box center [130, 183] width 6 height 11
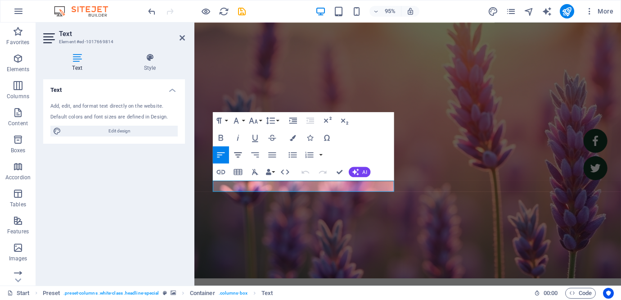
click at [242, 153] on icon "button" at bounding box center [238, 154] width 10 height 10
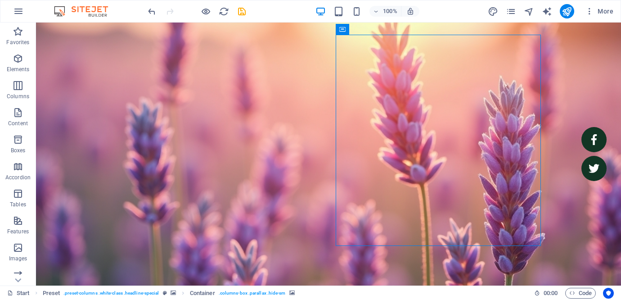
click at [585, 194] on figure at bounding box center [328, 140] width 585 height 326
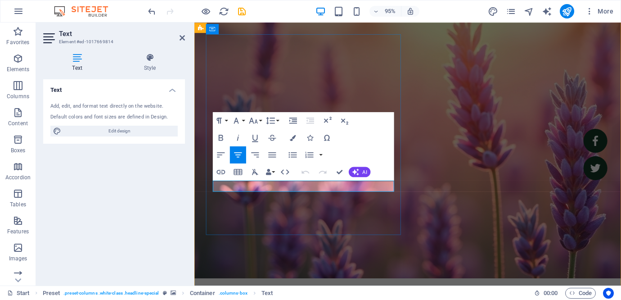
click at [512, 255] on figure at bounding box center [418, 134] width 449 height 314
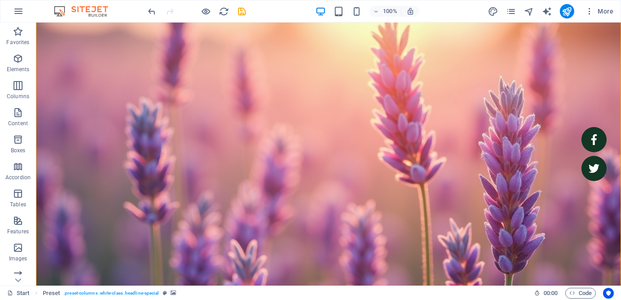
click at [559, 217] on figure at bounding box center [328, 140] width 585 height 326
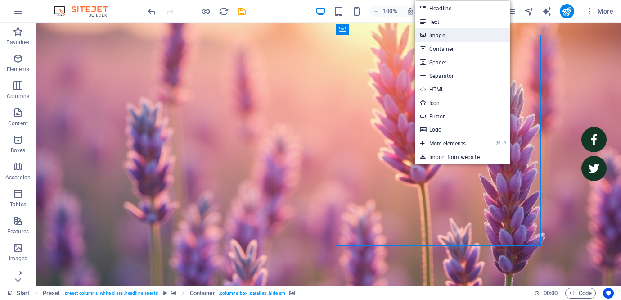
drag, startPoint x: 470, startPoint y: 37, endPoint x: 136, endPoint y: 65, distance: 334.5
click at [470, 37] on link "Image" at bounding box center [462, 34] width 95 height 13
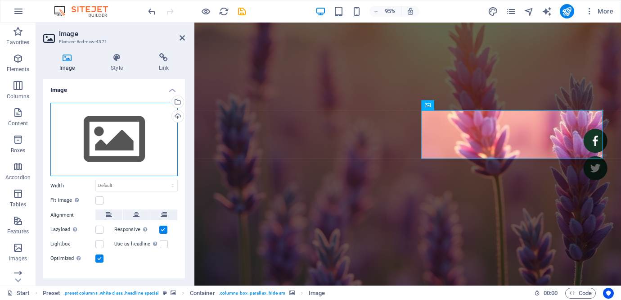
click at [144, 149] on div "Drag files here, click to choose files or select files from Files or our free s…" at bounding box center [113, 140] width 127 height 74
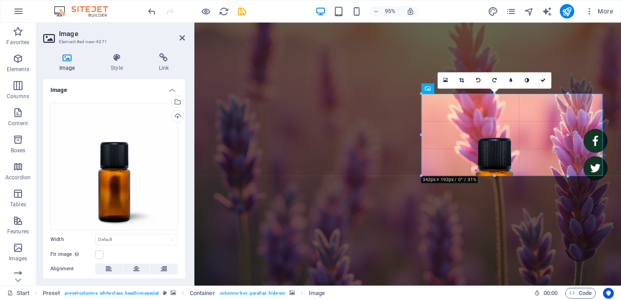
drag, startPoint x: 587, startPoint y: 89, endPoint x: 564, endPoint y: 102, distance: 26.8
type input "342"
select select "px"
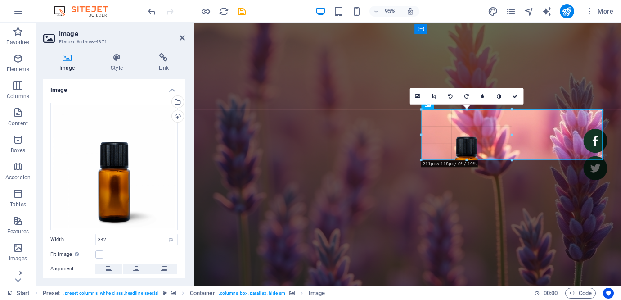
drag, startPoint x: 567, startPoint y: 94, endPoint x: 507, endPoint y: 137, distance: 74.3
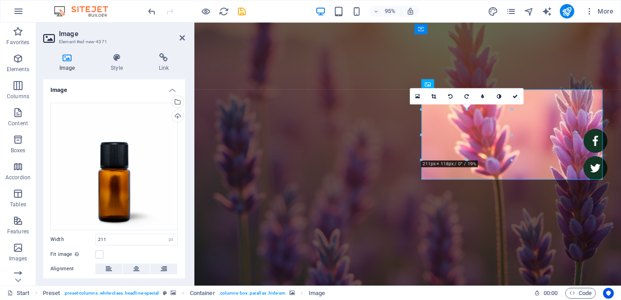
click at [512, 104] on div "16:10 16:9 4:3 1:1 1:2 0" at bounding box center [466, 96] width 114 height 16
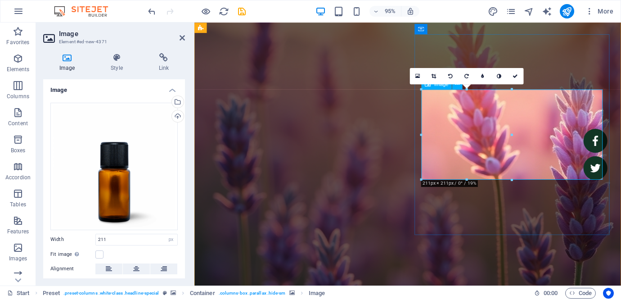
drag, startPoint x: 707, startPoint y: 131, endPoint x: 552, endPoint y: 111, distance: 157.0
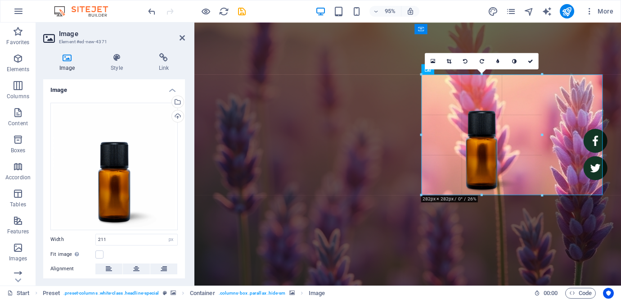
drag, startPoint x: 511, startPoint y: 90, endPoint x: 545, endPoint y: 64, distance: 43.0
type input "282"
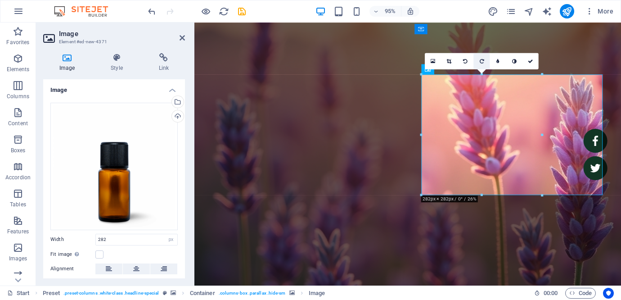
click at [484, 60] on link at bounding box center [481, 61] width 16 height 16
click at [465, 61] on icon at bounding box center [465, 60] width 4 height 5
click at [531, 60] on icon at bounding box center [530, 60] width 5 height 5
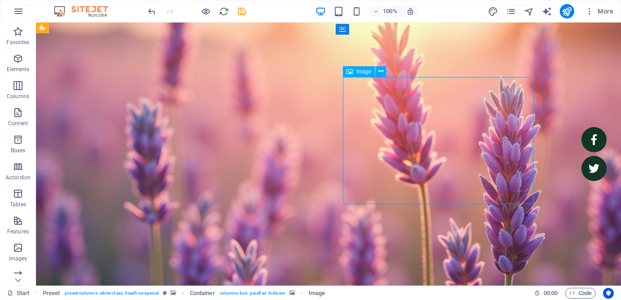
drag, startPoint x: 414, startPoint y: 166, endPoint x: 397, endPoint y: 197, distance: 35.4
drag, startPoint x: 396, startPoint y: 167, endPoint x: 372, endPoint y: 218, distance: 55.7
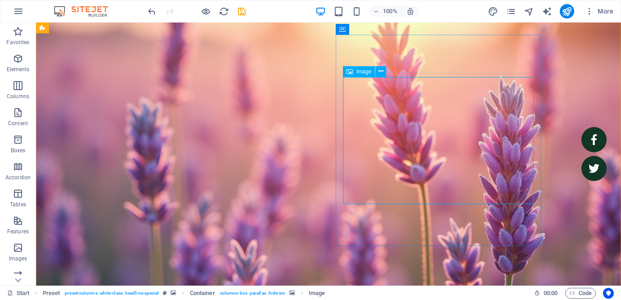
select select "px"
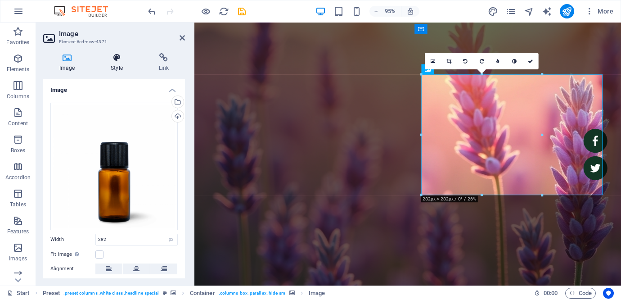
click at [117, 70] on h4 "Style" at bounding box center [118, 62] width 48 height 19
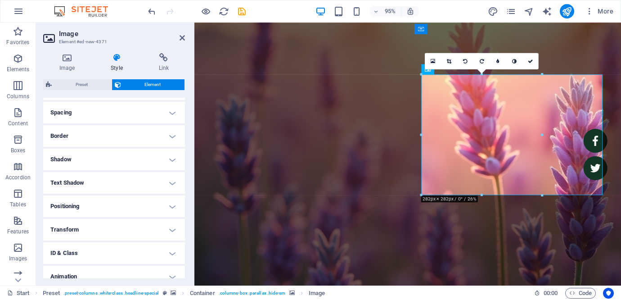
scroll to position [169, 0]
click at [146, 210] on h4 "Positioning" at bounding box center [114, 204] width 142 height 22
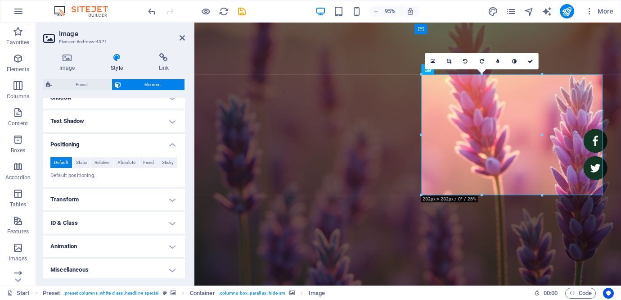
scroll to position [231, 0]
click at [147, 204] on h4 "Transform" at bounding box center [114, 198] width 142 height 22
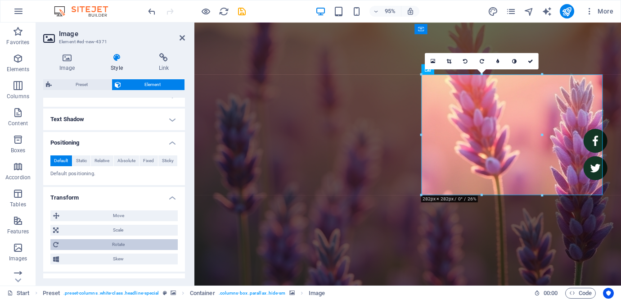
click at [126, 247] on span "Rotate" at bounding box center [118, 244] width 114 height 11
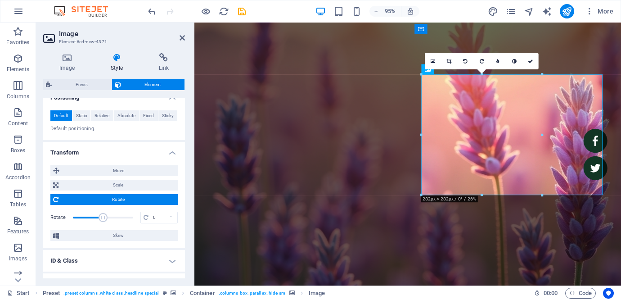
scroll to position [278, 0]
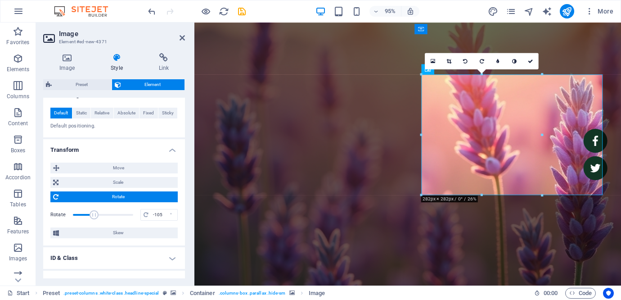
drag, startPoint x: 102, startPoint y: 211, endPoint x: 94, endPoint y: 212, distance: 8.6
click at [94, 212] on span at bounding box center [94, 214] width 9 height 9
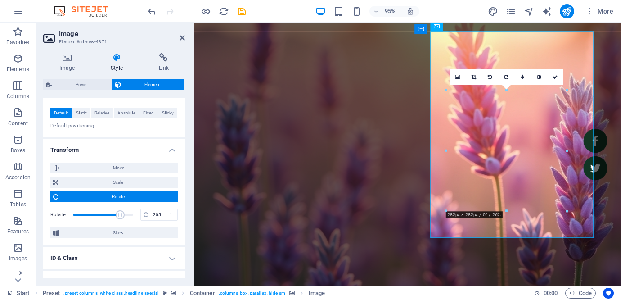
drag, startPoint x: 94, startPoint y: 212, endPoint x: 119, endPoint y: 216, distance: 25.4
click at [119, 216] on span at bounding box center [120, 214] width 9 height 9
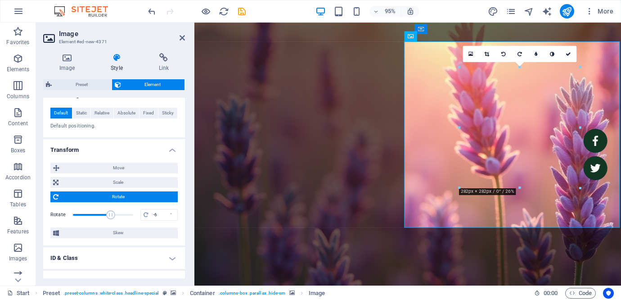
drag, startPoint x: 109, startPoint y: 216, endPoint x: 102, endPoint y: 215, distance: 7.7
click at [102, 215] on span at bounding box center [103, 214] width 60 height 13
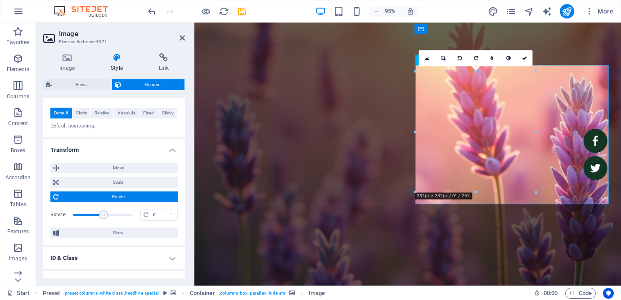
type input "11"
click at [103, 215] on span at bounding box center [103, 214] width 9 height 9
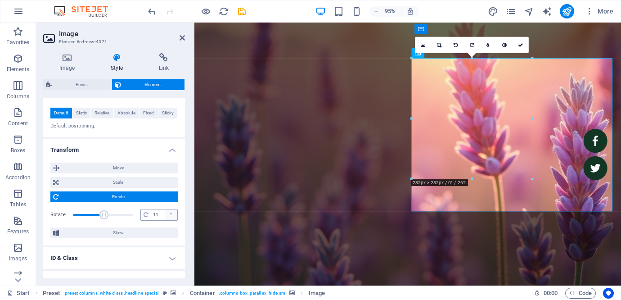
click at [171, 216] on div "°" at bounding box center [171, 214] width 13 height 11
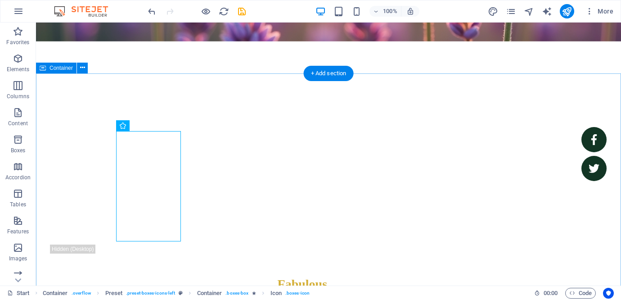
scroll to position [0, 0]
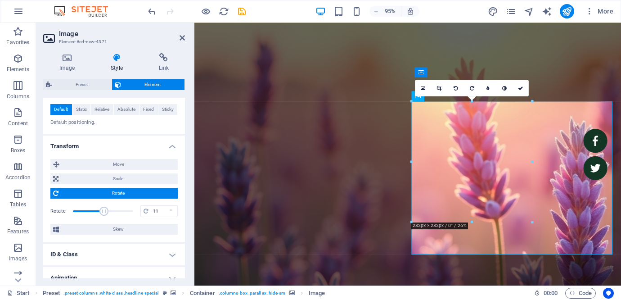
scroll to position [288, 0]
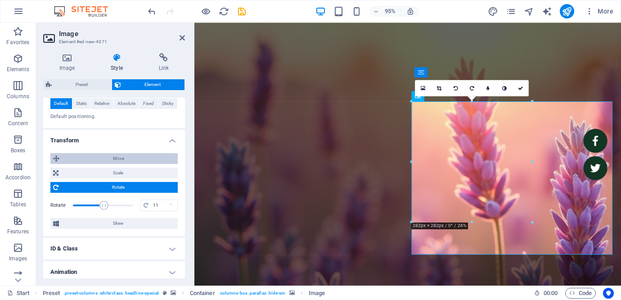
click at [131, 158] on span "Move" at bounding box center [118, 158] width 113 height 11
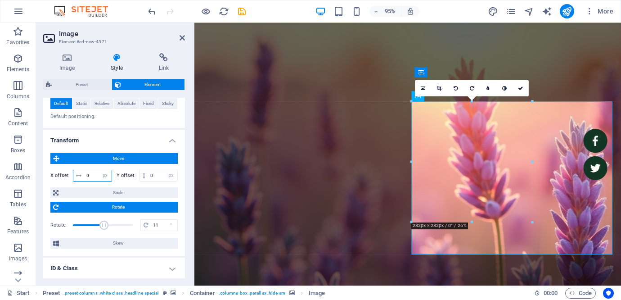
click at [89, 175] on input "0" at bounding box center [97, 175] width 27 height 11
click at [78, 176] on icon at bounding box center [78, 175] width 5 height 5
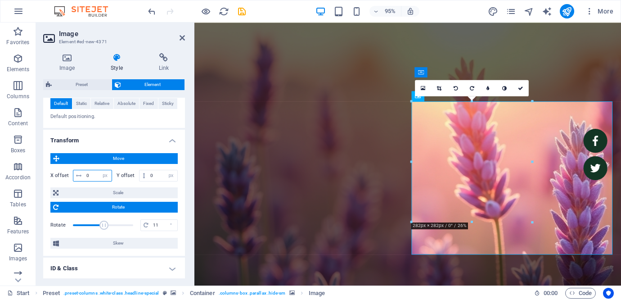
click at [95, 178] on input "0" at bounding box center [97, 175] width 27 height 11
click at [92, 169] on div "X offset 0 px rem % em vh vw Y offset 0 px rem % em vh vw" at bounding box center [113, 175] width 127 height 16
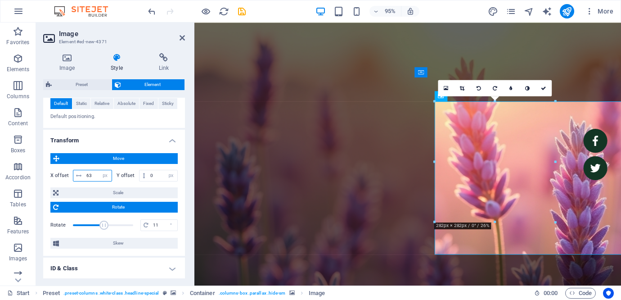
type input "6"
type input "150"
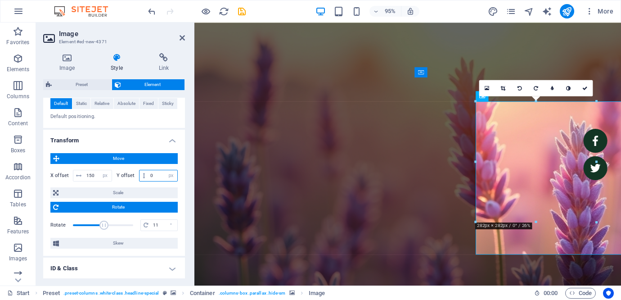
click at [157, 177] on input "0" at bounding box center [162, 175] width 29 height 11
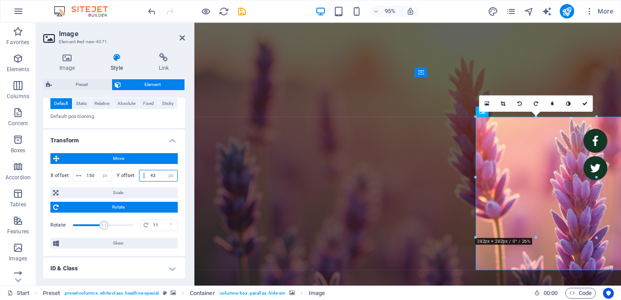
type input "44"
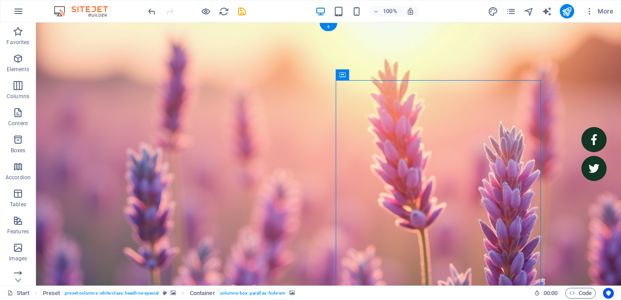
click at [575, 61] on figure at bounding box center [328, 185] width 585 height 326
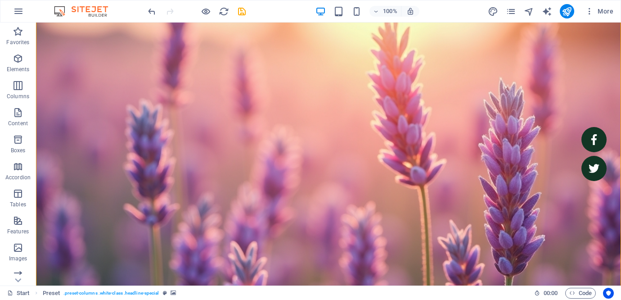
scroll to position [86, 0]
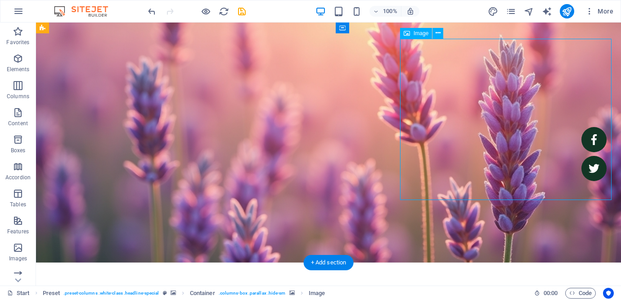
select select "px"
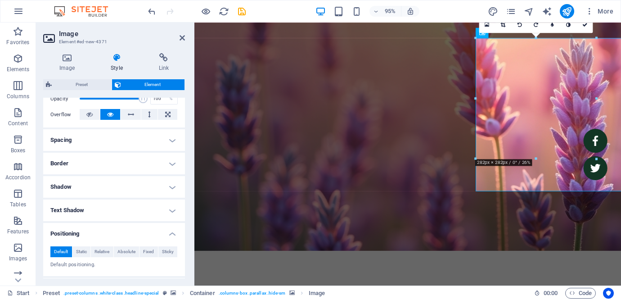
scroll to position [142, 0]
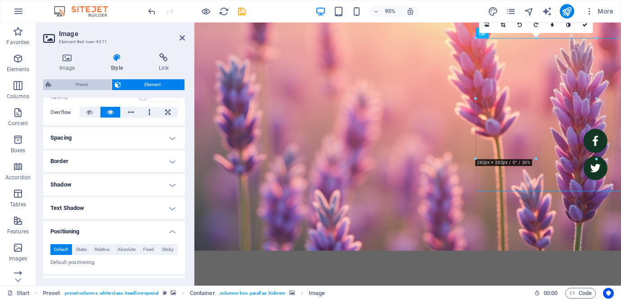
click at [93, 83] on span "Preset" at bounding box center [81, 84] width 54 height 11
select select "px"
select select
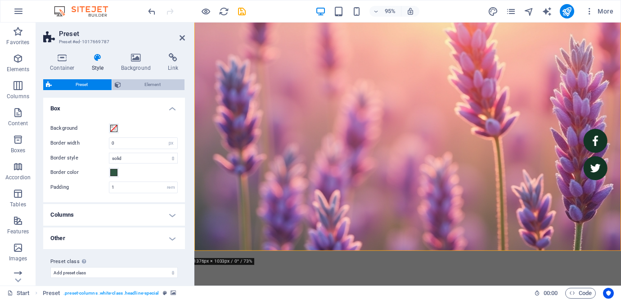
click at [125, 83] on span "Element" at bounding box center [153, 84] width 58 height 11
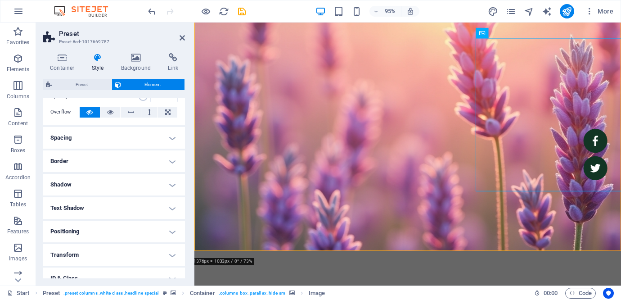
scroll to position [81, 0]
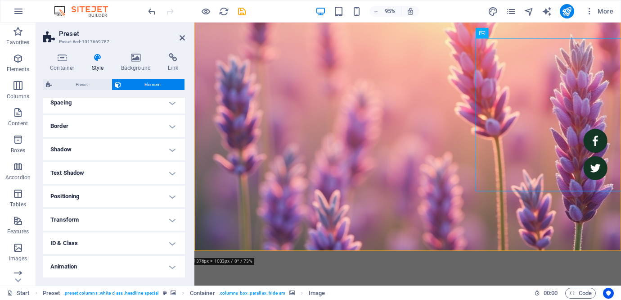
click at [163, 190] on h4 "Positioning" at bounding box center [114, 196] width 142 height 22
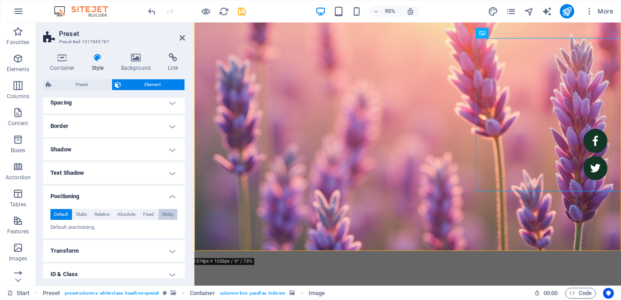
click at [166, 215] on span "Sticky" at bounding box center [168, 214] width 12 height 11
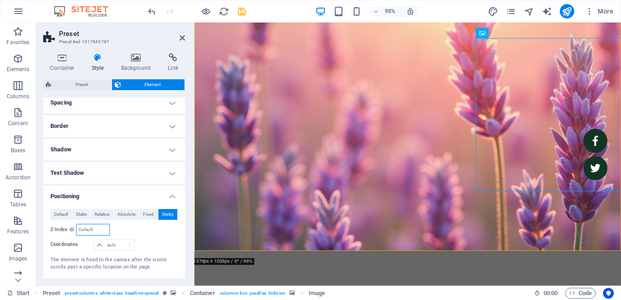
click at [96, 228] on input "number" at bounding box center [92, 229] width 32 height 11
click at [61, 214] on span "Default" at bounding box center [61, 214] width 14 height 11
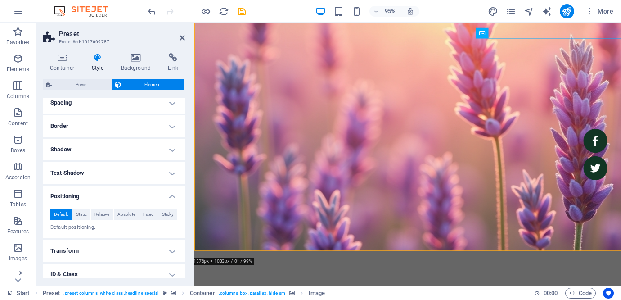
click at [385, 228] on figure at bounding box center [418, 99] width 449 height 326
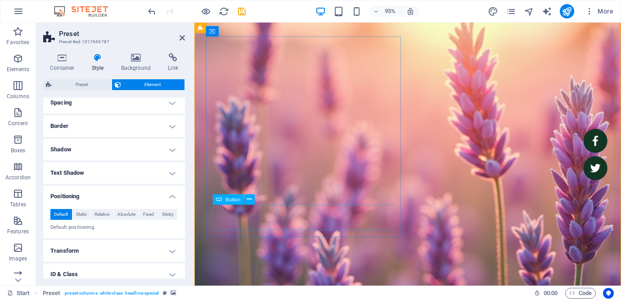
scroll to position [0, 0]
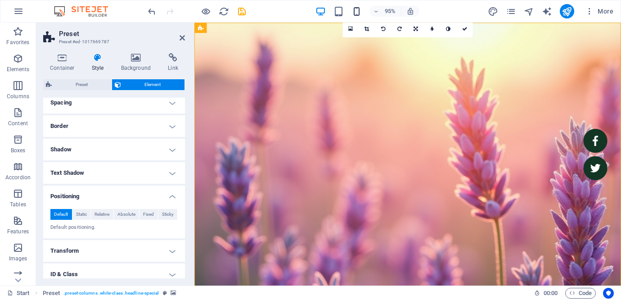
click at [355, 14] on icon "button" at bounding box center [356, 11] width 10 height 10
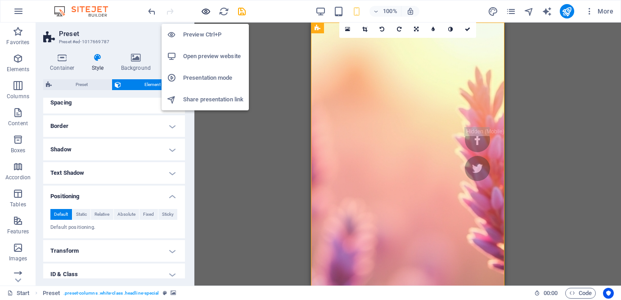
click at [207, 13] on icon "button" at bounding box center [206, 11] width 10 height 10
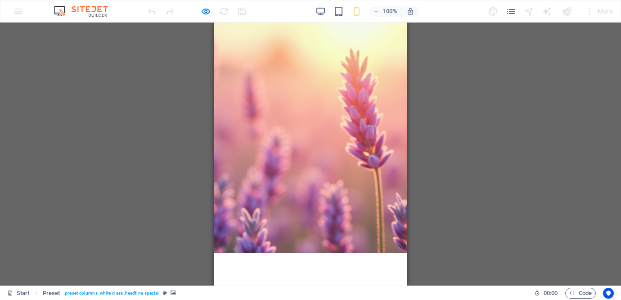
click at [514, 131] on div "Drag here to replace the existing content. Press “Ctrl” if you want to create a…" at bounding box center [310, 153] width 621 height 263
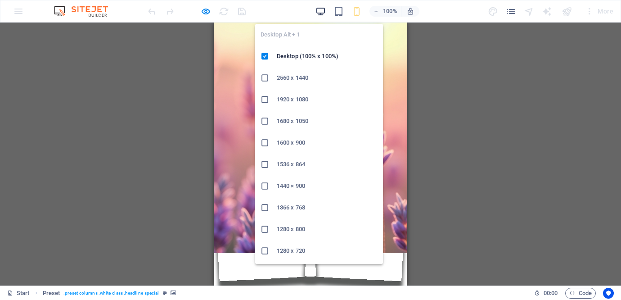
click at [321, 8] on icon "button" at bounding box center [320, 11] width 10 height 10
